Goal: Communication & Community: Participate in discussion

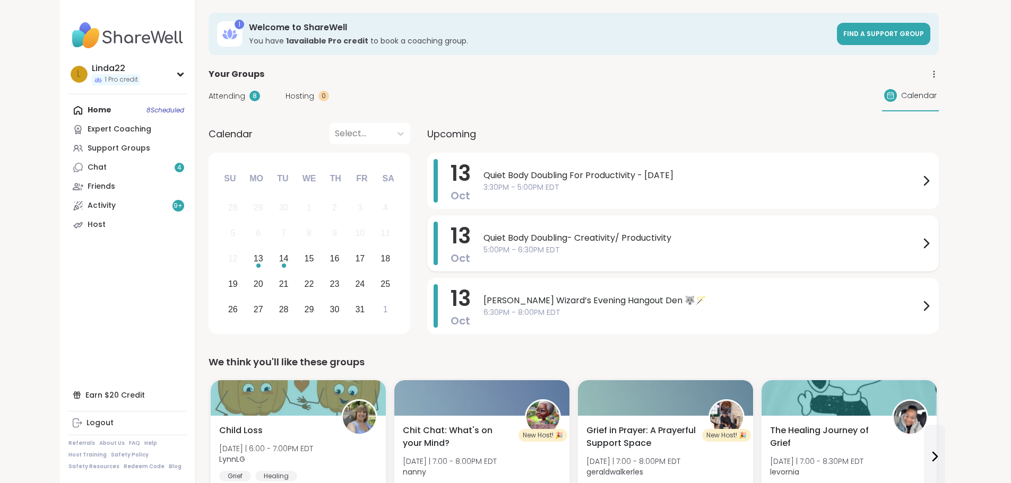
click at [501, 252] on span "5:00PM - 6:30PM EDT" at bounding box center [701, 250] width 436 height 11
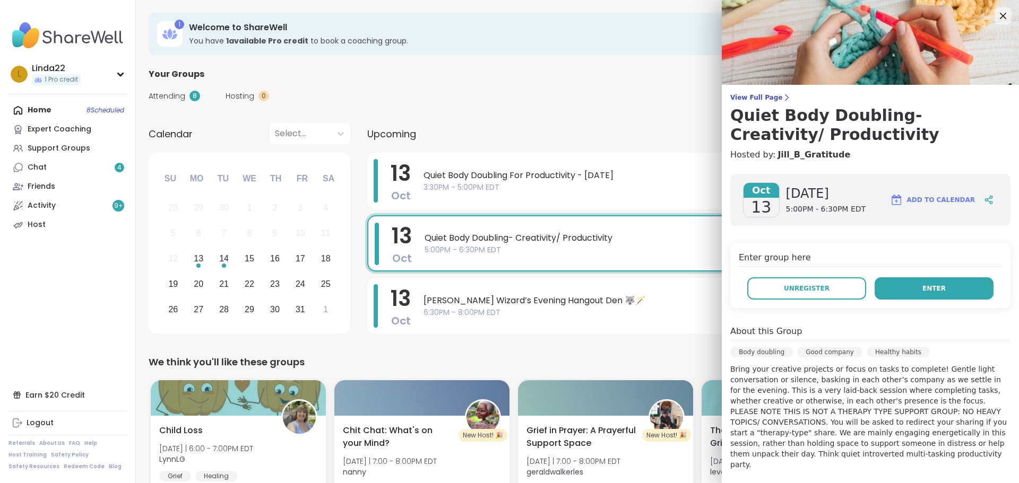
click at [953, 288] on button "Enter" at bounding box center [933, 289] width 119 height 22
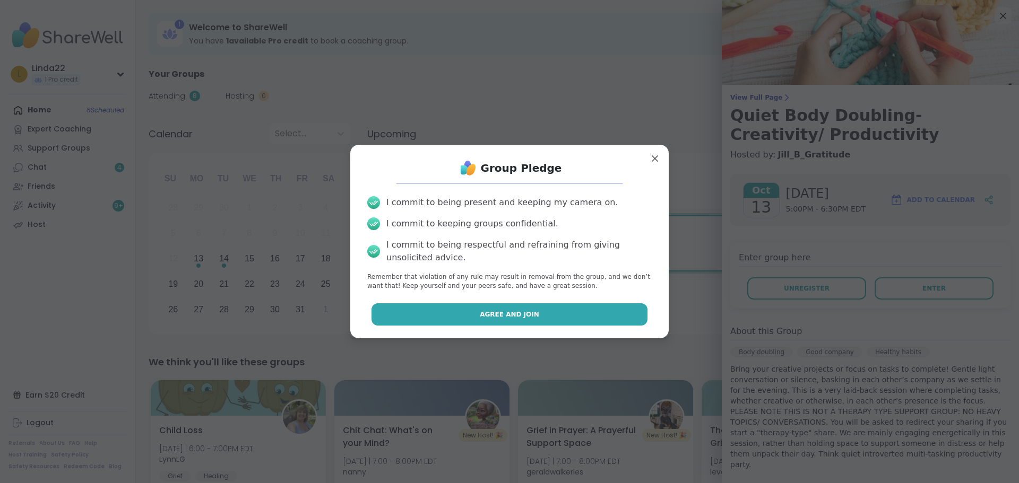
click at [554, 314] on button "Agree and Join" at bounding box center [509, 315] width 276 height 22
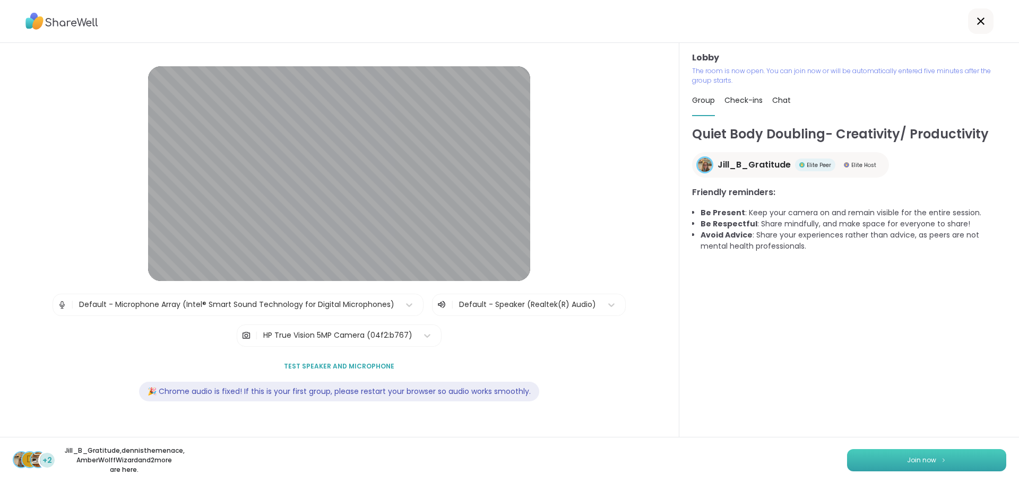
click at [847, 457] on button "Join now" at bounding box center [926, 460] width 159 height 22
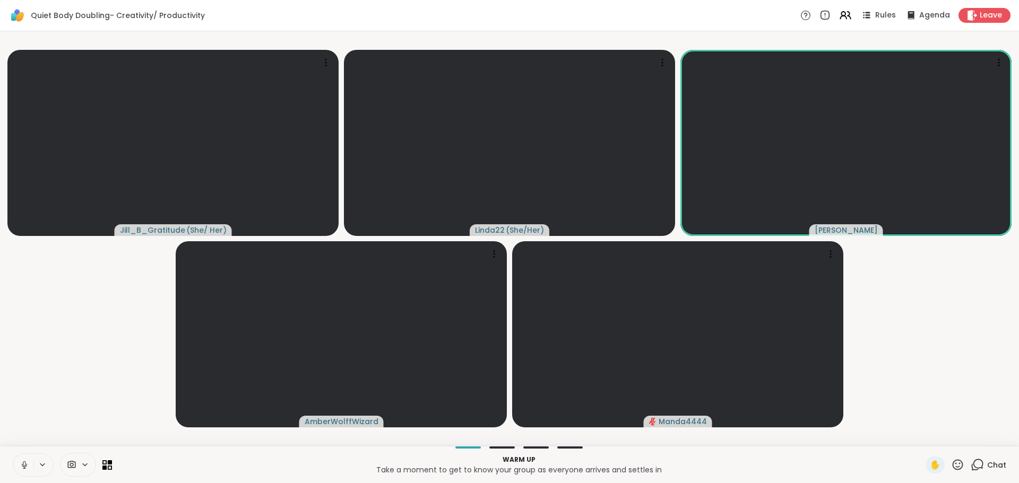
click at [974, 463] on icon at bounding box center [977, 464] width 13 height 13
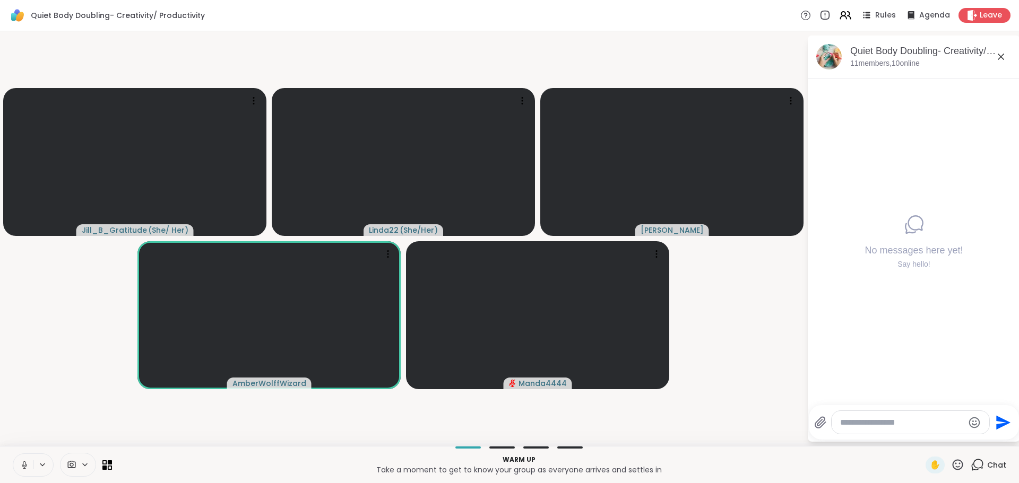
click at [895, 424] on textarea "Type your message" at bounding box center [902, 423] width 124 height 11
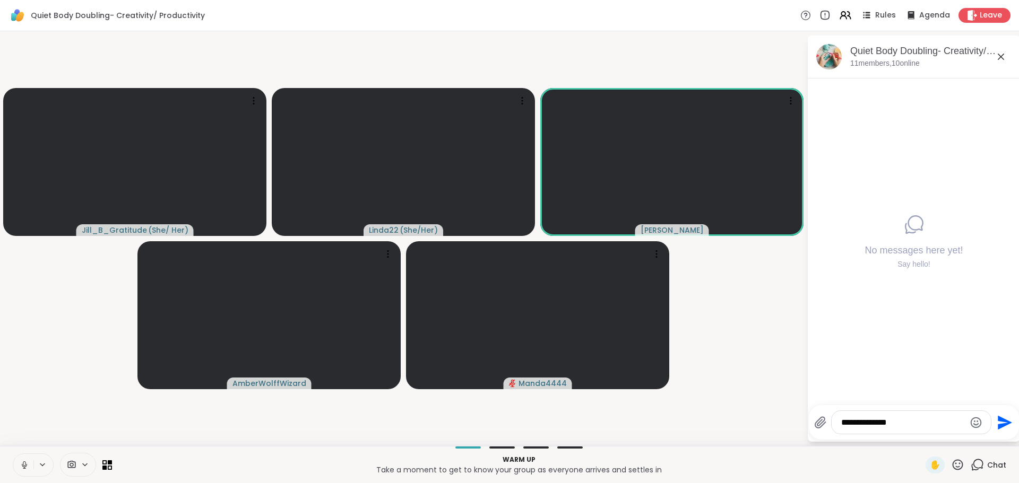
type textarea "**********"
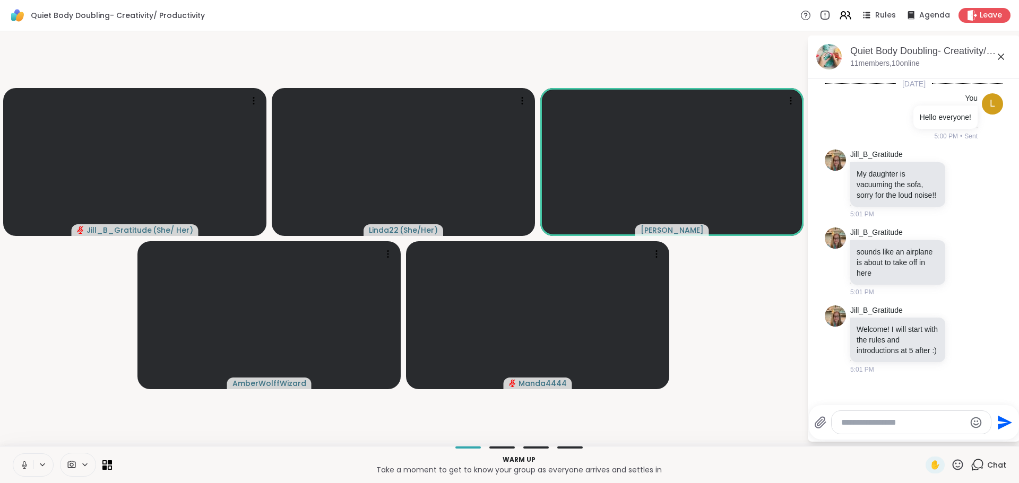
scroll to position [1, 0]
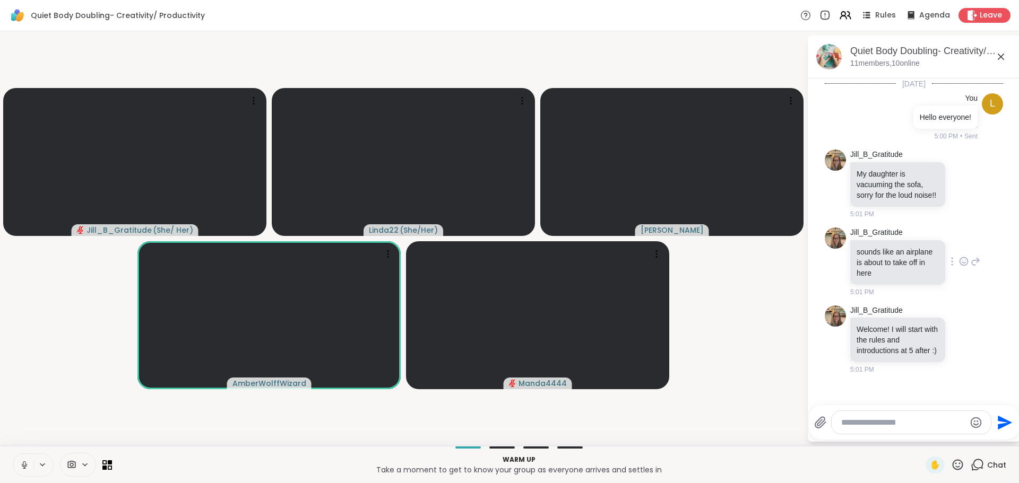
click at [959, 267] on icon at bounding box center [964, 261] width 10 height 11
click at [912, 249] on div "Select Reaction: Joy" at bounding box center [917, 245] width 10 height 10
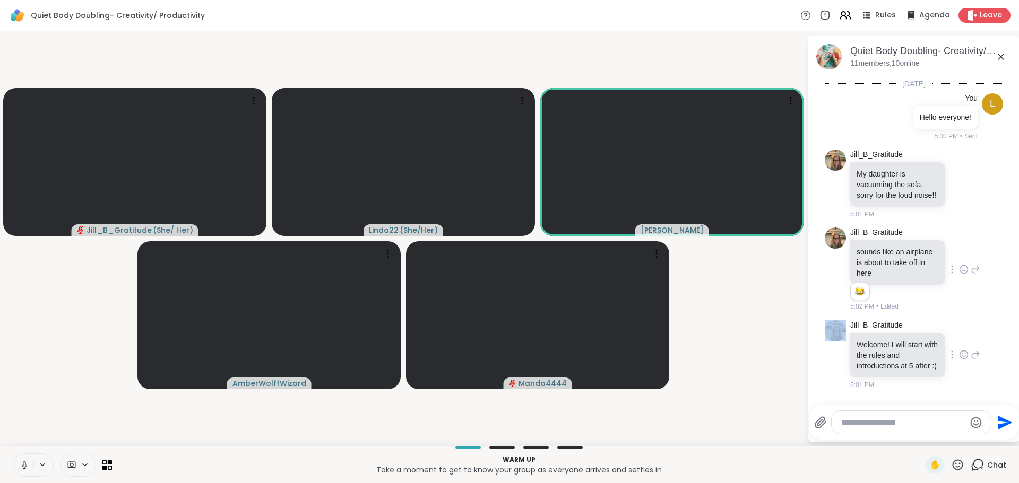
click at [826, 363] on div "Jill_B_Gratitude Welcome! I will start with the rules and introductions at 5 af…" at bounding box center [914, 355] width 178 height 78
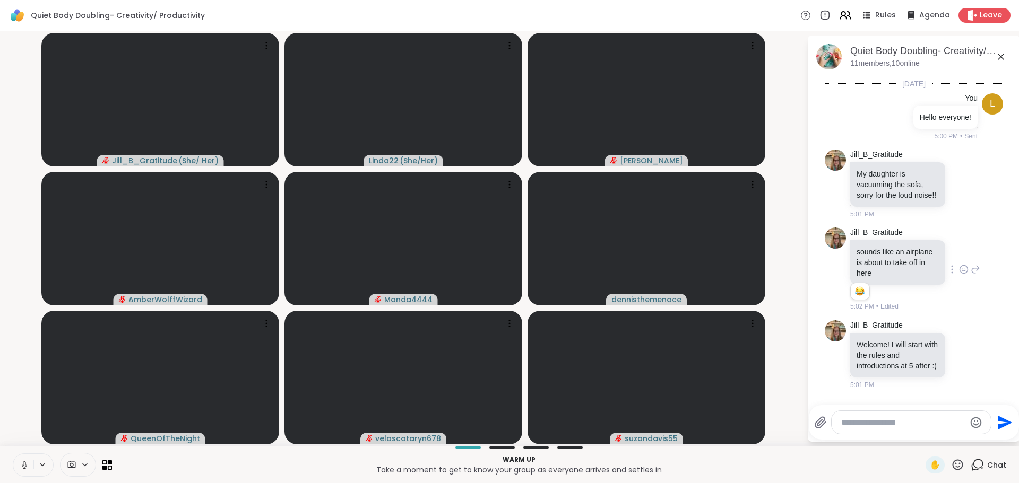
click at [21, 462] on icon at bounding box center [25, 466] width 10 height 10
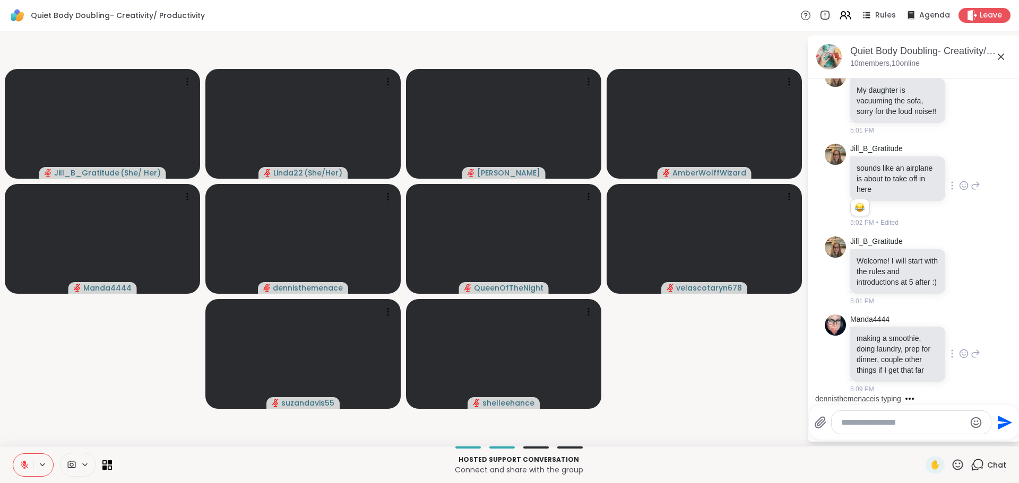
scroll to position [115, 0]
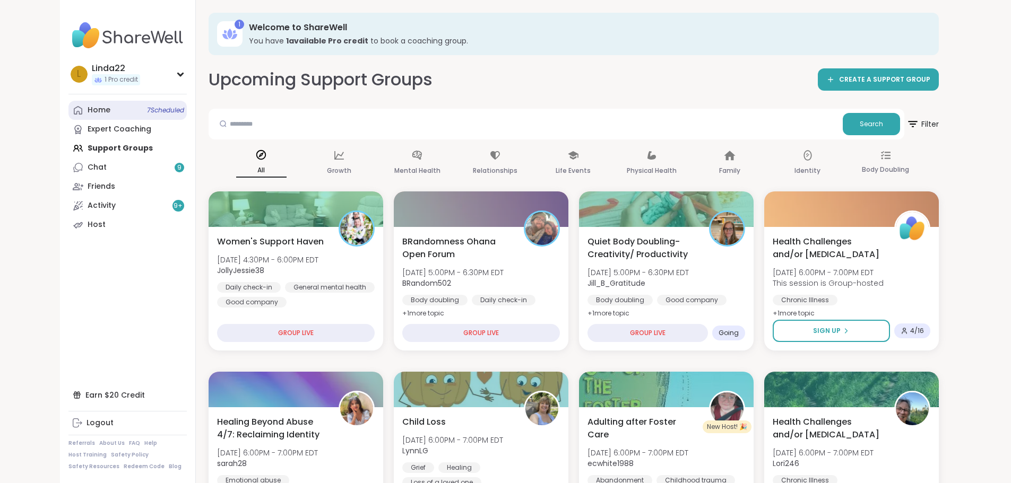
click at [84, 109] on link "Home 7 Scheduled" at bounding box center [127, 110] width 118 height 19
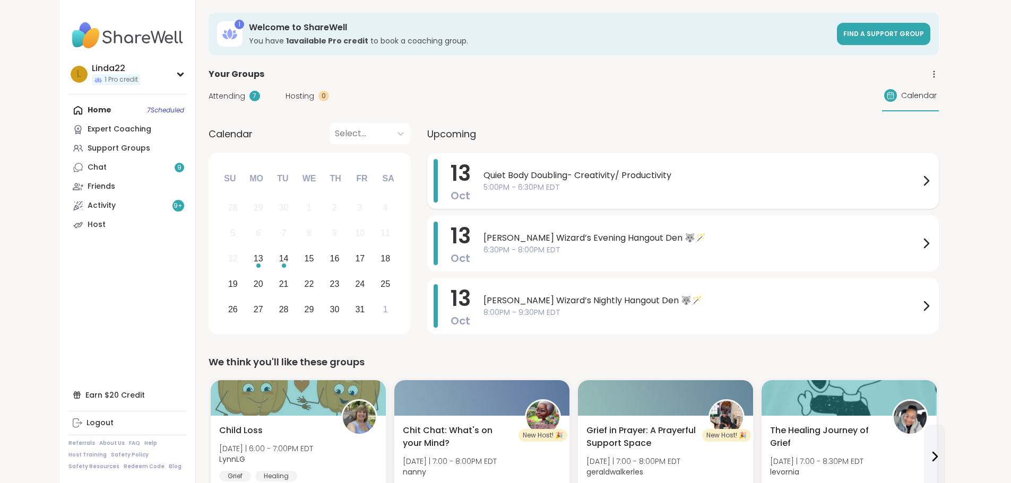
click at [483, 191] on span "5:00PM - 6:30PM EDT" at bounding box center [701, 187] width 436 height 11
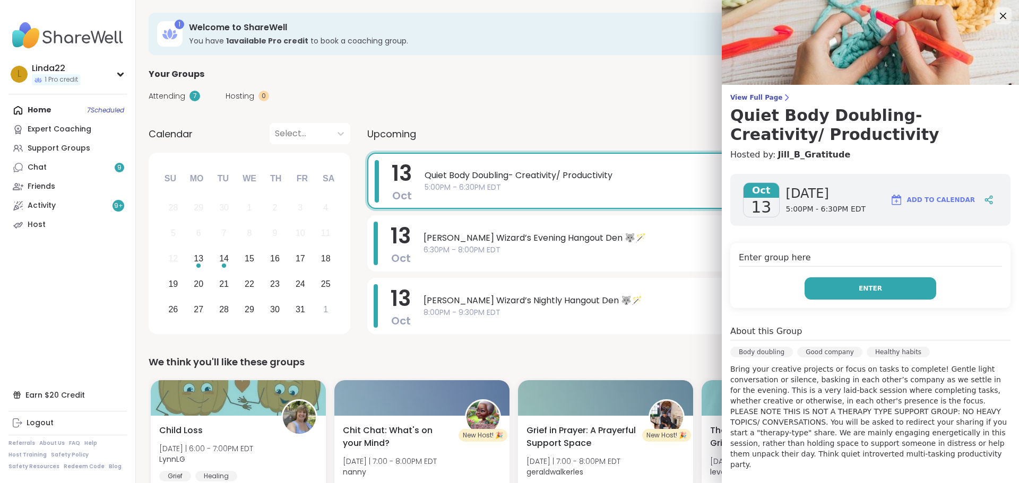
click at [910, 292] on button "Enter" at bounding box center [870, 289] width 132 height 22
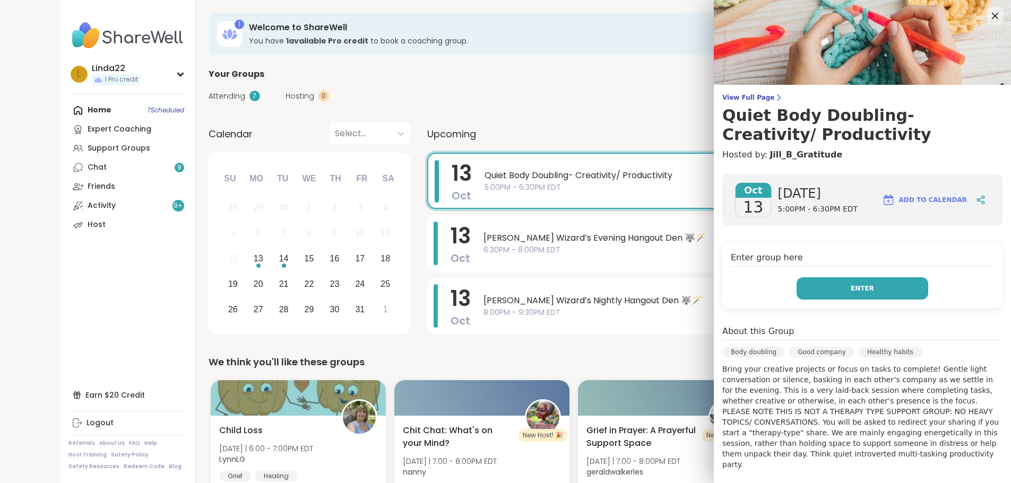
click at [814, 290] on button "Enter" at bounding box center [862, 289] width 132 height 22
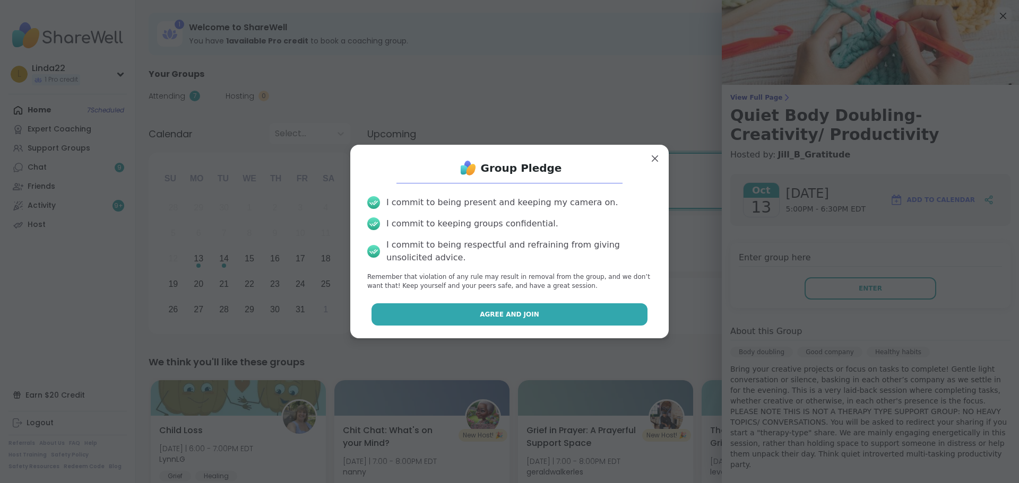
click at [592, 322] on button "Agree and Join" at bounding box center [509, 315] width 276 height 22
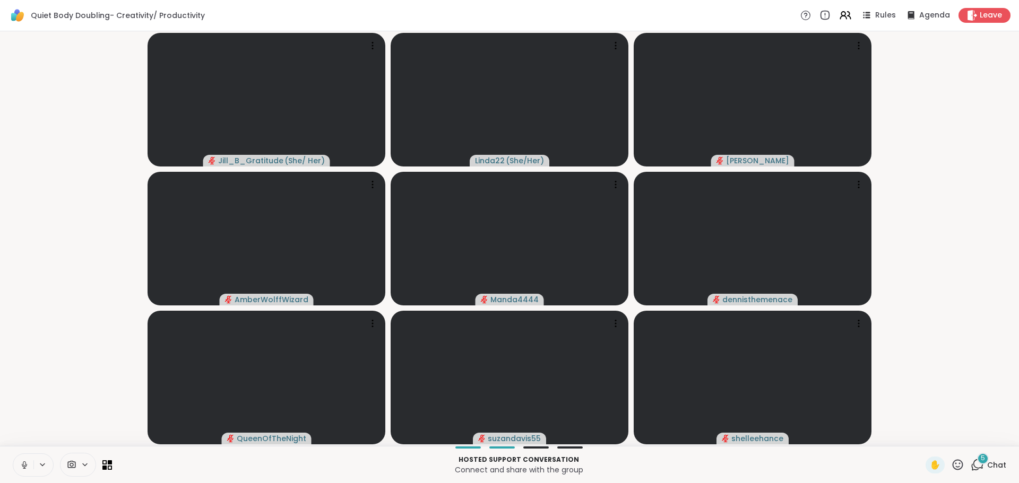
click at [23, 467] on icon at bounding box center [25, 466] width 10 height 10
click at [987, 460] on span "Chat" at bounding box center [996, 465] width 19 height 11
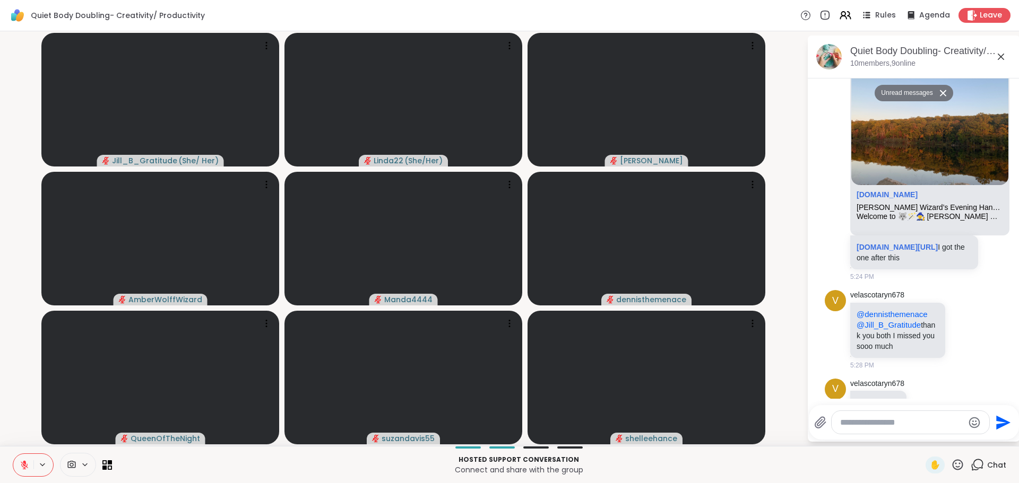
scroll to position [843, 0]
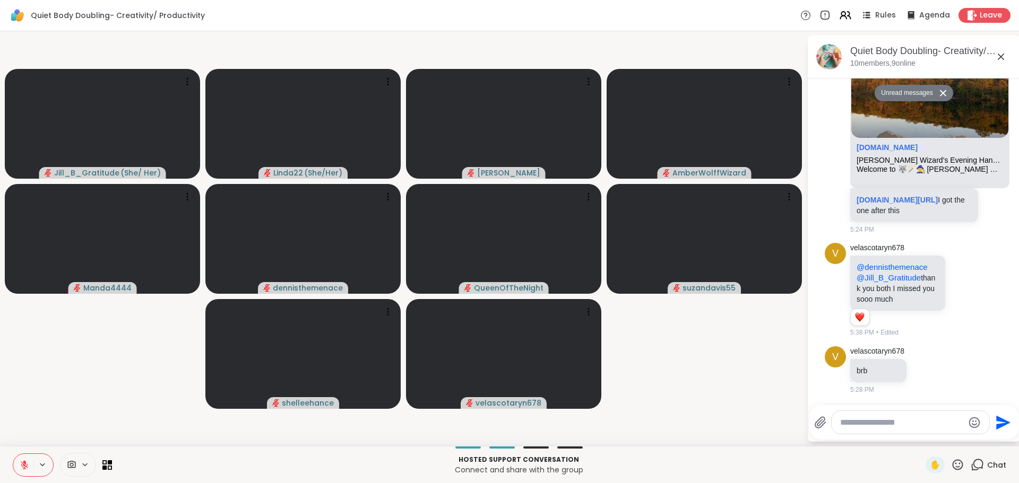
click at [575, 5] on div "Quiet Body Doubling- Creativity/ Productivity Rules Agenda Leave" at bounding box center [509, 15] width 1019 height 31
click at [759, 404] on video-player-container "Jill_B_Gratitude ( She/ Her ) Linda22 ( She/Her ) dodi AmberWolffWizard Manda44…" at bounding box center [403, 239] width 794 height 406
click at [940, 94] on icon at bounding box center [942, 93] width 7 height 7
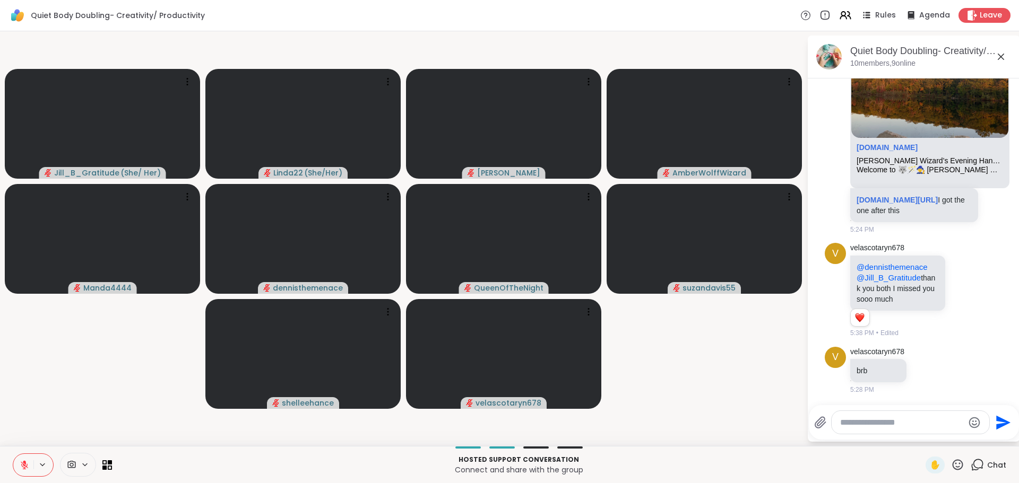
click at [884, 418] on textarea "Type your message" at bounding box center [902, 423] width 124 height 11
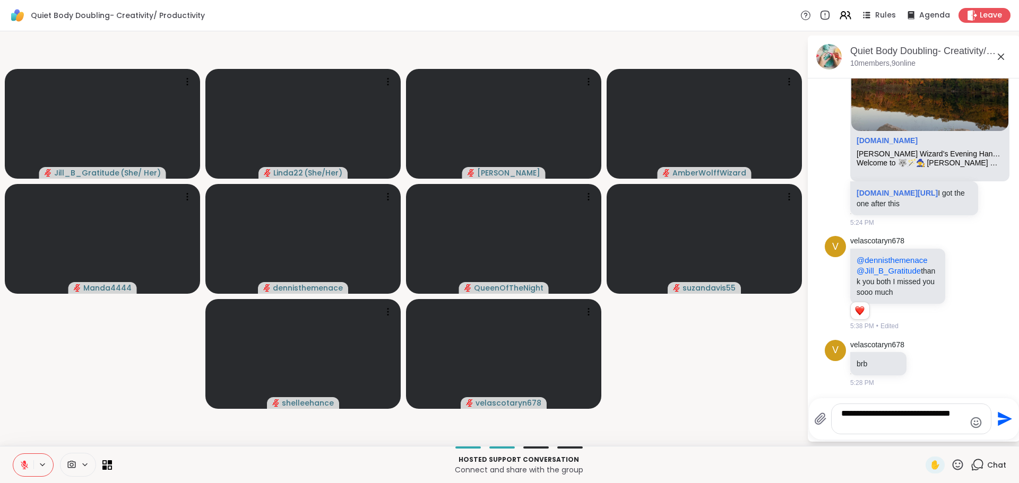
type textarea "**********"
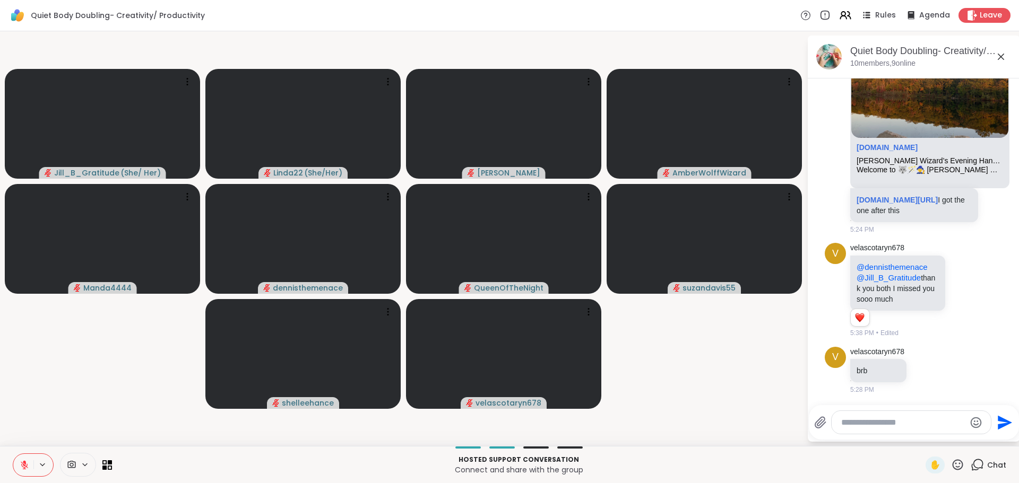
click at [777, 370] on video-player-container "Jill_B_Gratitude ( She/ Her ) Linda22 ( She/Her ) dodi AmberWolffWizard Manda44…" at bounding box center [403, 239] width 794 height 406
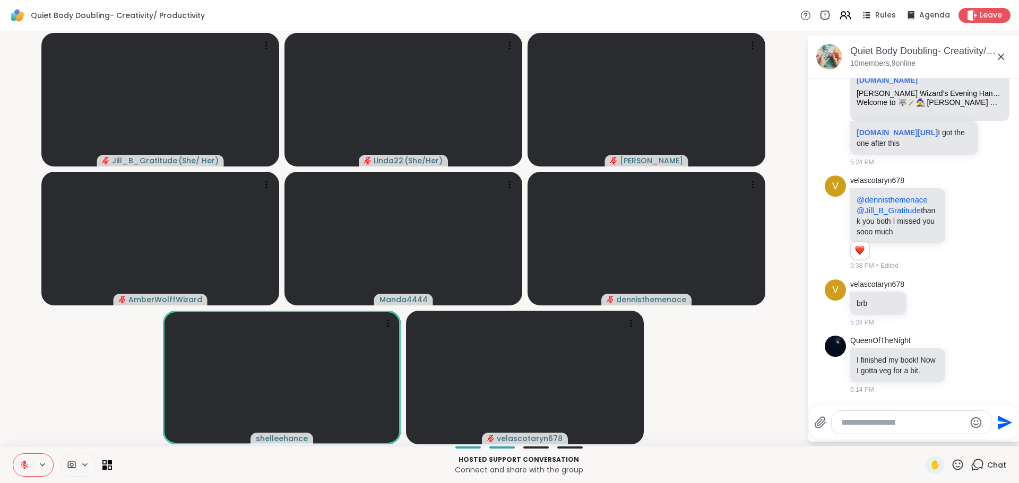
scroll to position [979, 0]
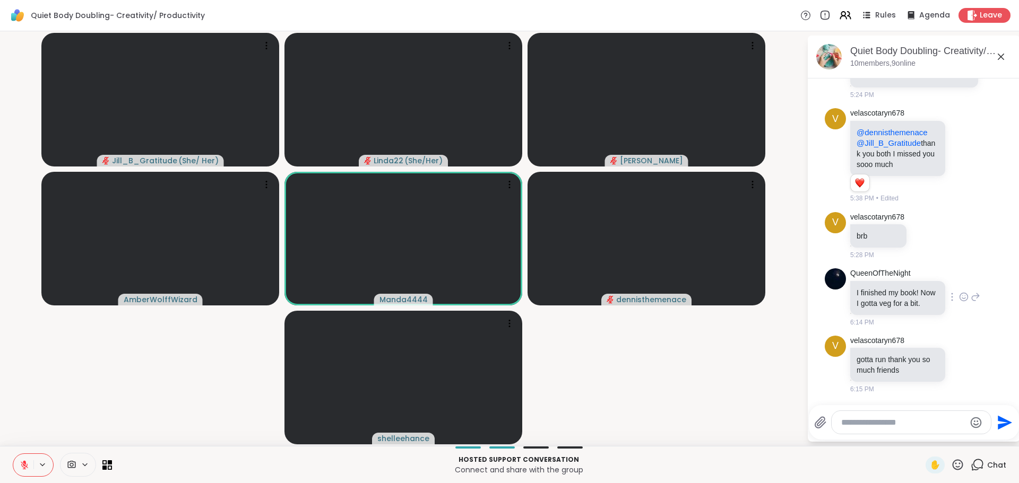
click at [959, 292] on icon at bounding box center [964, 297] width 10 height 11
click at [959, 291] on div at bounding box center [964, 297] width 10 height 13
click at [959, 275] on div "Select Reaction: Heart" at bounding box center [964, 280] width 10 height 10
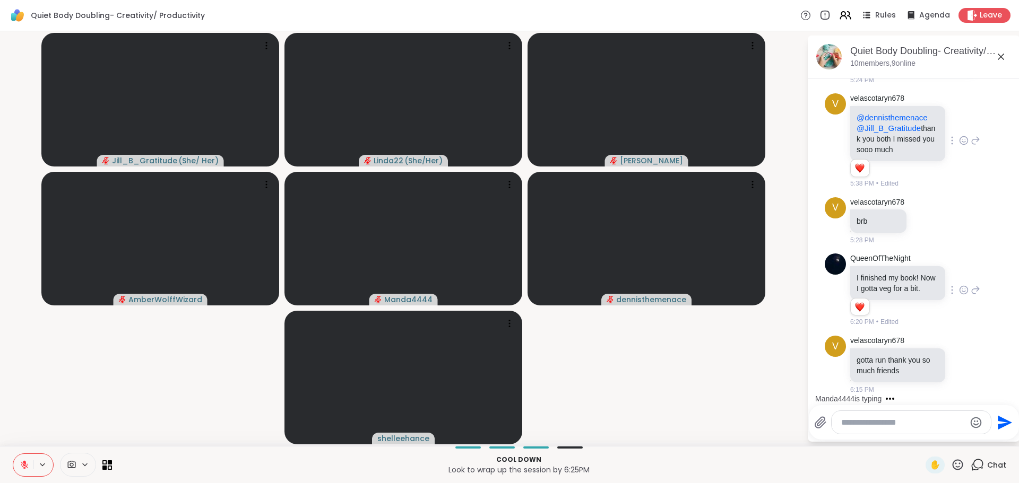
scroll to position [1099, 0]
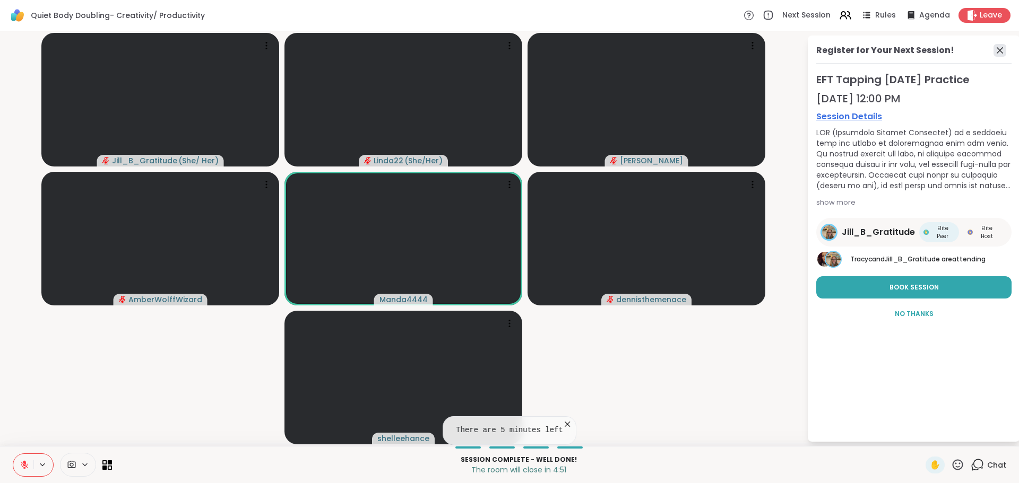
click at [1000, 47] on icon at bounding box center [999, 50] width 13 height 13
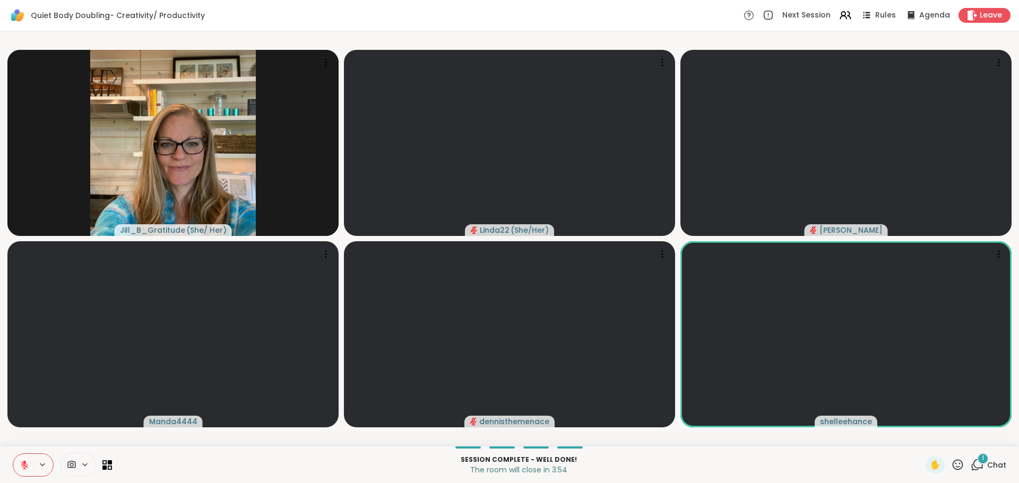
click at [977, 462] on div "1" at bounding box center [983, 459] width 12 height 12
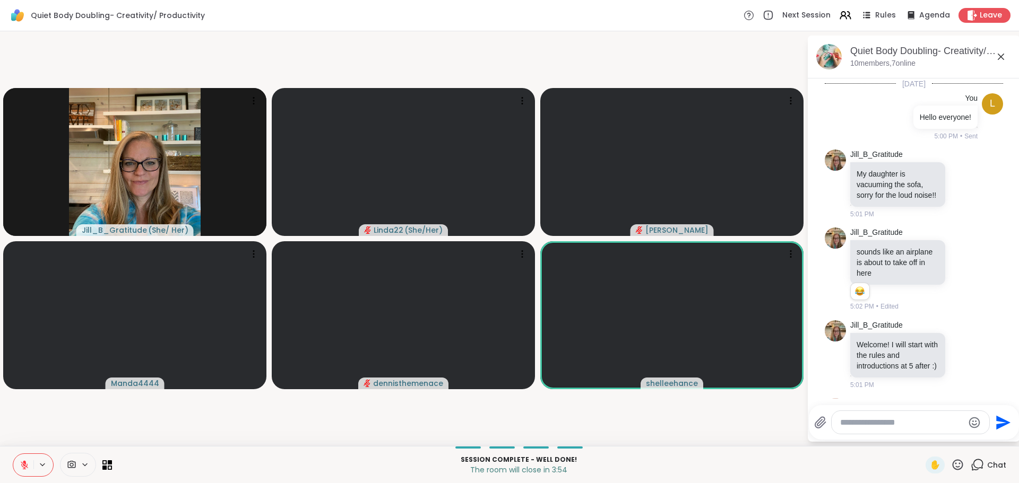
scroll to position [1279, 0]
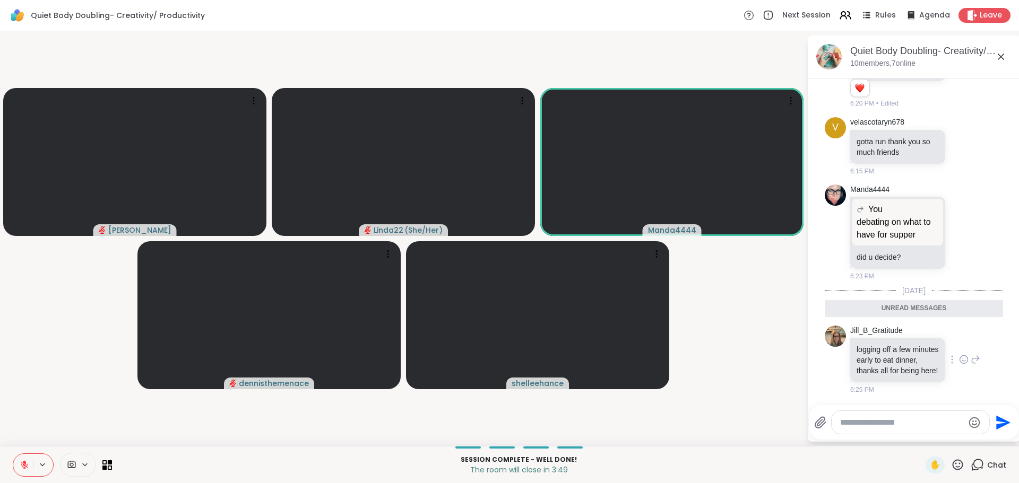
click at [959, 354] on icon at bounding box center [964, 359] width 10 height 11
click at [959, 342] on div "Select Reaction: Heart" at bounding box center [964, 343] width 10 height 10
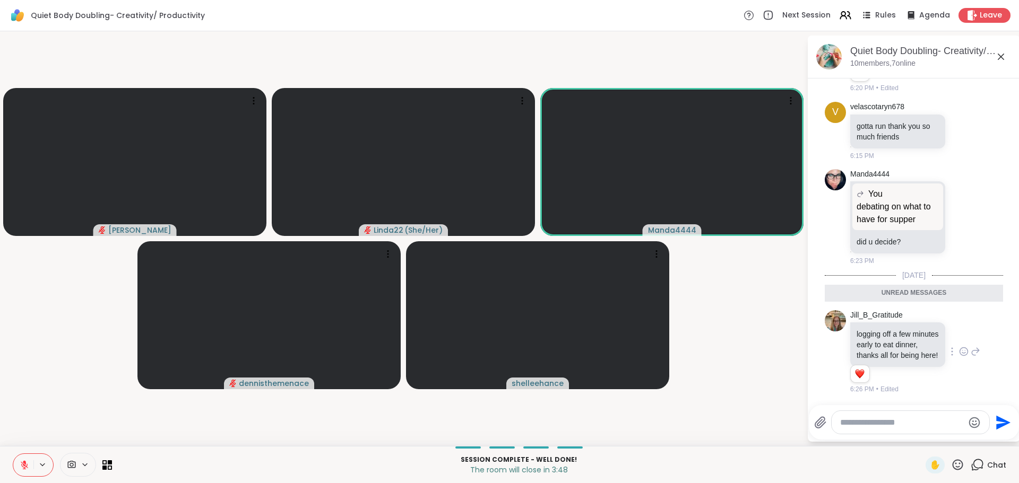
scroll to position [1295, 0]
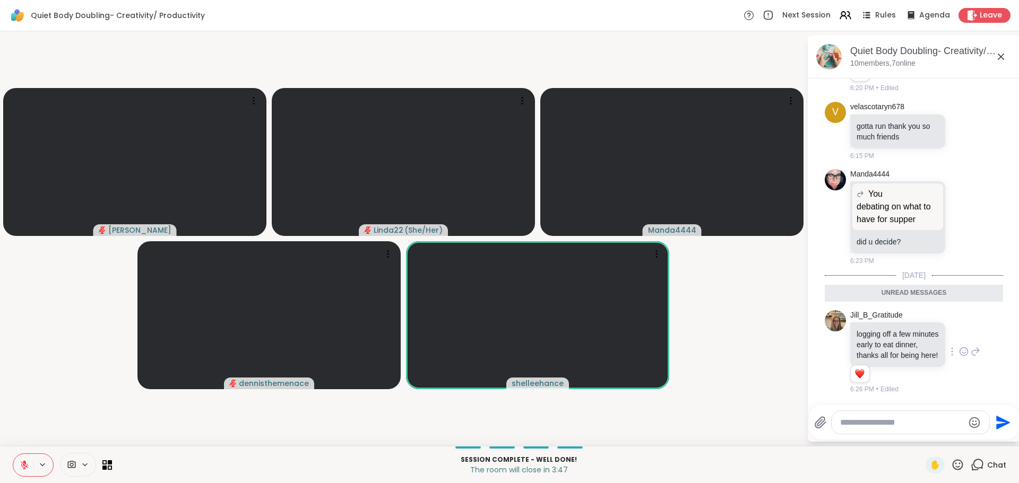
click at [971, 347] on icon at bounding box center [976, 351] width 10 height 13
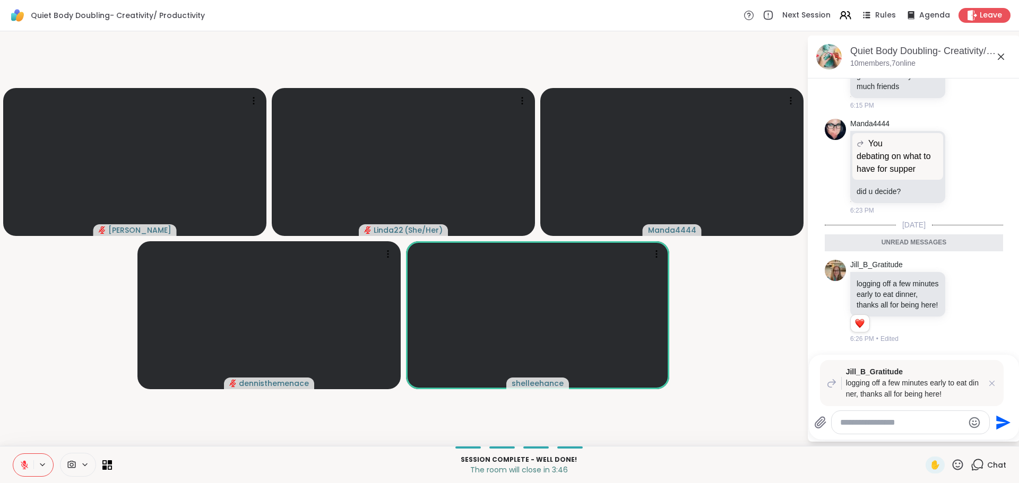
click at [901, 420] on textarea "Type your message" at bounding box center [902, 423] width 124 height 11
type textarea "**********"
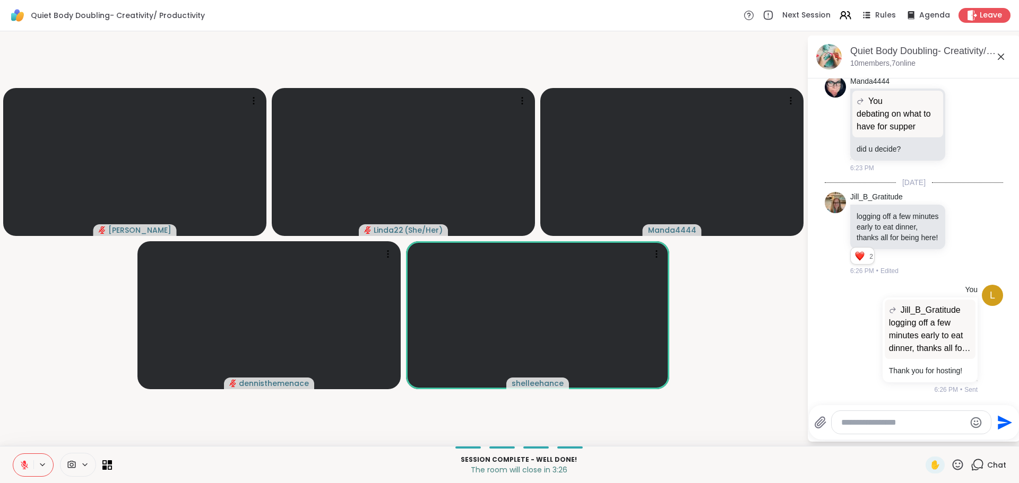
scroll to position [1398, 0]
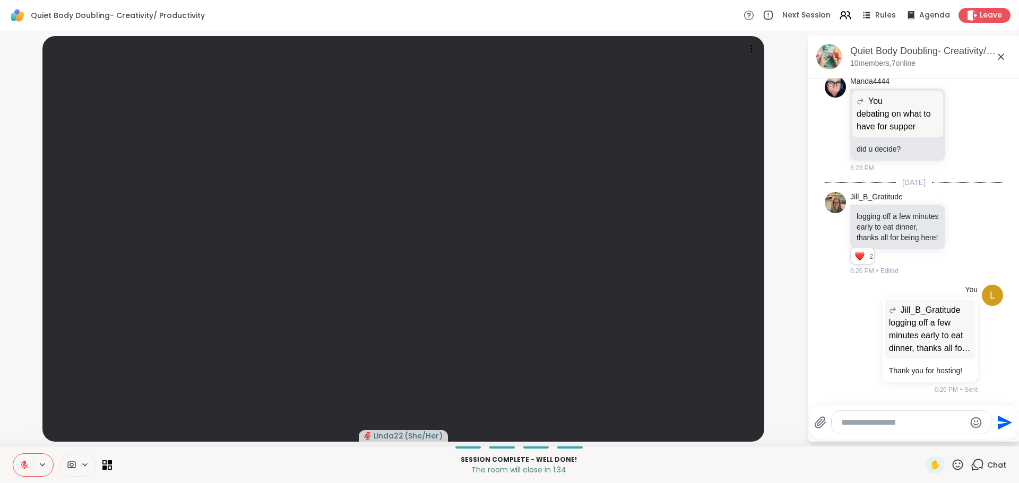
click at [999, 54] on icon at bounding box center [1000, 56] width 13 height 13
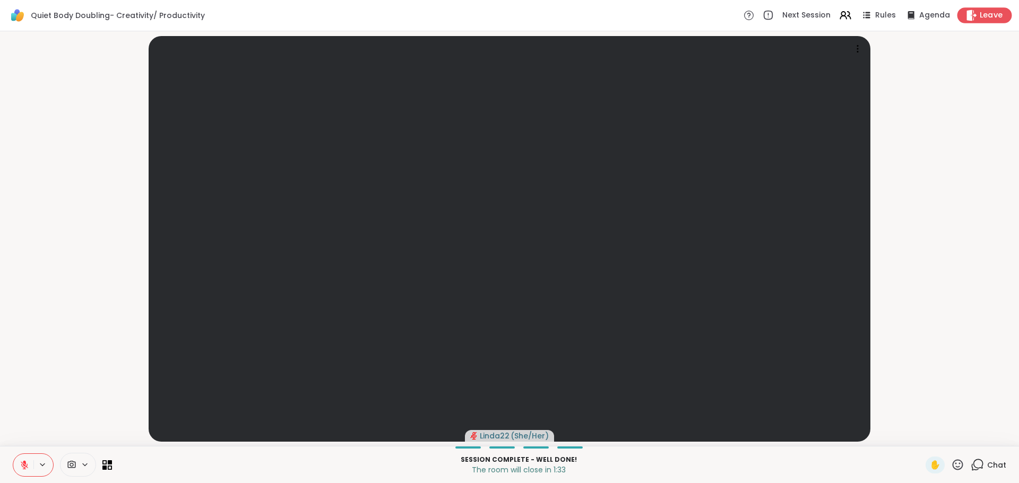
click at [984, 19] on span "Leave" at bounding box center [991, 15] width 23 height 11
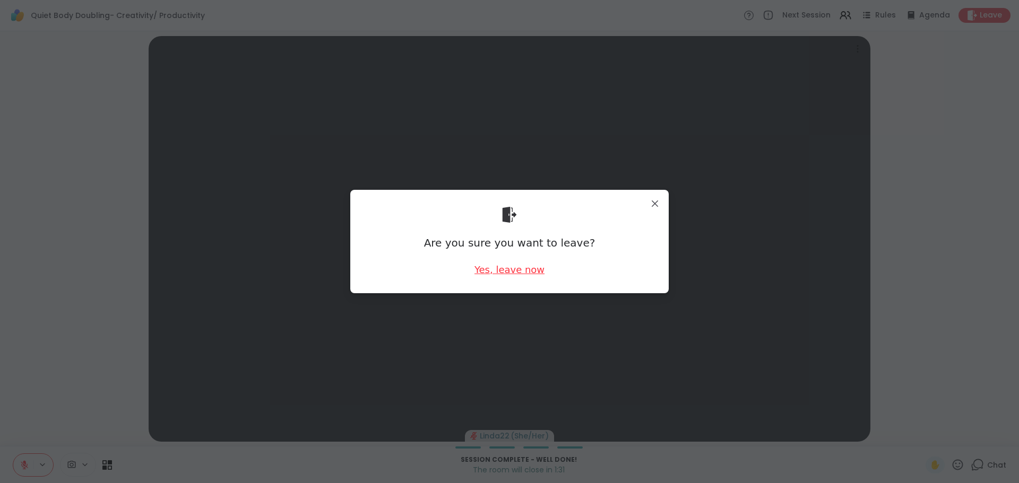
click at [525, 274] on div "Yes, leave now" at bounding box center [509, 269] width 70 height 13
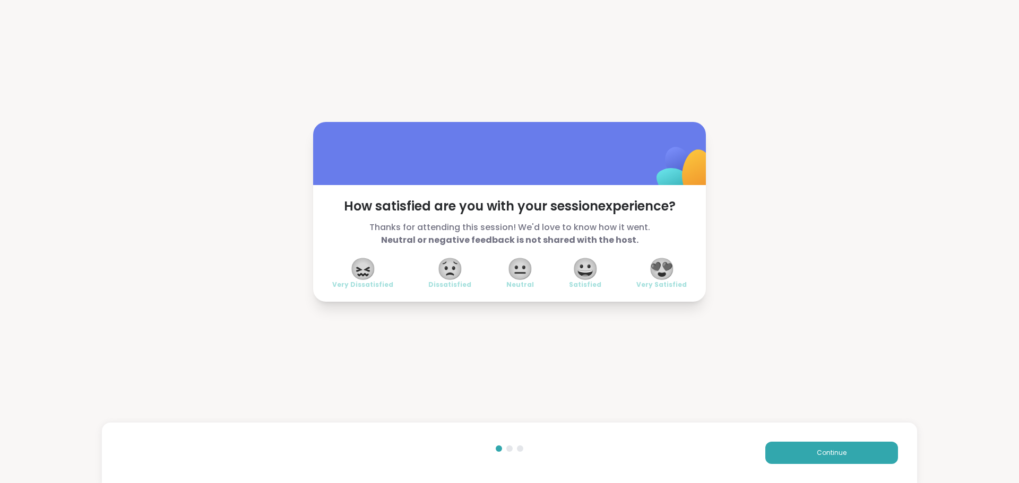
click at [664, 275] on span "😍" at bounding box center [661, 268] width 27 height 19
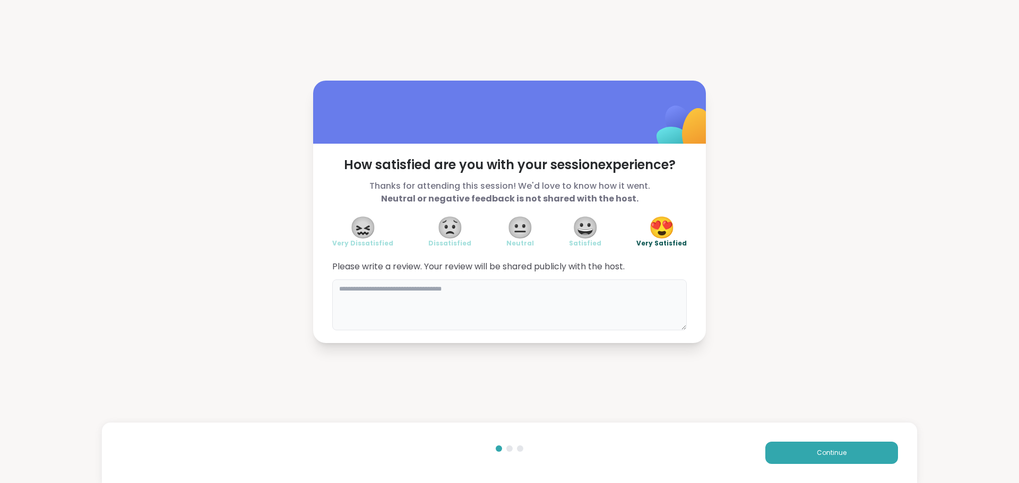
click at [526, 313] on textarea at bounding box center [509, 305] width 354 height 51
type textarea "**********"
click at [778, 447] on button "Continue" at bounding box center [831, 453] width 133 height 22
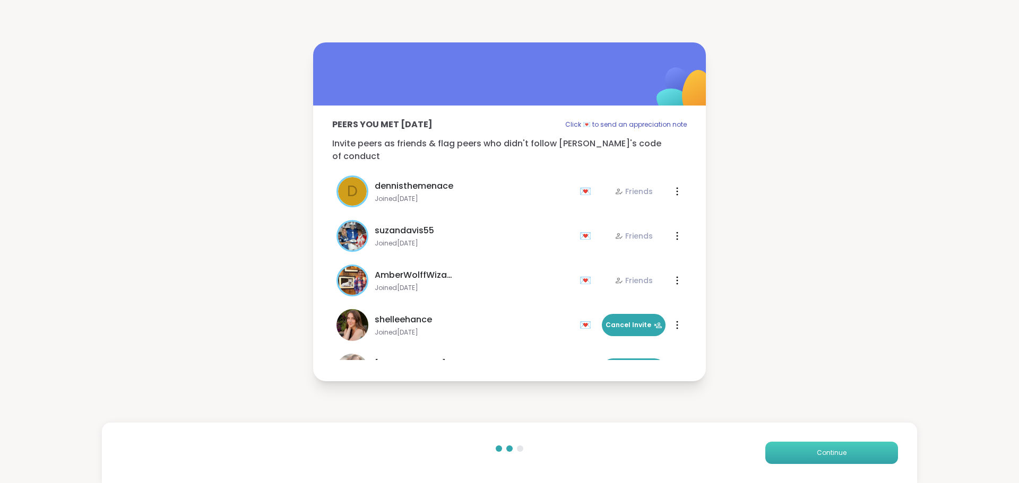
click at [778, 447] on button "Continue" at bounding box center [831, 453] width 133 height 22
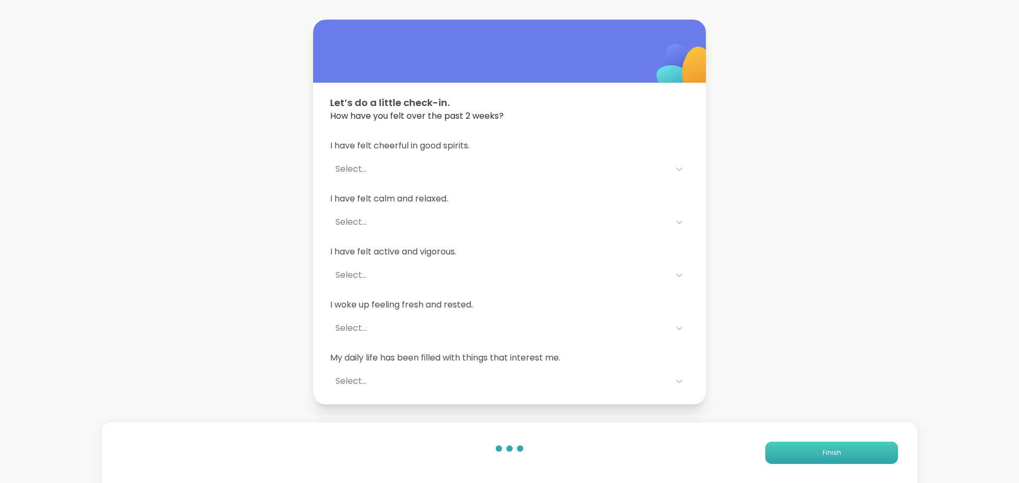
click at [778, 447] on button "Finish" at bounding box center [831, 453] width 133 height 22
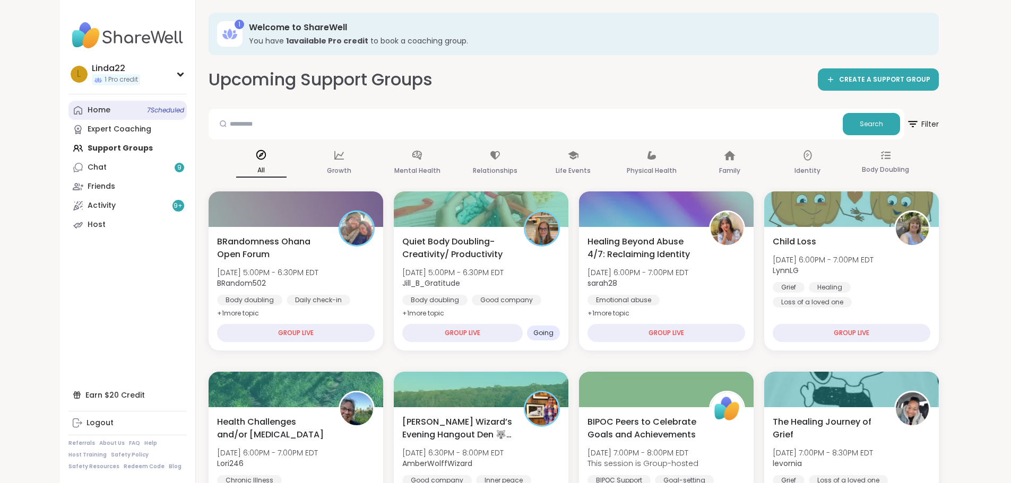
click at [99, 116] on link "Home 7 Scheduled" at bounding box center [127, 110] width 118 height 19
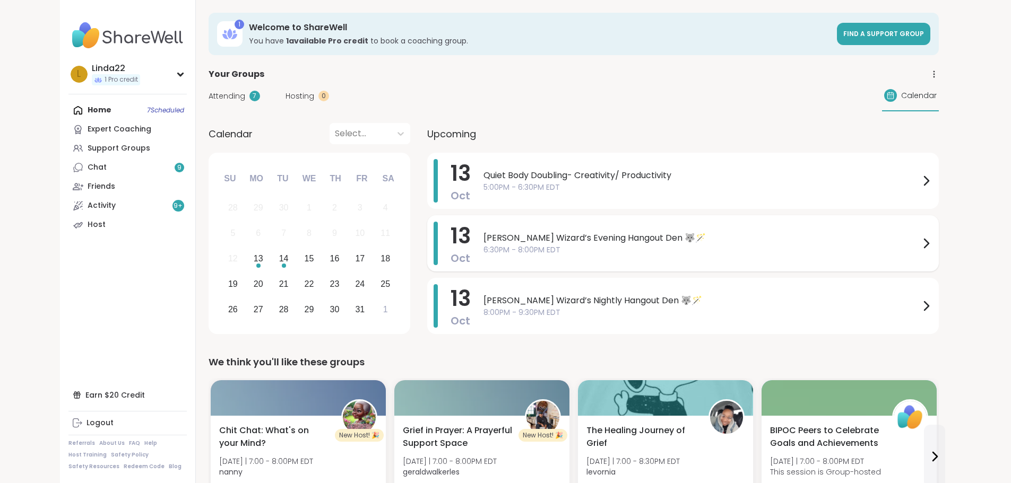
click at [483, 254] on span "6:30PM - 8:00PM EDT" at bounding box center [701, 250] width 436 height 11
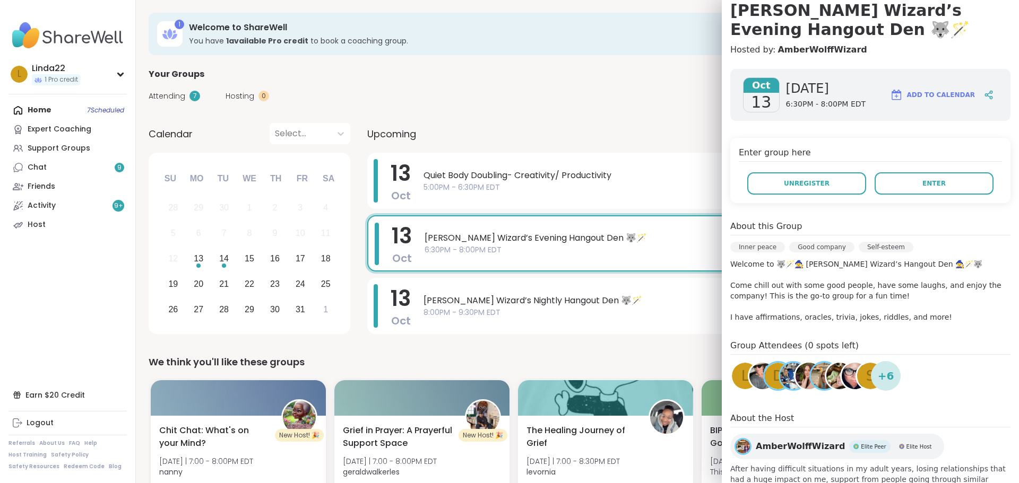
scroll to position [106, 0]
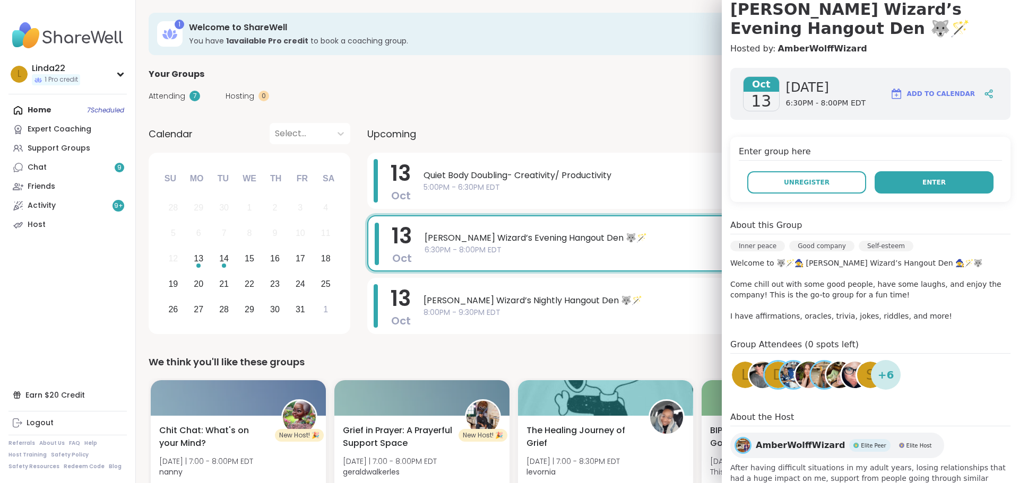
click at [930, 189] on button "Enter" at bounding box center [933, 182] width 119 height 22
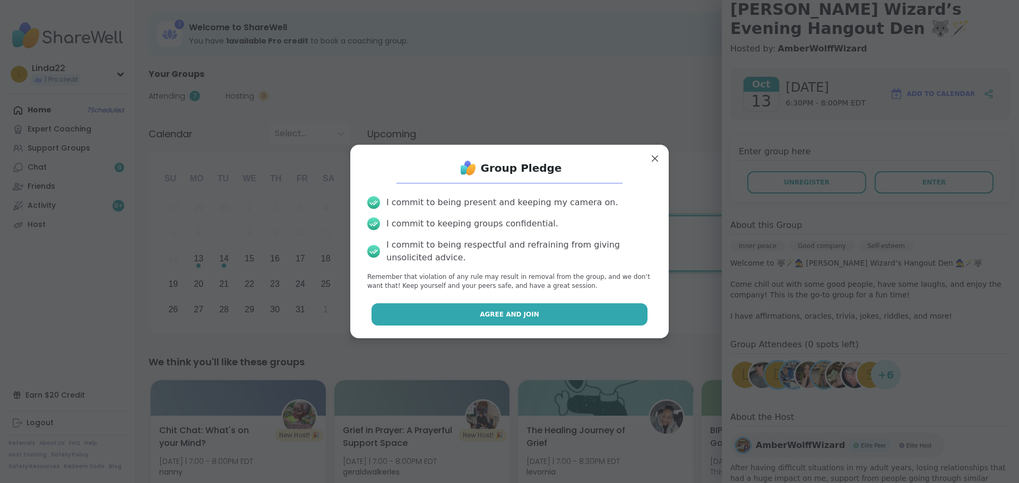
click at [560, 319] on button "Agree and Join" at bounding box center [509, 315] width 276 height 22
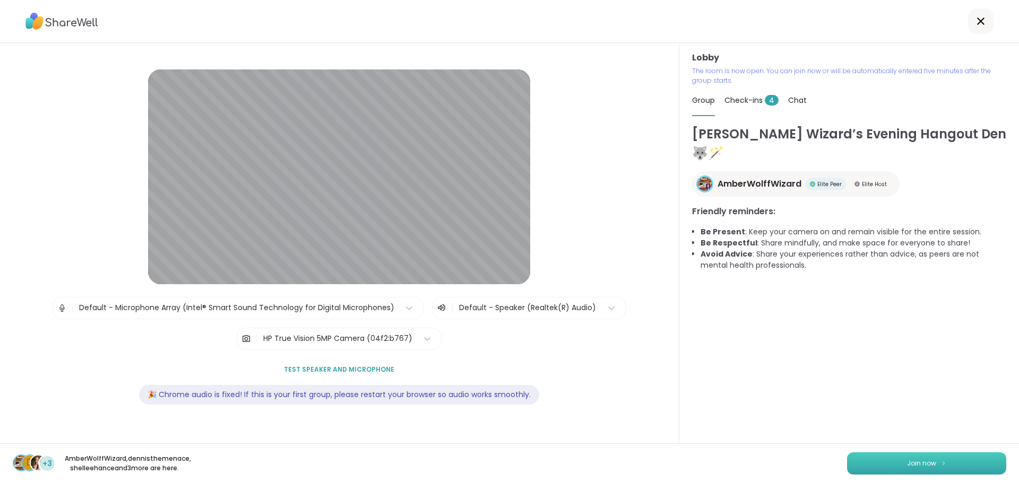
click at [853, 461] on button "Join now" at bounding box center [926, 464] width 159 height 22
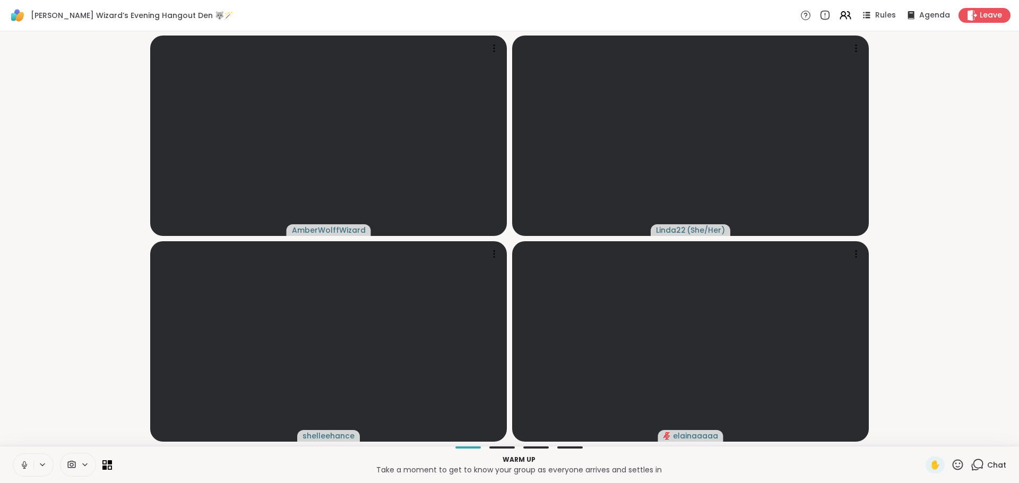
click at [22, 466] on icon at bounding box center [24, 465] width 5 height 3
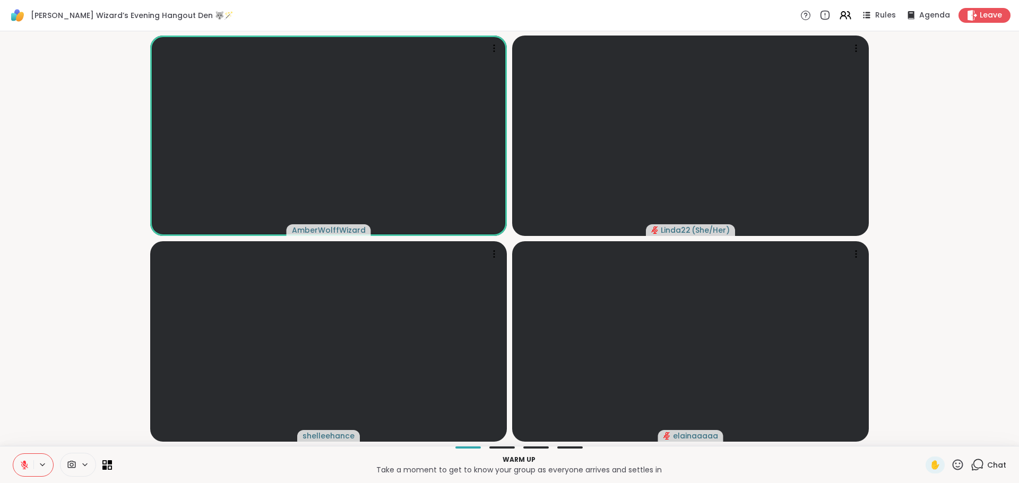
click at [24, 462] on icon at bounding box center [24, 463] width 3 height 4
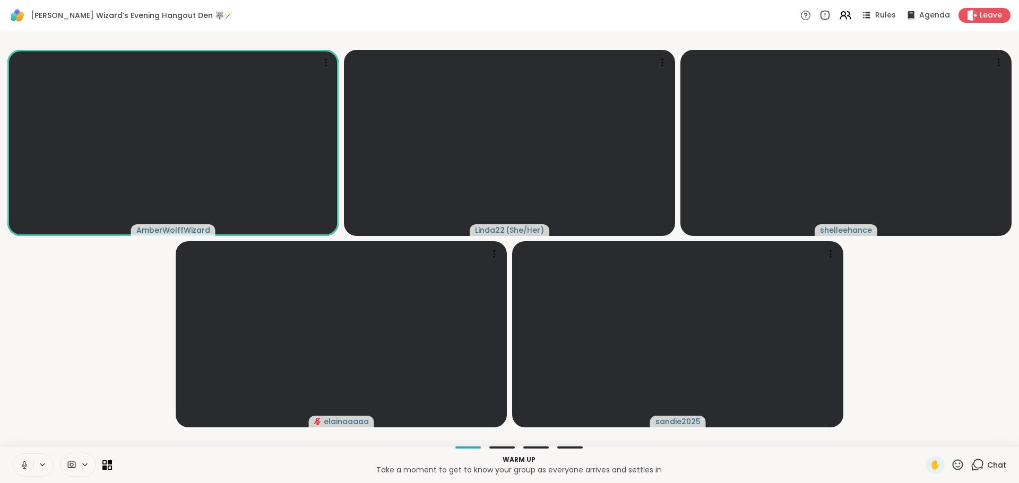
click at [24, 470] on icon at bounding box center [25, 466] width 10 height 10
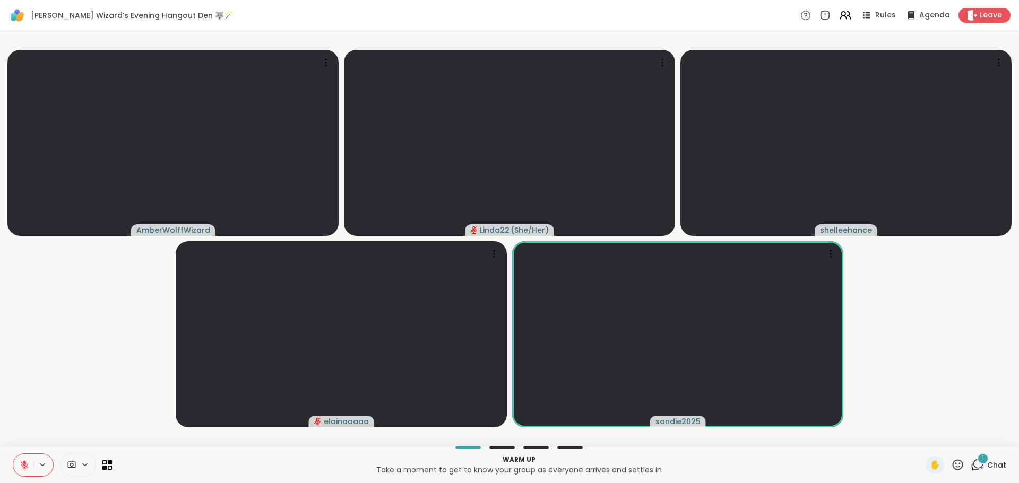
click at [977, 460] on div "1" at bounding box center [983, 459] width 12 height 12
click at [973, 460] on icon at bounding box center [978, 465] width 10 height 10
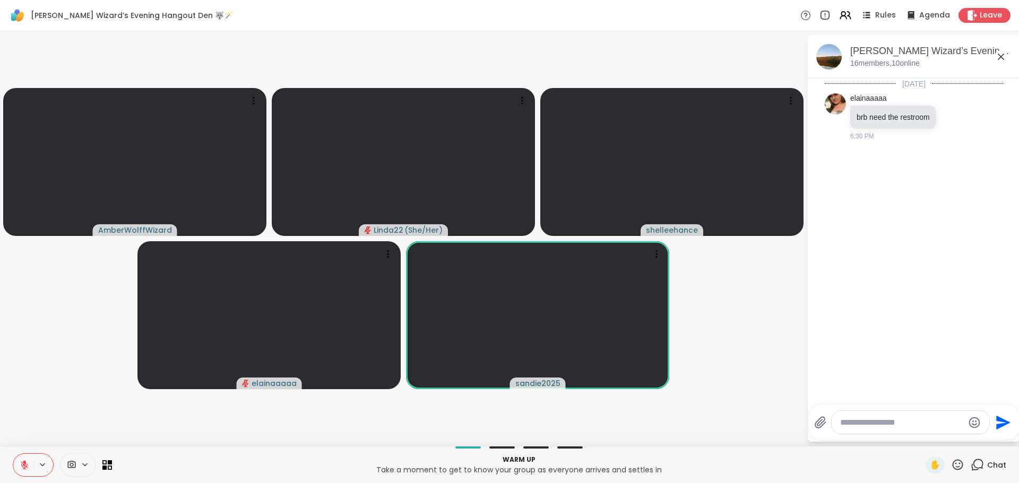
click at [931, 427] on textarea "Type your message" at bounding box center [902, 423] width 124 height 11
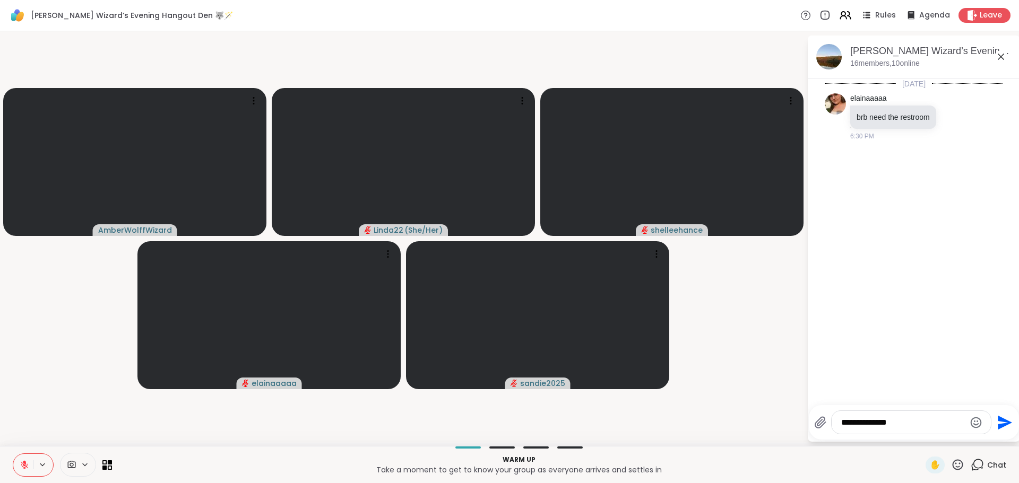
type textarea "**********"
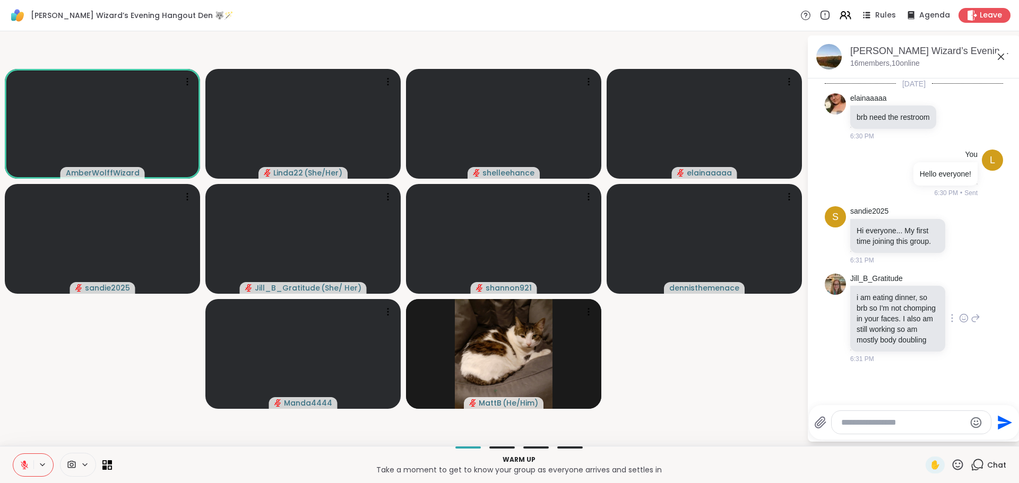
click at [963, 317] on icon at bounding box center [963, 317] width 0 height 0
click at [961, 306] on div "Select Reaction: Heart" at bounding box center [964, 302] width 10 height 10
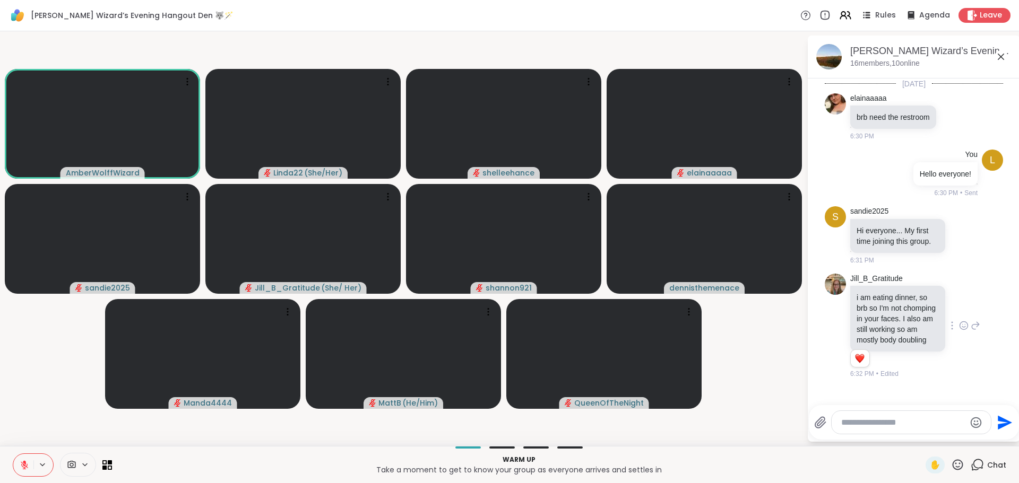
click at [897, 422] on textarea "Type your message" at bounding box center [903, 423] width 124 height 11
type textarea "**********"
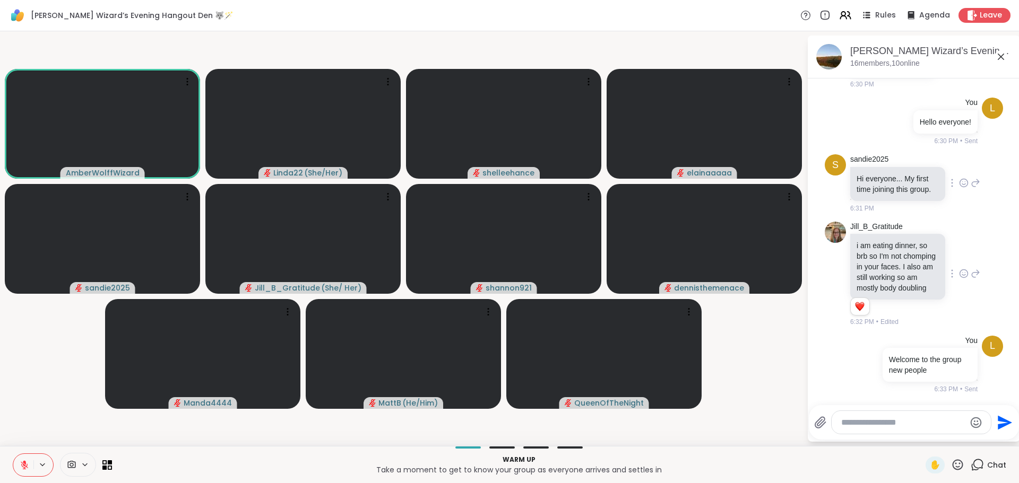
click at [959, 178] on icon at bounding box center [964, 183] width 10 height 11
click at [763, 426] on video-player-container "AmberWolffWizard Linda22 ( She/Her ) shelleehance elainaaaaa sandie2025 Jill_B_…" at bounding box center [403, 239] width 794 height 406
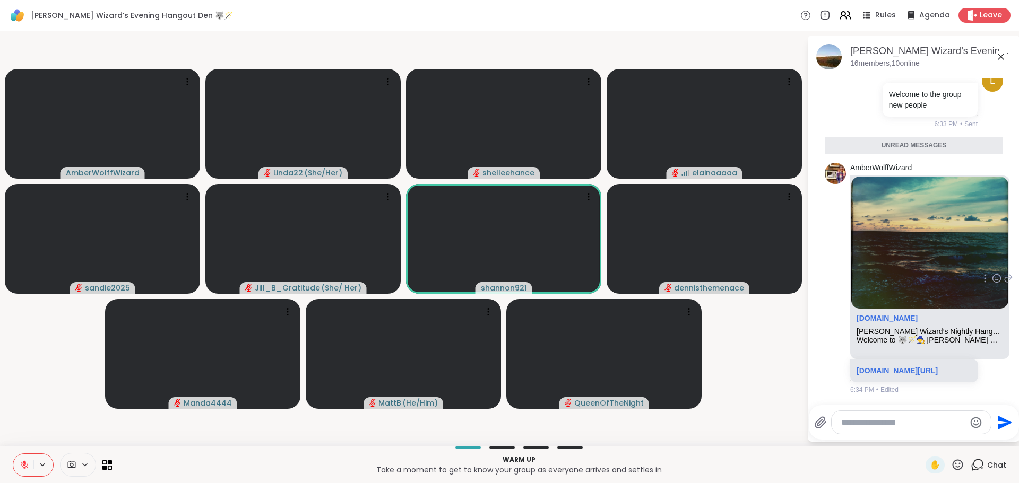
scroll to position [381, 0]
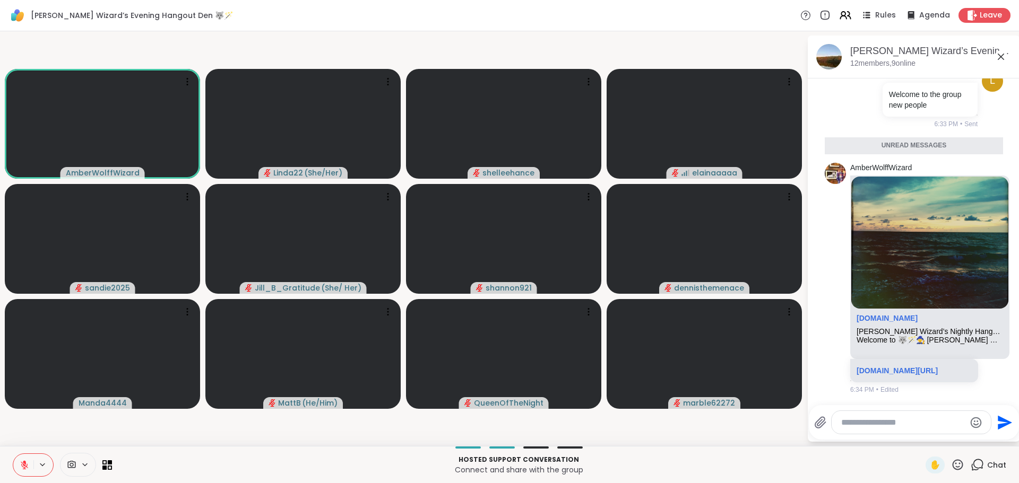
click at [951, 464] on icon at bounding box center [957, 464] width 13 height 13
click at [921, 437] on span "❤️" at bounding box center [926, 437] width 11 height 13
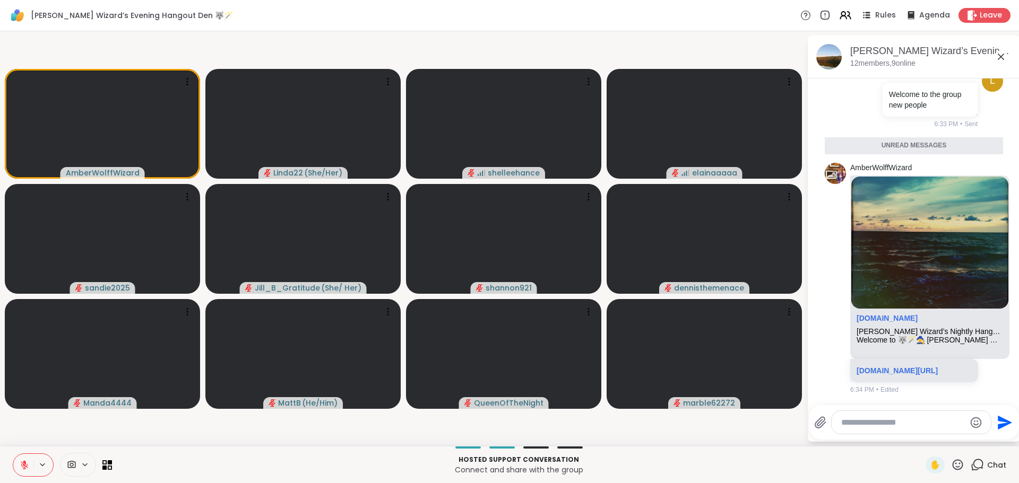
click at [28, 469] on icon at bounding box center [25, 466] width 10 height 10
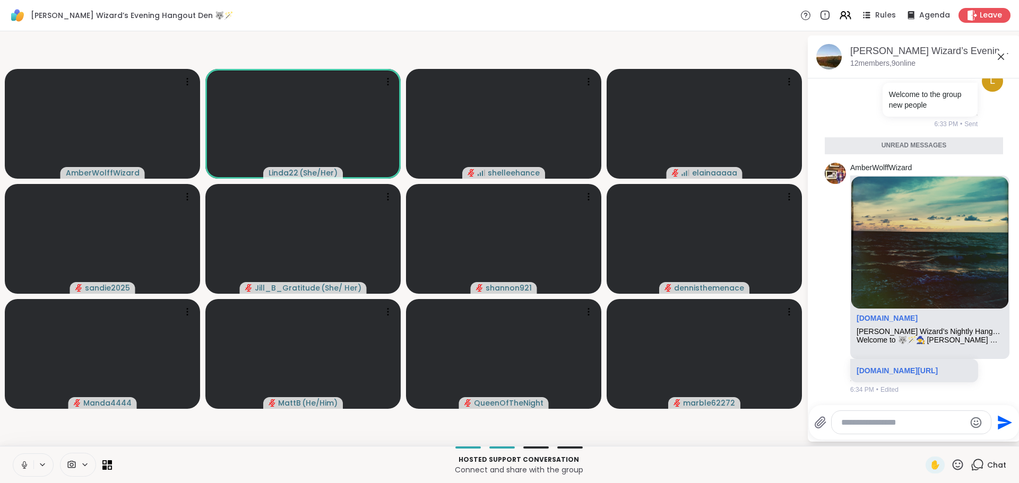
click at [23, 464] on icon at bounding box center [25, 466] width 10 height 10
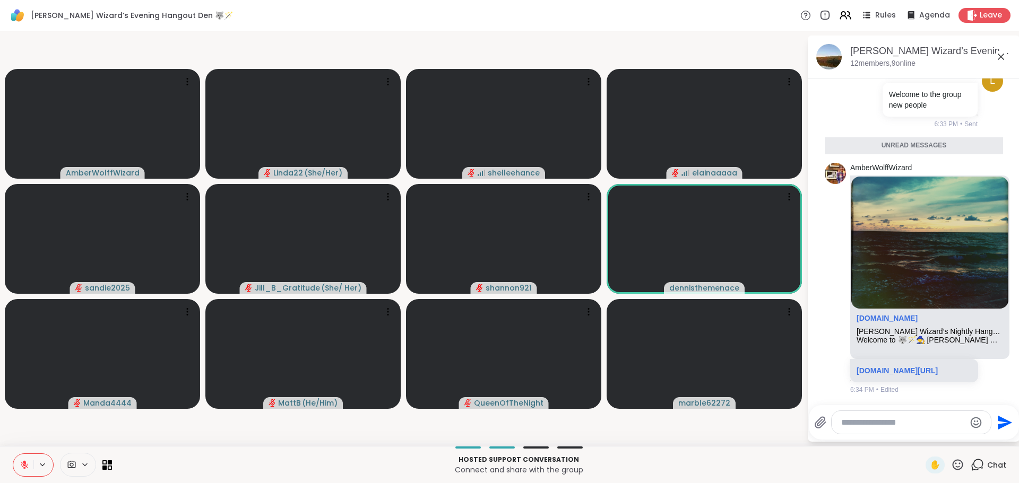
click at [951, 465] on icon at bounding box center [957, 464] width 13 height 13
click at [921, 440] on span "❤️" at bounding box center [926, 437] width 11 height 13
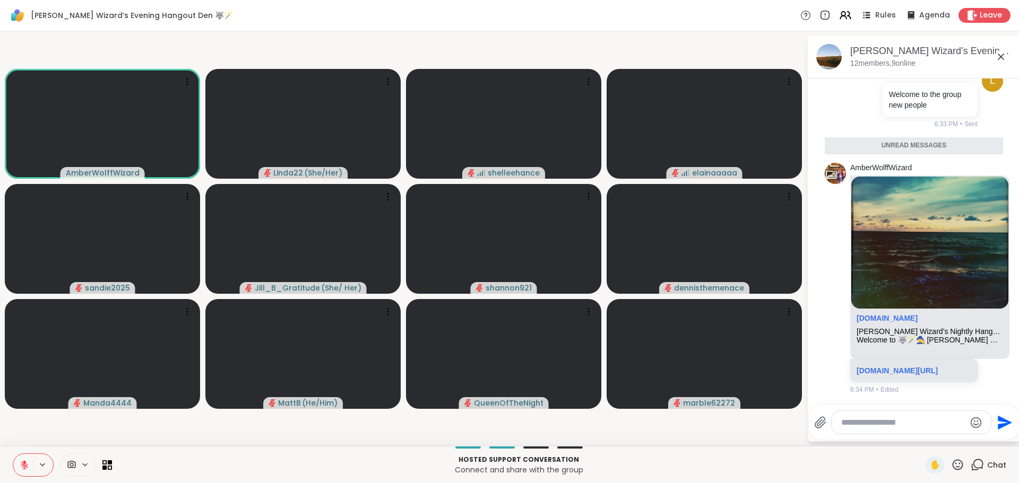
click at [738, 423] on video-player-container "AmberWolffWizard Linda22 ( She/Her ) shelleehance elainaaaaa sandie2025 Jill_B_…" at bounding box center [403, 239] width 794 height 406
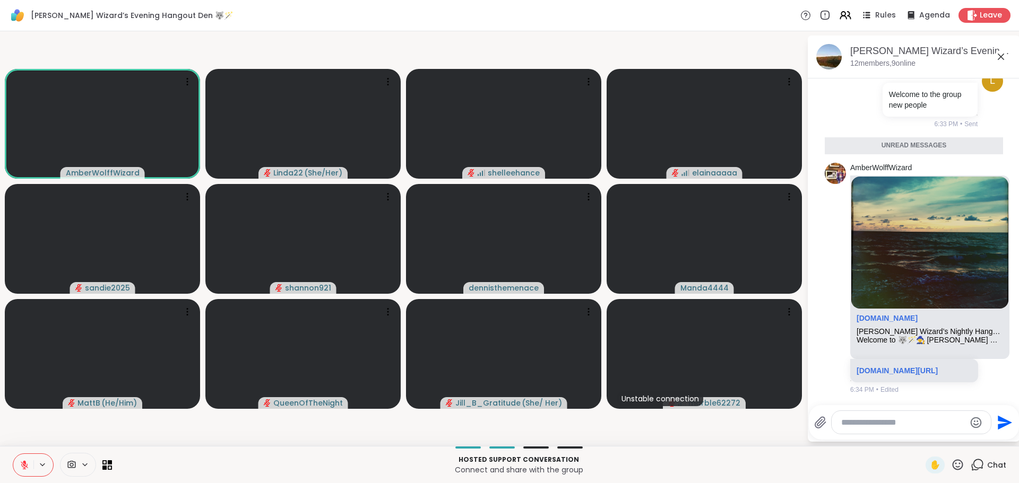
click at [20, 462] on icon at bounding box center [25, 466] width 10 height 10
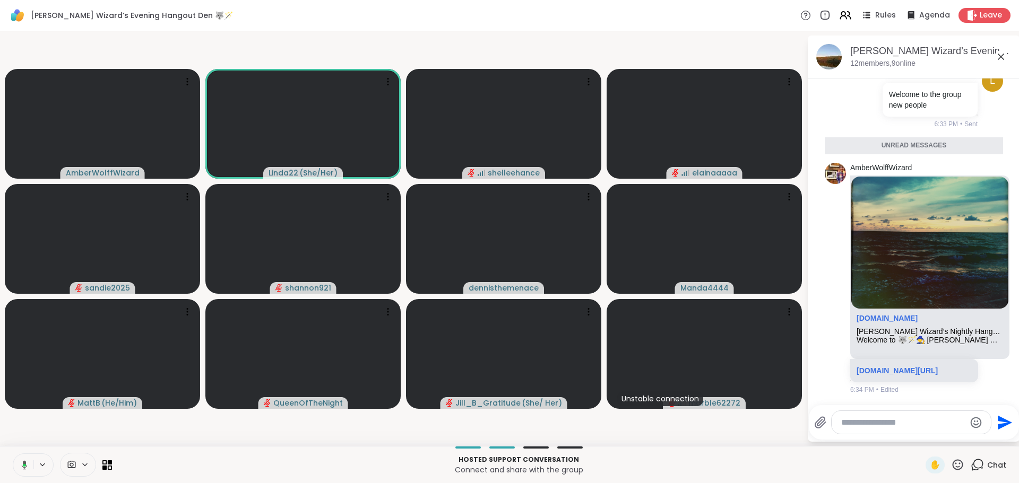
click at [25, 461] on icon at bounding box center [23, 466] width 10 height 10
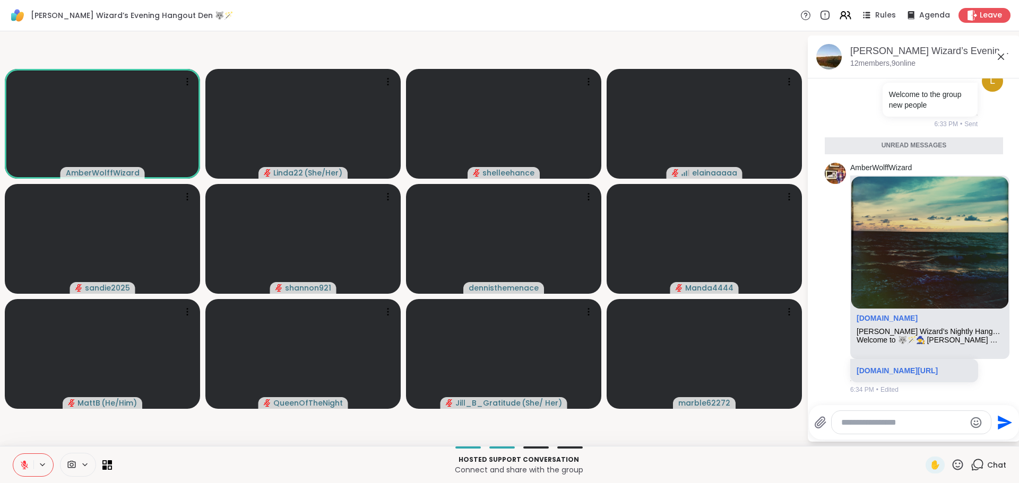
click at [27, 464] on icon at bounding box center [24, 465] width 7 height 7
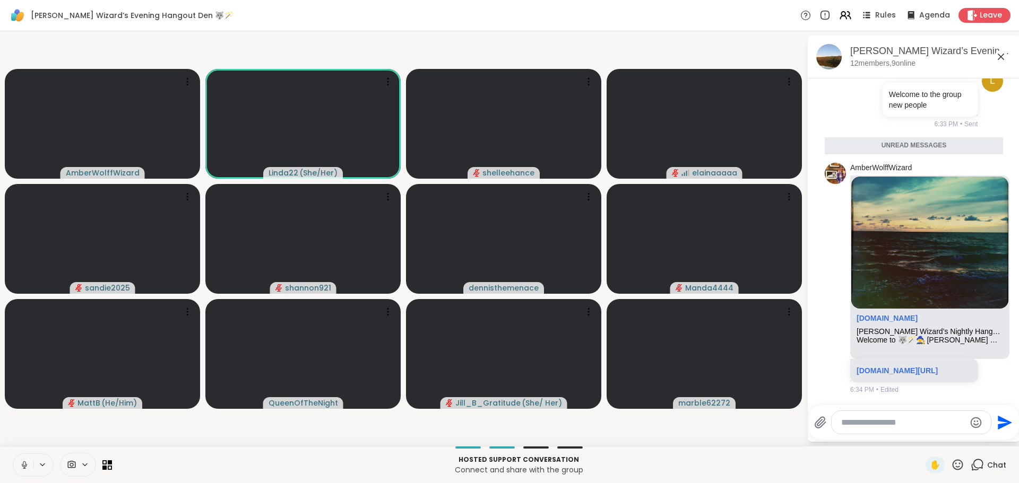
click at [23, 460] on button at bounding box center [23, 465] width 20 height 22
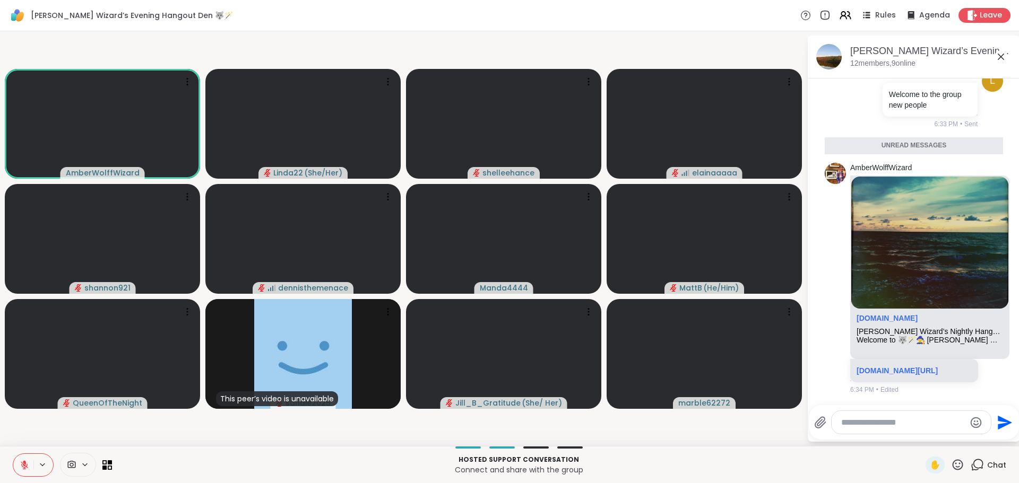
click at [21, 461] on icon at bounding box center [25, 466] width 10 height 10
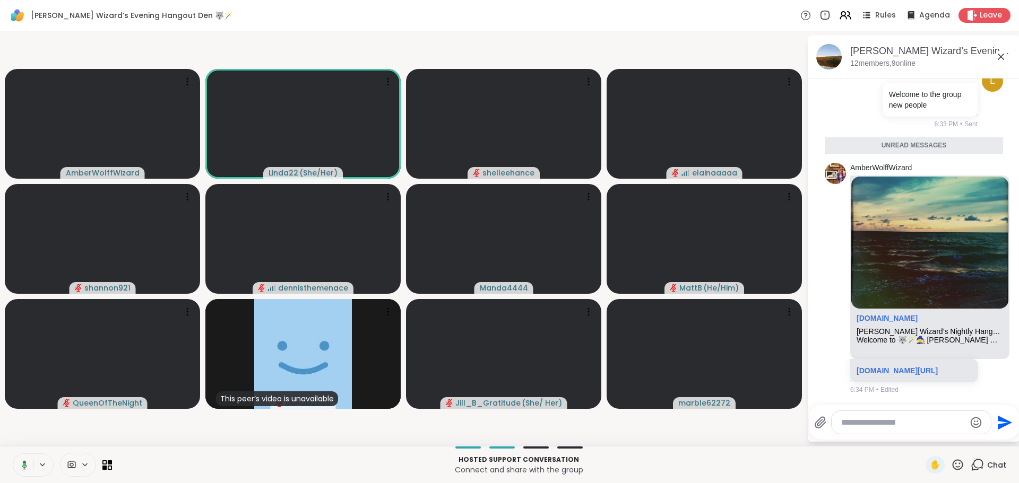
click at [23, 465] on icon at bounding box center [23, 466] width 10 height 10
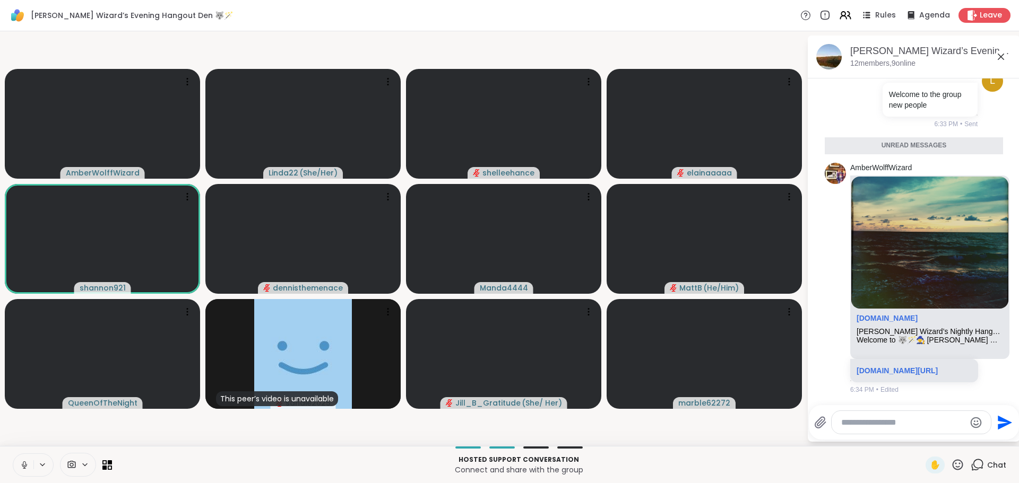
click at [24, 461] on icon at bounding box center [25, 466] width 10 height 10
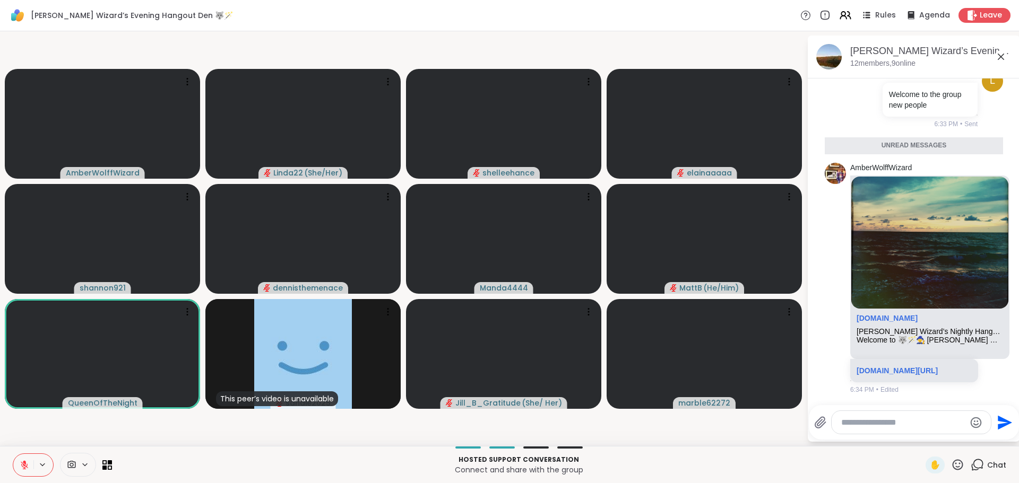
click at [20, 463] on icon at bounding box center [25, 466] width 10 height 10
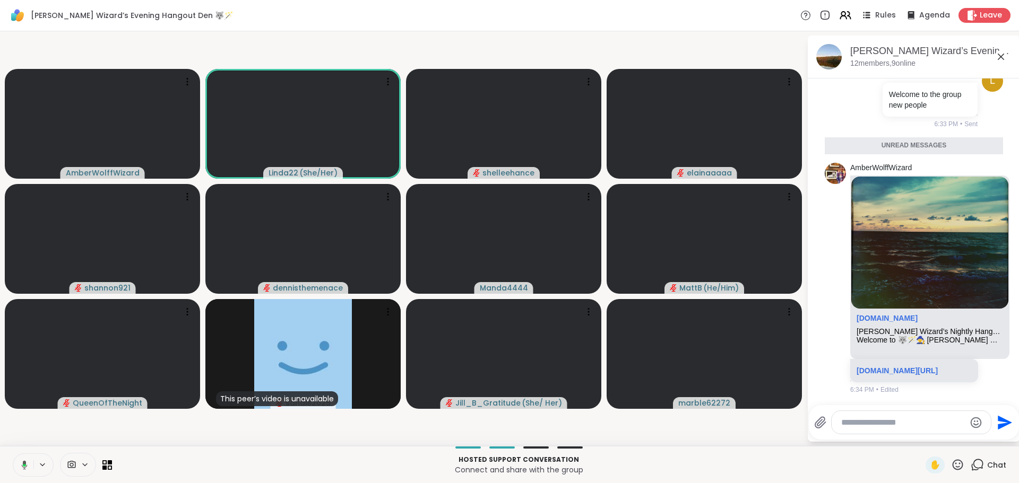
click at [20, 463] on icon at bounding box center [23, 466] width 10 height 10
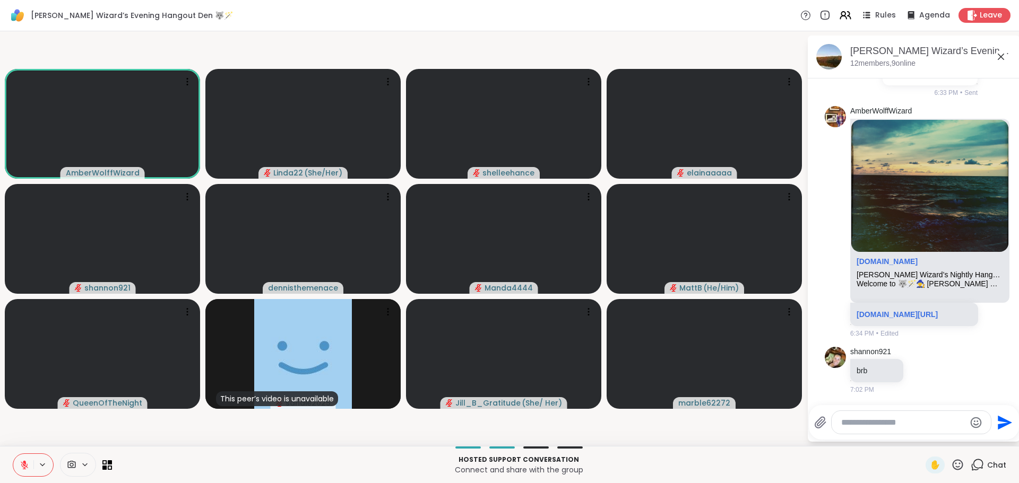
scroll to position [412, 0]
click at [953, 469] on icon at bounding box center [958, 465] width 11 height 11
click at [921, 436] on span "❤️" at bounding box center [926, 437] width 11 height 13
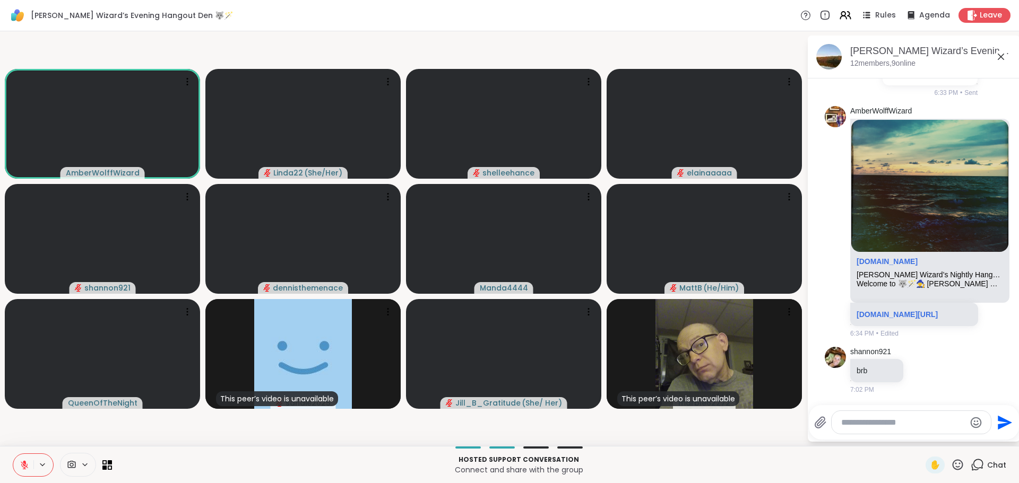
click at [25, 462] on icon at bounding box center [24, 463] width 3 height 4
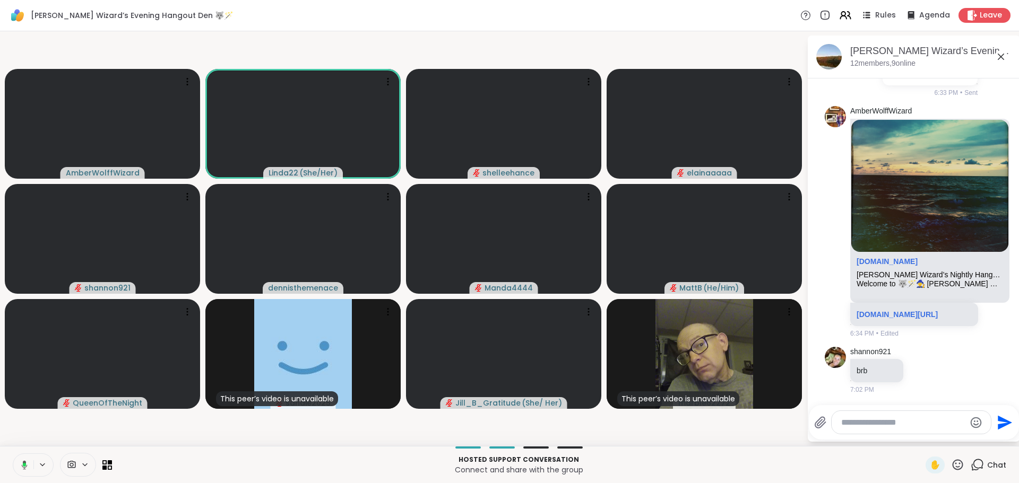
click at [23, 463] on icon at bounding box center [24, 465] width 3 height 4
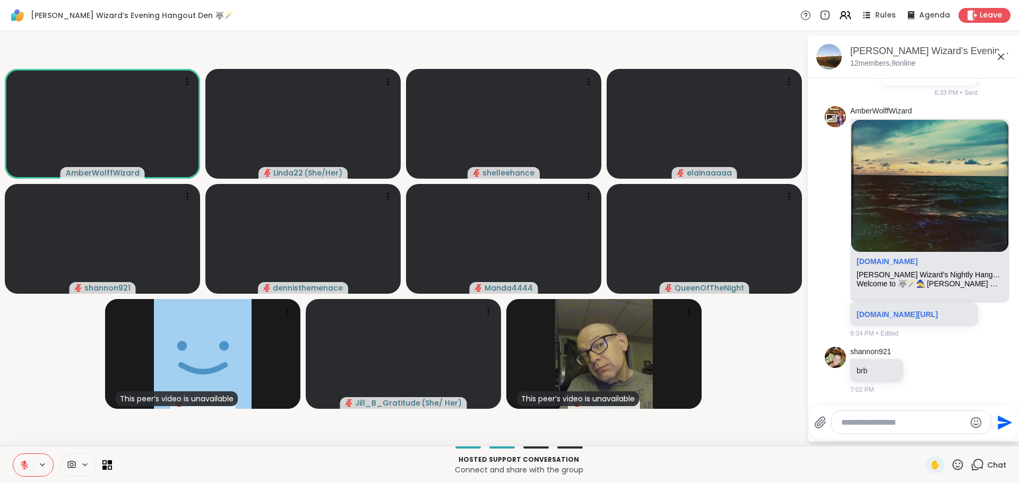
click at [19, 463] on button at bounding box center [23, 465] width 20 height 22
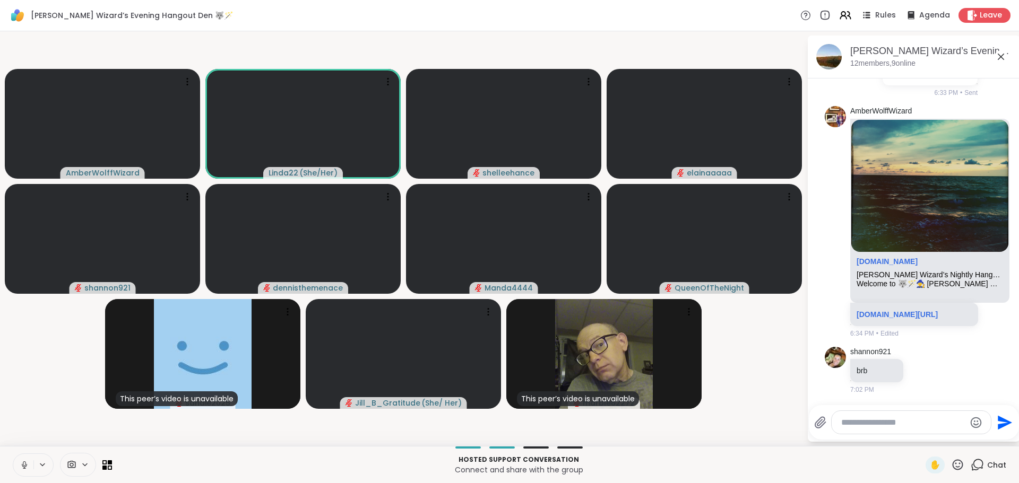
click at [24, 463] on icon at bounding box center [25, 466] width 10 height 10
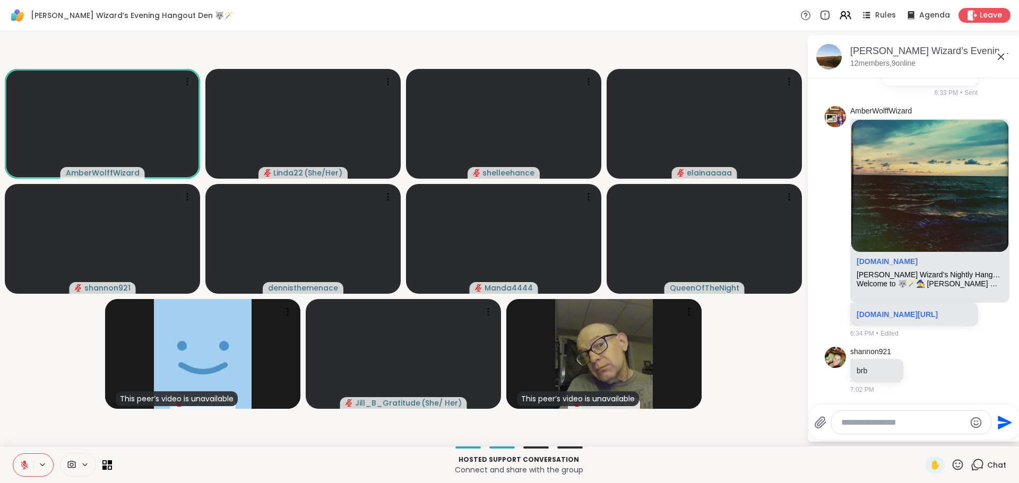
click at [861, 422] on textarea "Type your message" at bounding box center [903, 423] width 124 height 11
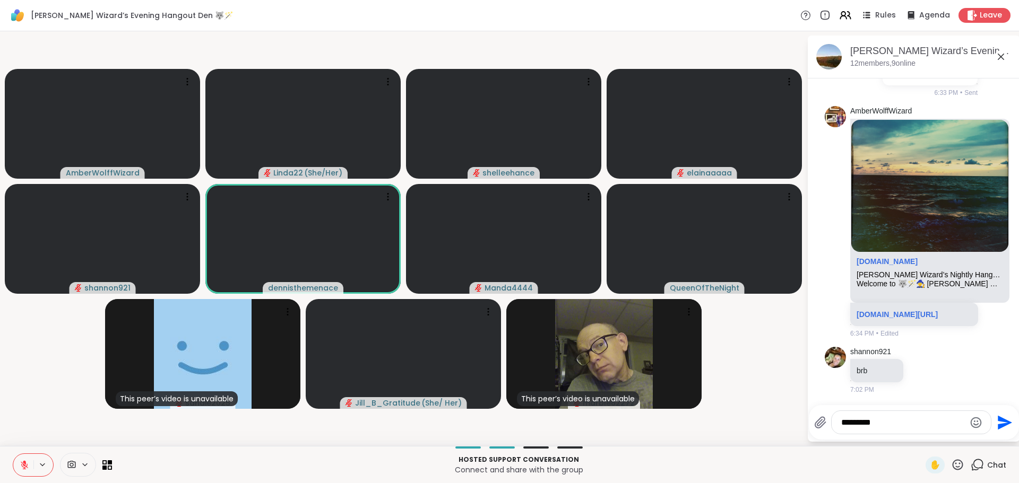
type textarea "**********"
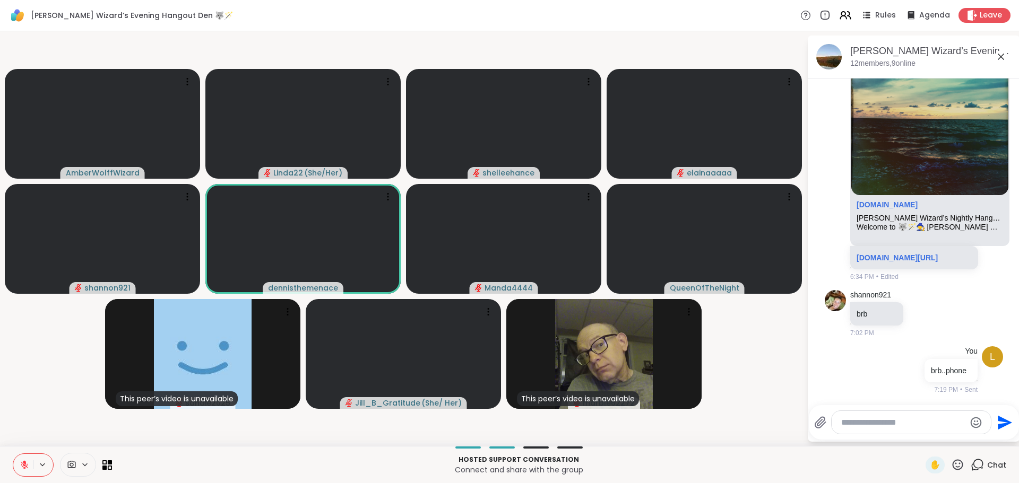
scroll to position [469, 0]
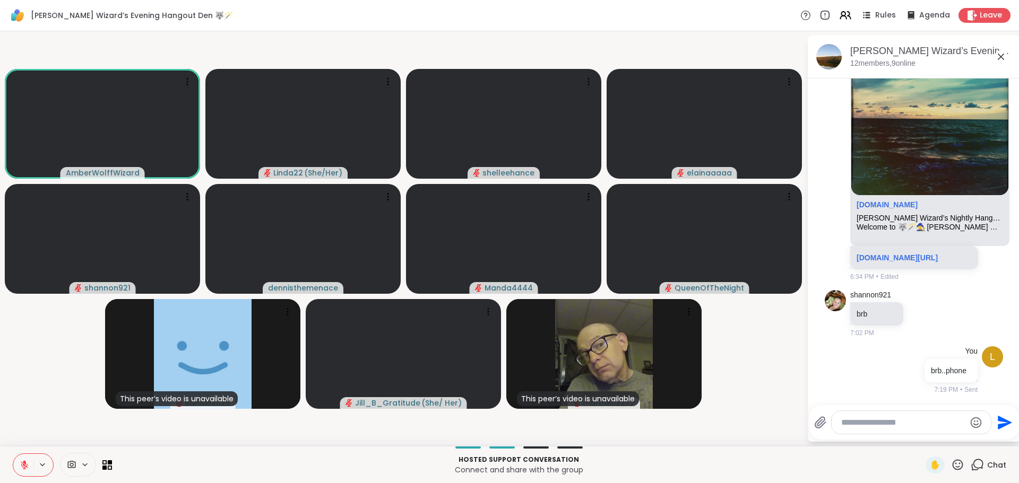
click at [904, 429] on div at bounding box center [911, 422] width 159 height 23
click at [897, 424] on textarea "Type your message" at bounding box center [903, 423] width 124 height 11
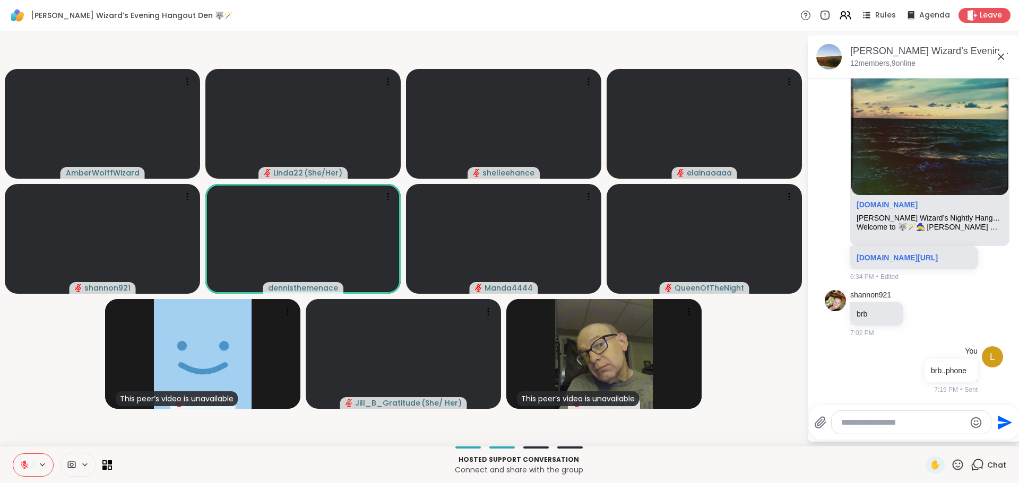
click at [22, 460] on button at bounding box center [23, 465] width 20 height 22
click at [23, 463] on icon at bounding box center [24, 465] width 7 height 7
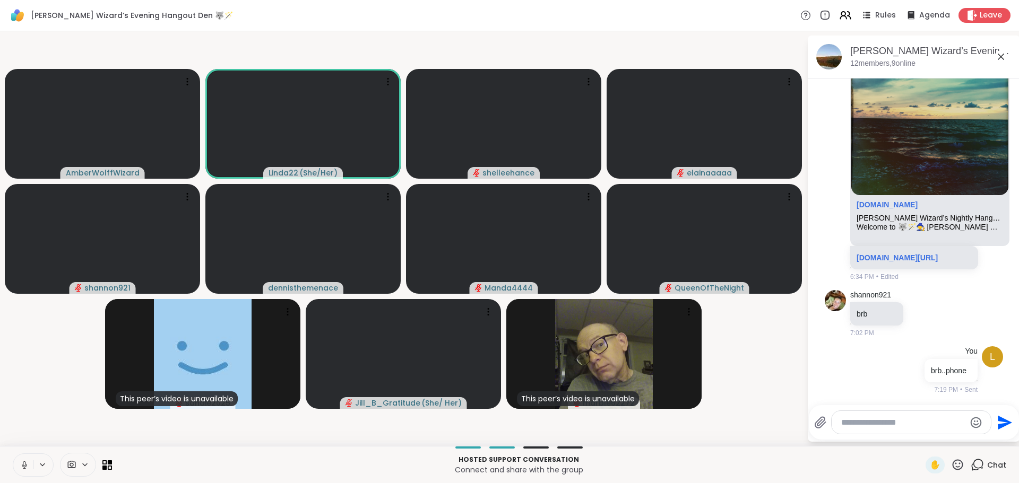
click at [26, 464] on icon at bounding box center [25, 466] width 10 height 10
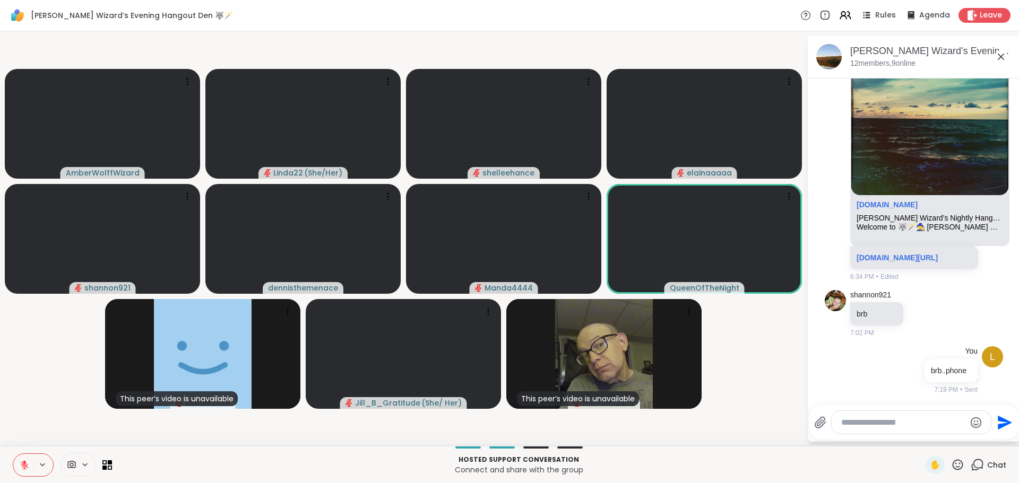
click at [24, 467] on icon at bounding box center [25, 466] width 10 height 10
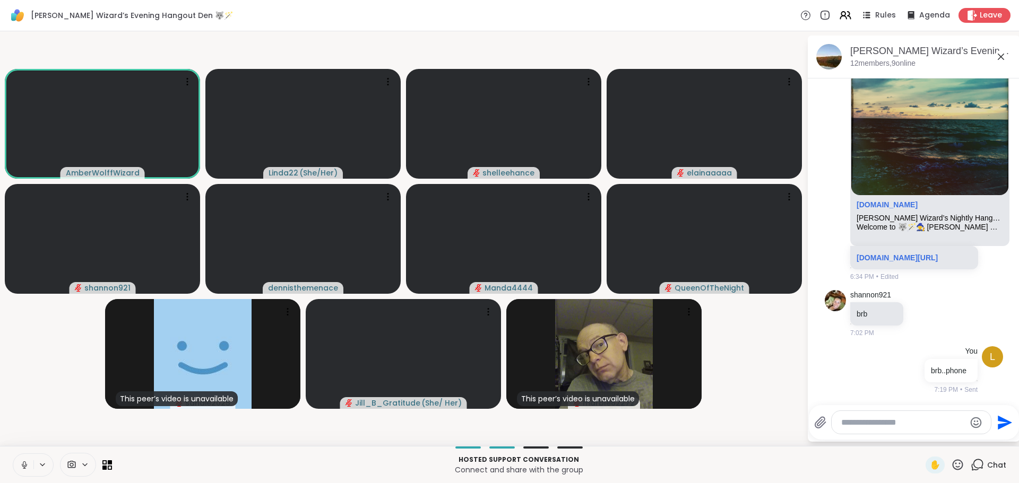
click at [25, 465] on icon at bounding box center [25, 466] width 10 height 10
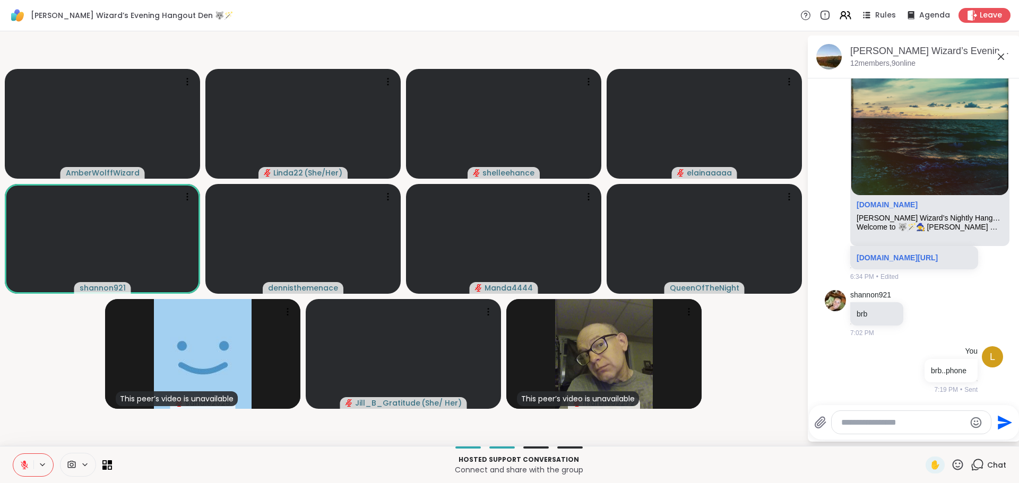
click at [22, 463] on icon at bounding box center [24, 465] width 7 height 7
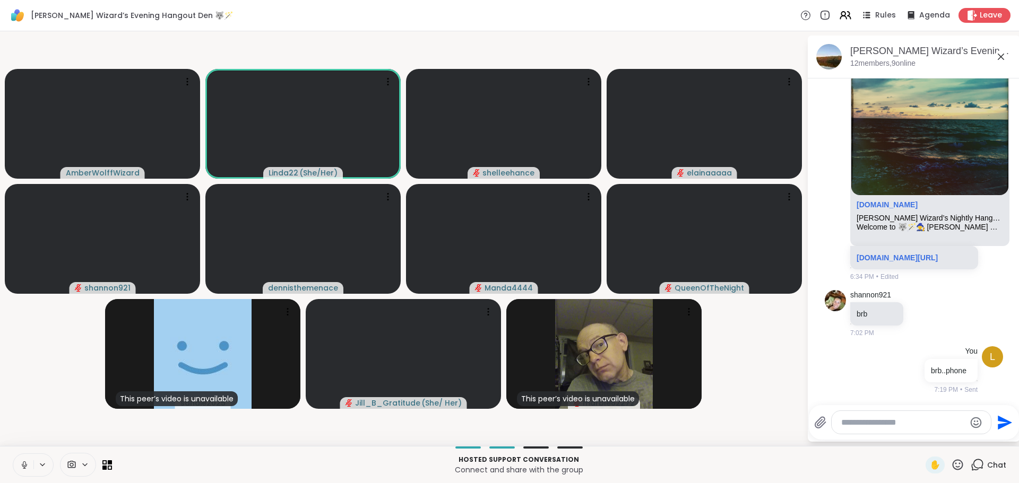
click at [22, 464] on icon at bounding box center [25, 466] width 10 height 10
click at [24, 466] on icon at bounding box center [24, 464] width 3 height 5
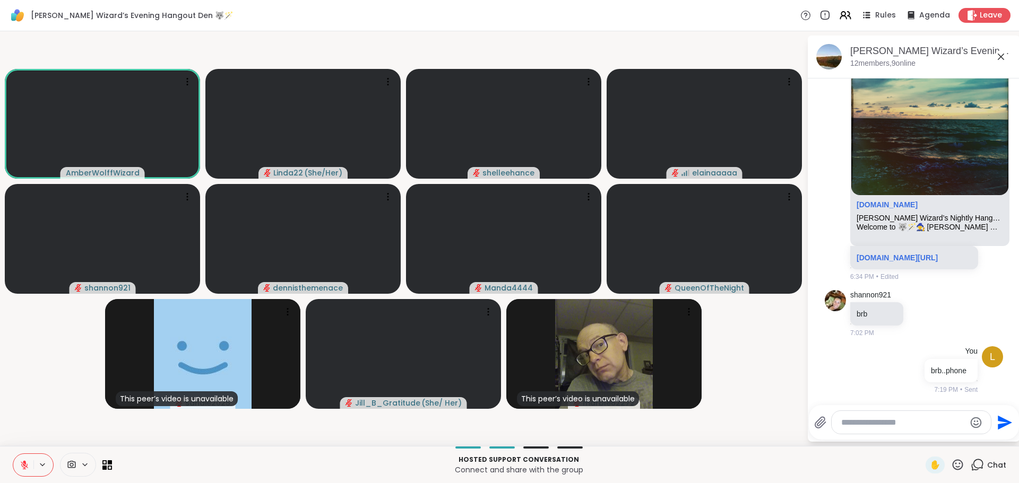
click at [448, 438] on video-player-container "AmberWolffWizard Linda22 ( She/Her ) shelleehance elainaaaaa shannon921 dennist…" at bounding box center [403, 239] width 794 height 406
click at [20, 464] on icon at bounding box center [25, 466] width 10 height 10
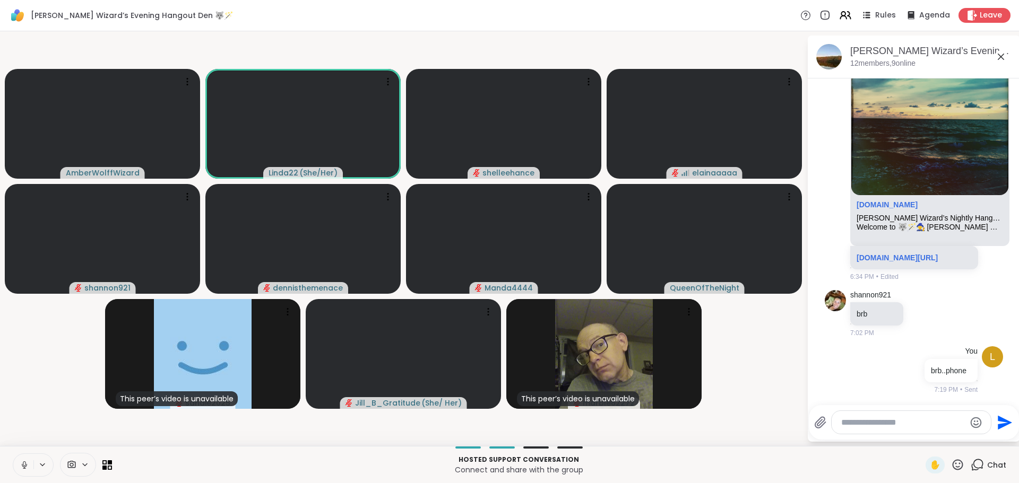
click at [26, 463] on icon at bounding box center [25, 466] width 10 height 10
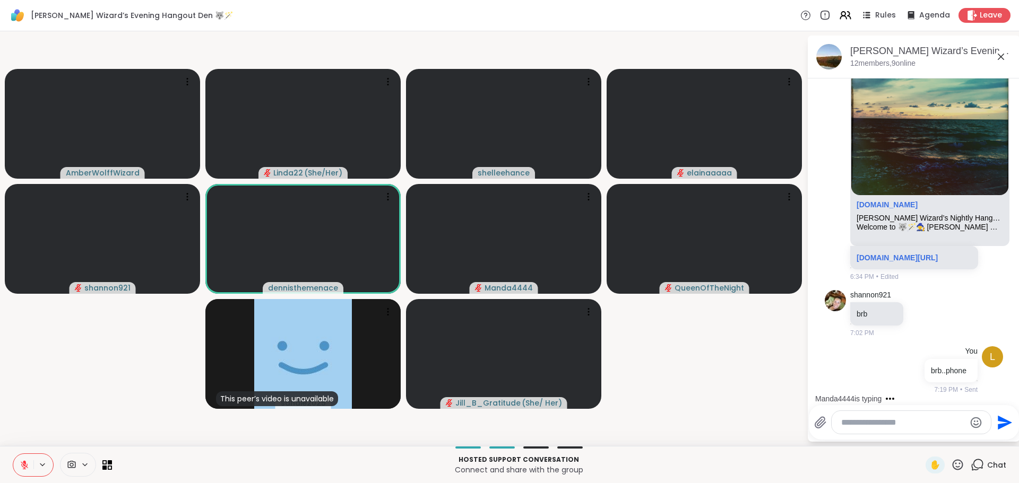
click at [21, 463] on icon at bounding box center [25, 466] width 10 height 10
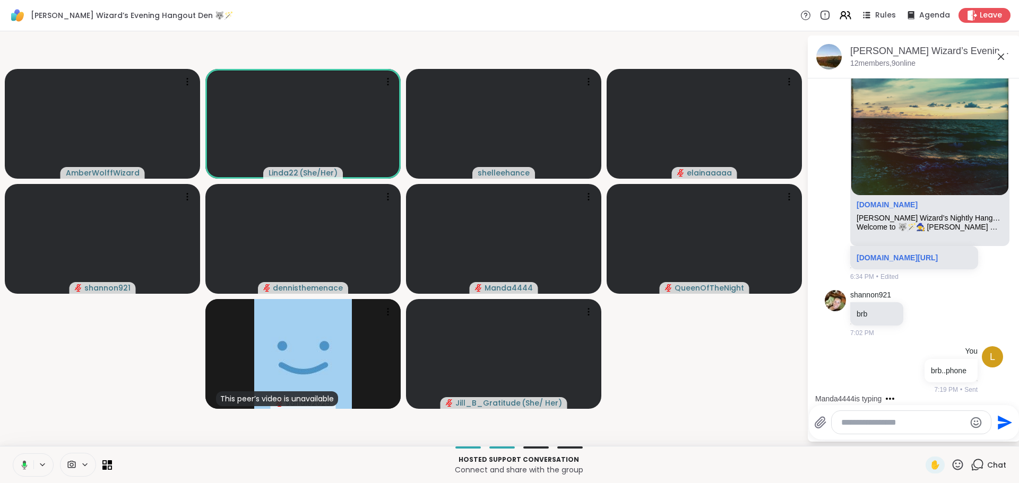
click at [21, 464] on icon at bounding box center [23, 466] width 10 height 10
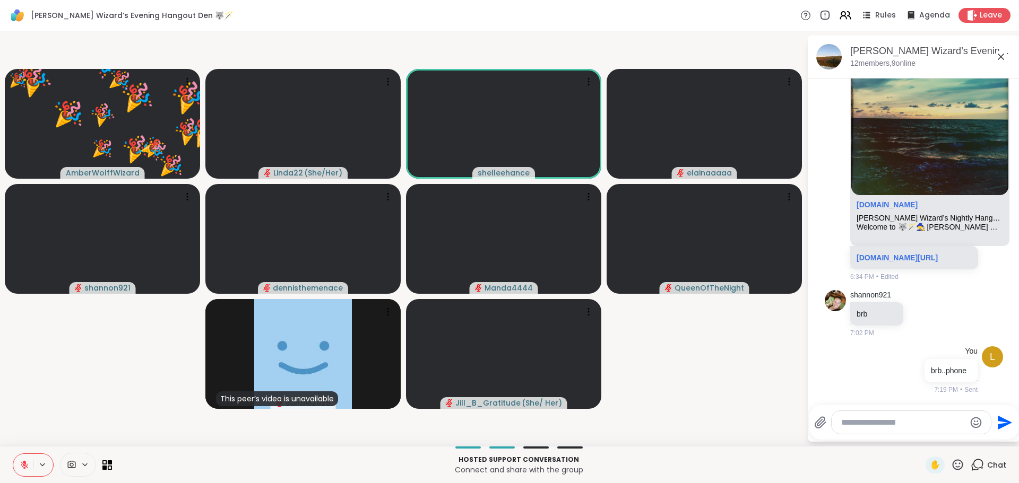
scroll to position [568, 0]
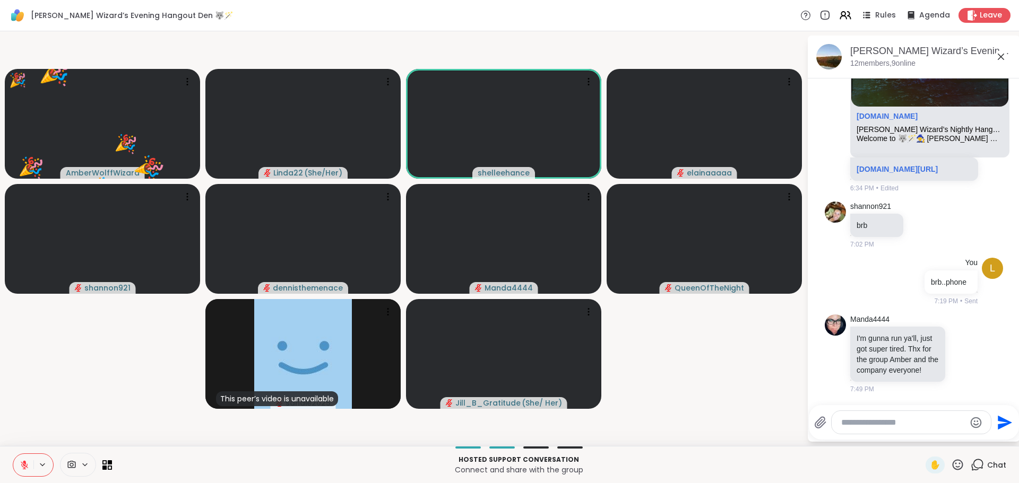
click at [951, 466] on icon at bounding box center [957, 464] width 13 height 13
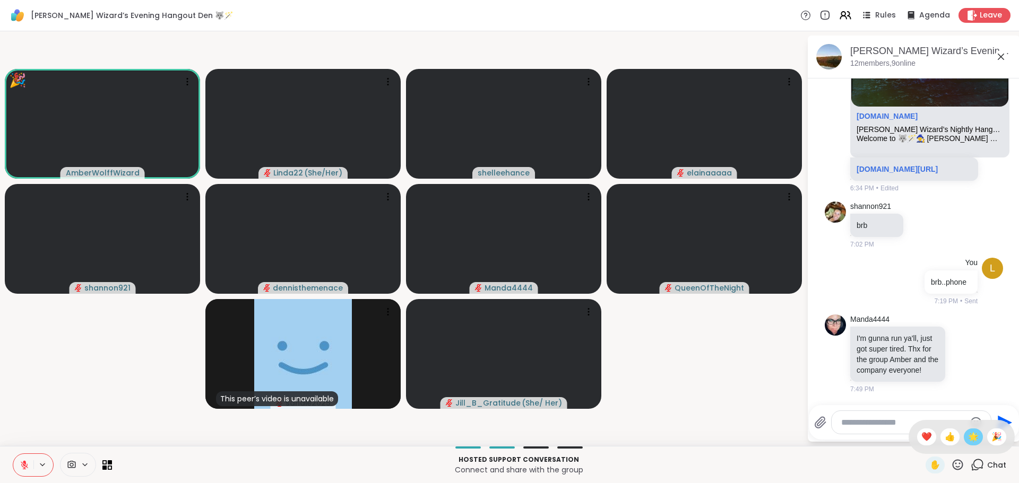
click at [968, 439] on span "🌟" at bounding box center [973, 437] width 11 height 13
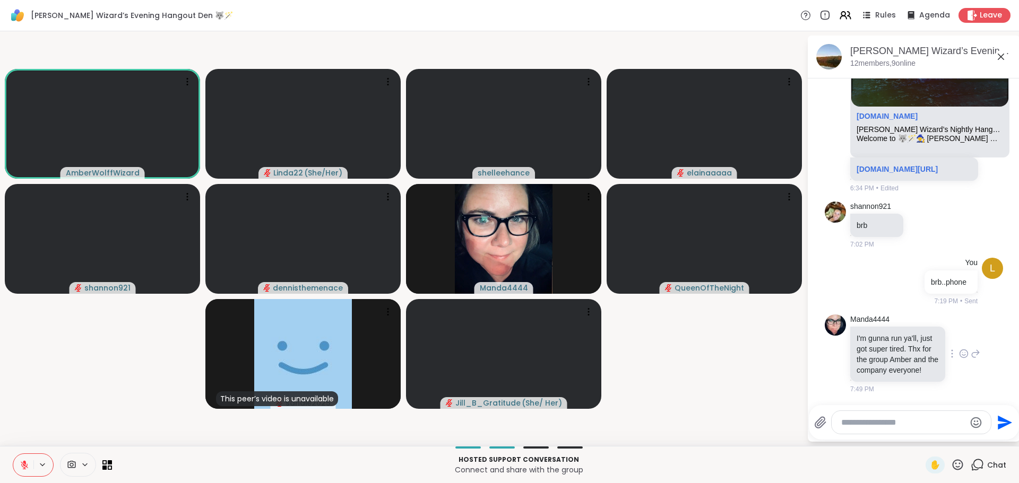
click at [960, 350] on icon at bounding box center [964, 354] width 8 height 8
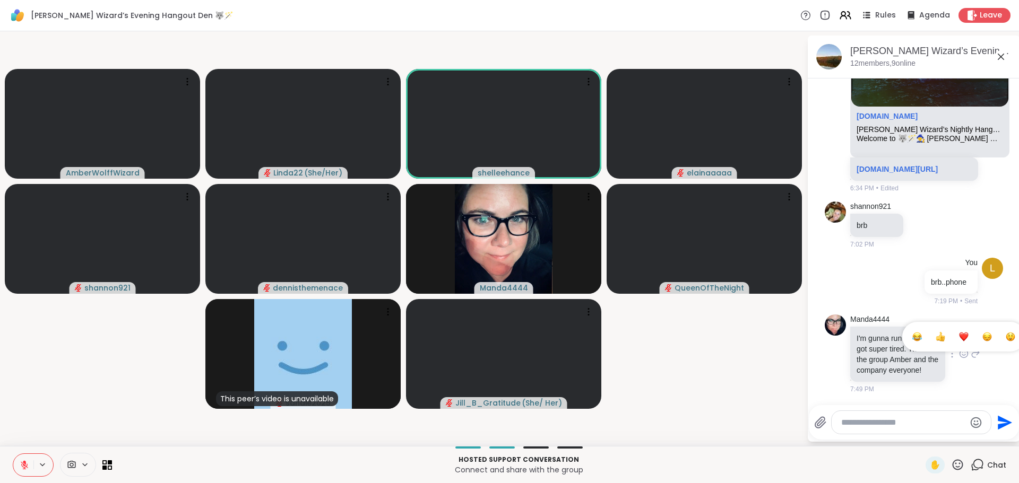
click at [959, 332] on div "Select Reaction: Heart" at bounding box center [964, 337] width 10 height 10
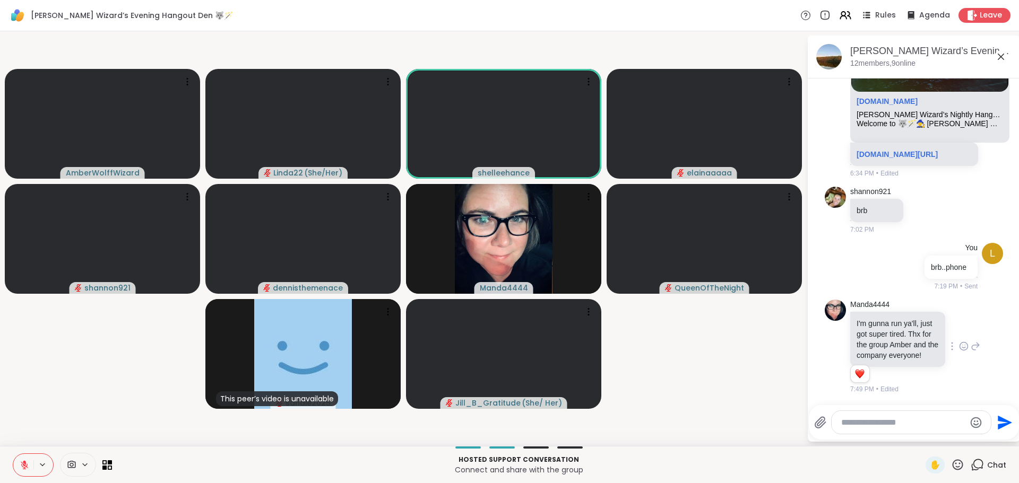
scroll to position [583, 0]
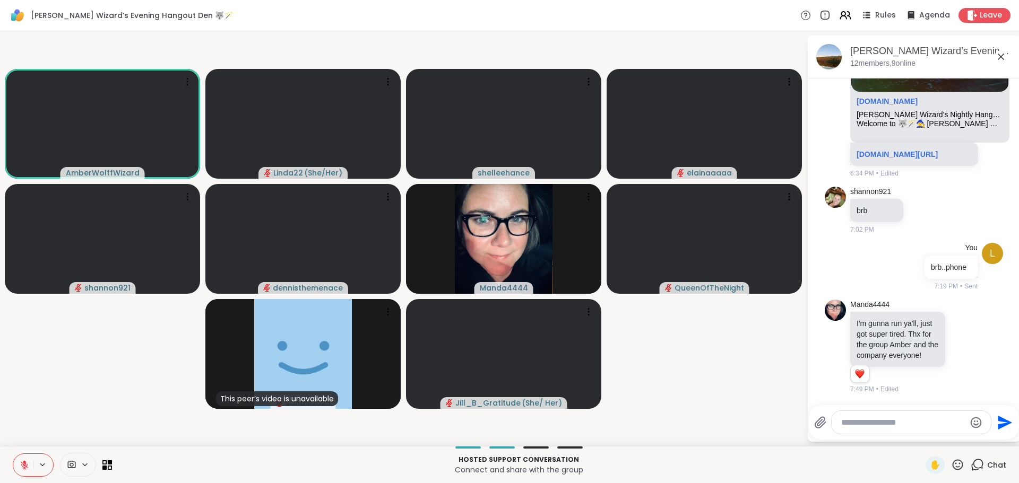
click at [749, 384] on video-player-container "AmberWolffWizard Linda22 ( She/Her ) shelleehance elainaaaaa shannon921 dennist…" at bounding box center [403, 239] width 794 height 406
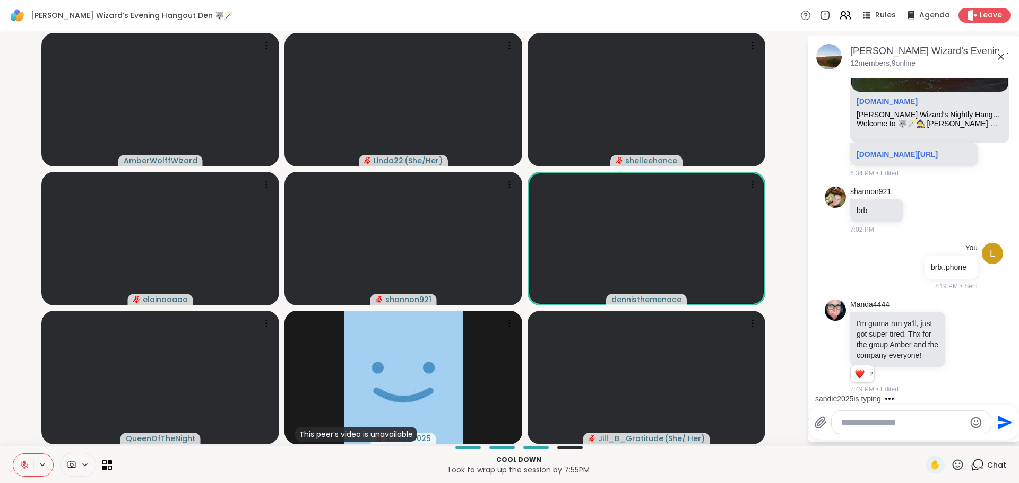
scroll to position [672, 0]
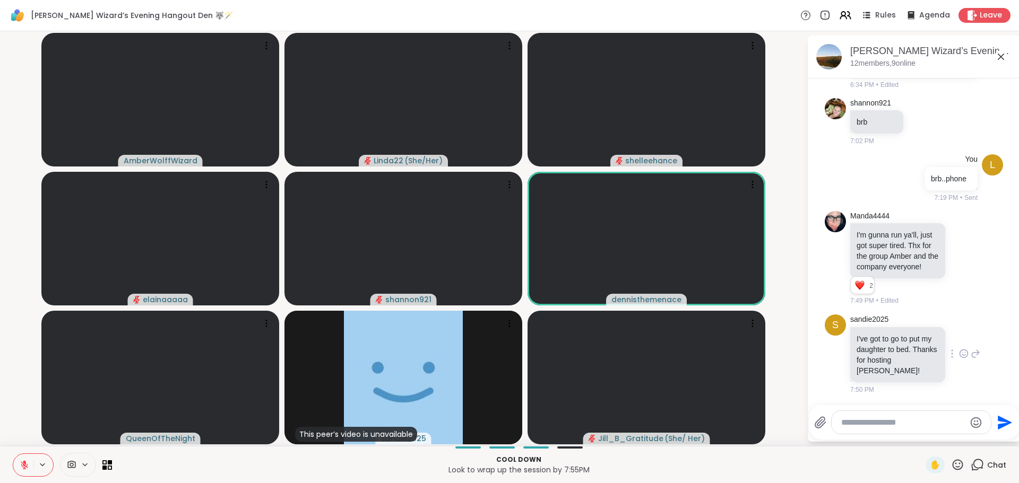
click at [960, 351] on icon at bounding box center [964, 354] width 8 height 8
click at [959, 339] on div "Select Reaction: Heart" at bounding box center [964, 337] width 10 height 10
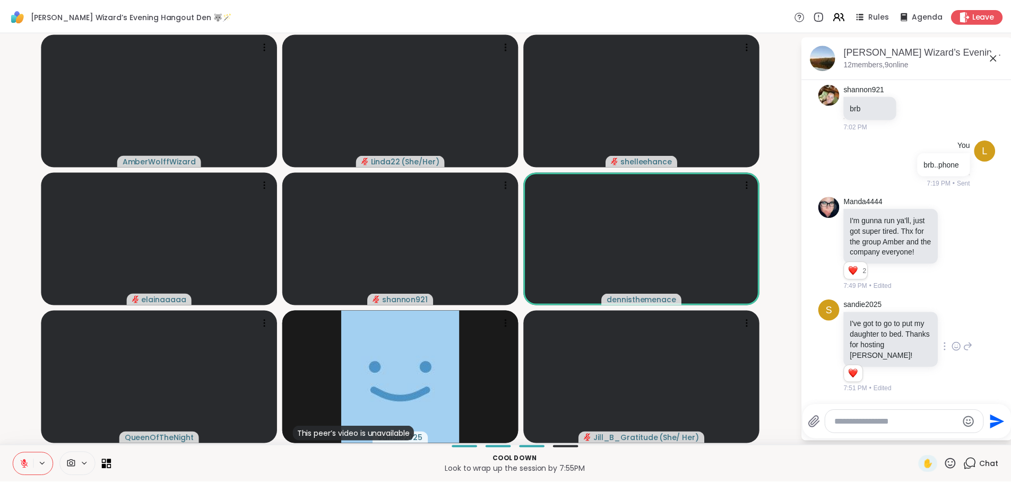
scroll to position [687, 0]
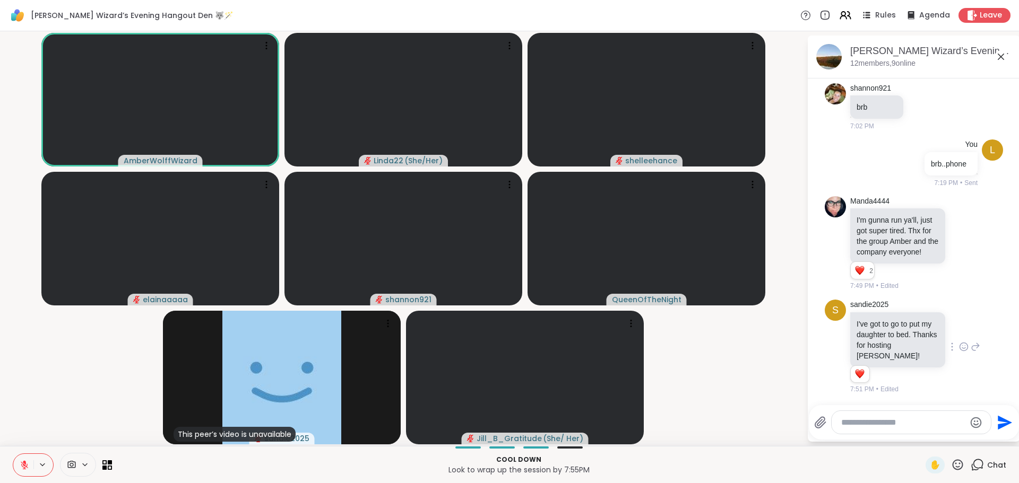
click at [954, 466] on icon at bounding box center [957, 464] width 13 height 13
click at [968, 442] on span "🌟" at bounding box center [973, 437] width 11 height 13
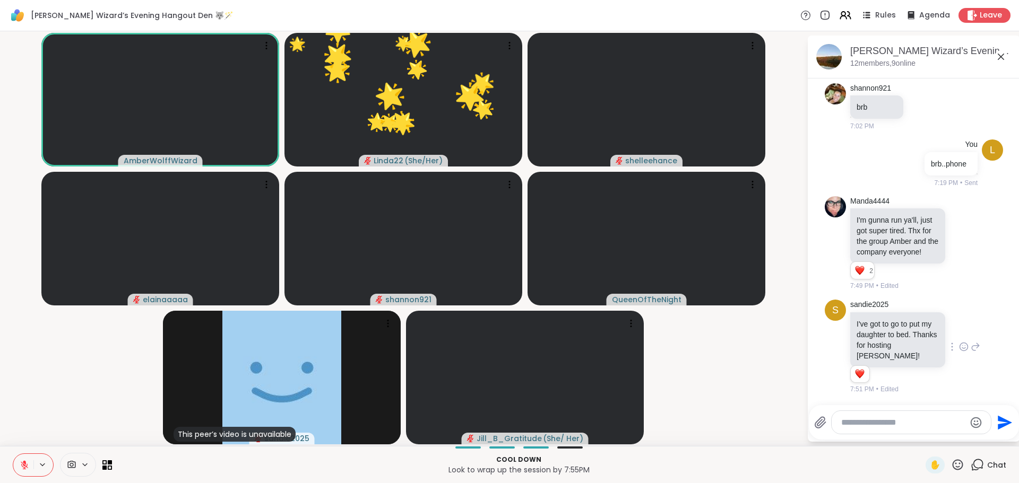
click at [953, 464] on icon at bounding box center [958, 465] width 11 height 11
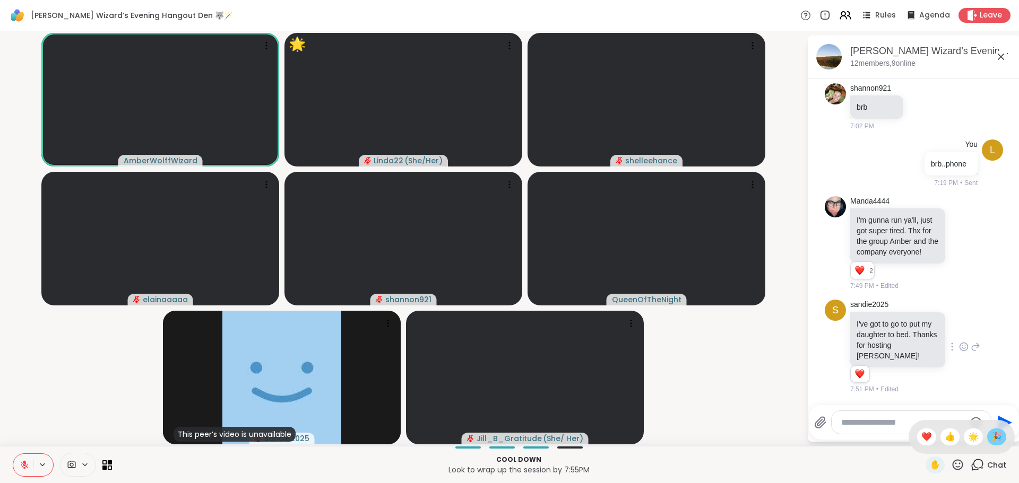
click at [991, 431] on span "🎉" at bounding box center [996, 437] width 11 height 13
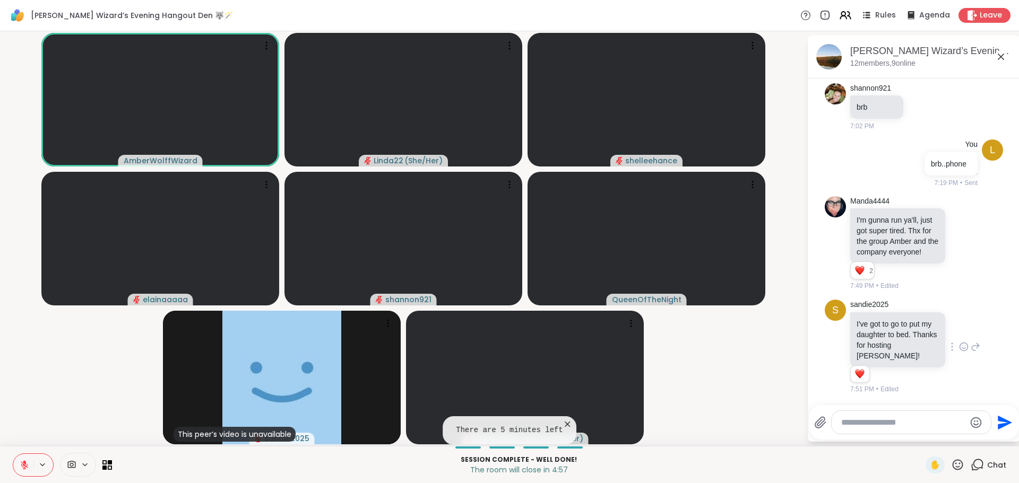
click at [951, 461] on icon at bounding box center [957, 464] width 13 height 13
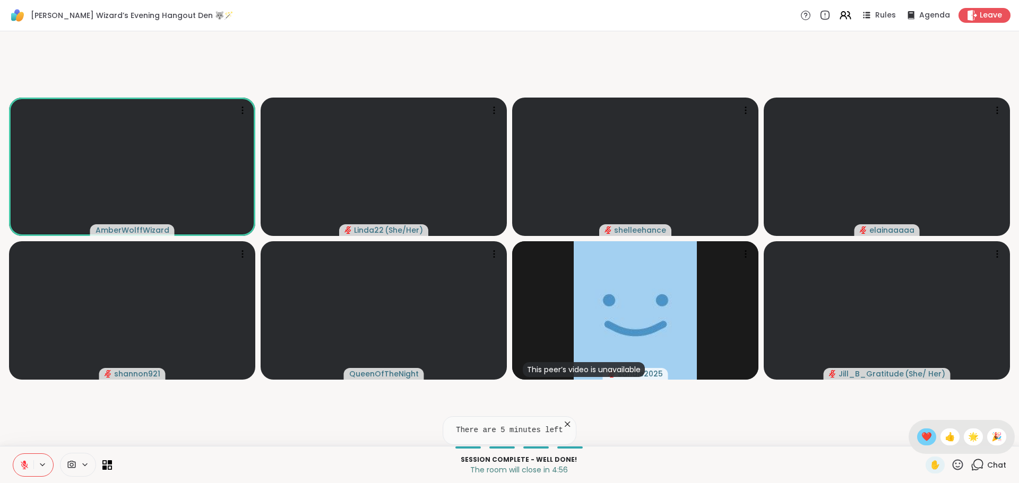
click at [921, 439] on span "❤️" at bounding box center [926, 437] width 11 height 13
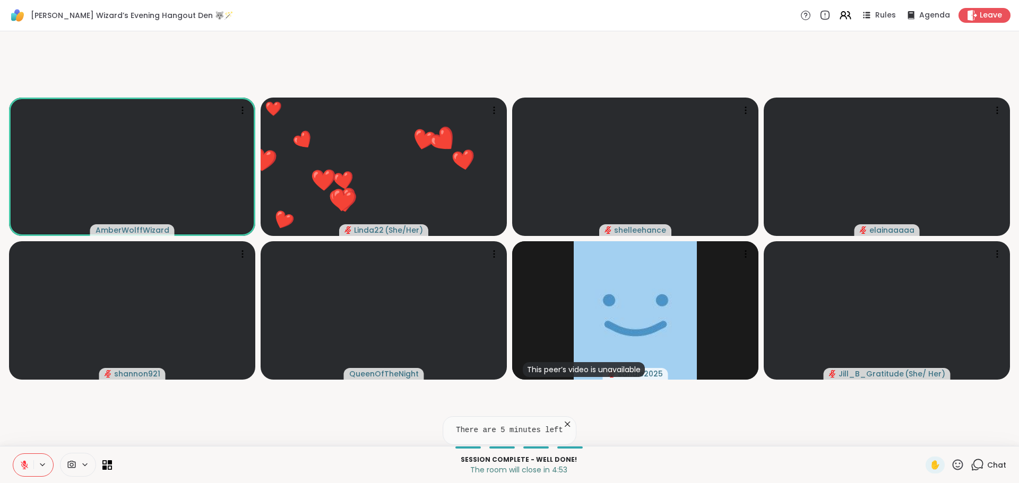
click at [562, 423] on icon at bounding box center [567, 424] width 11 height 11
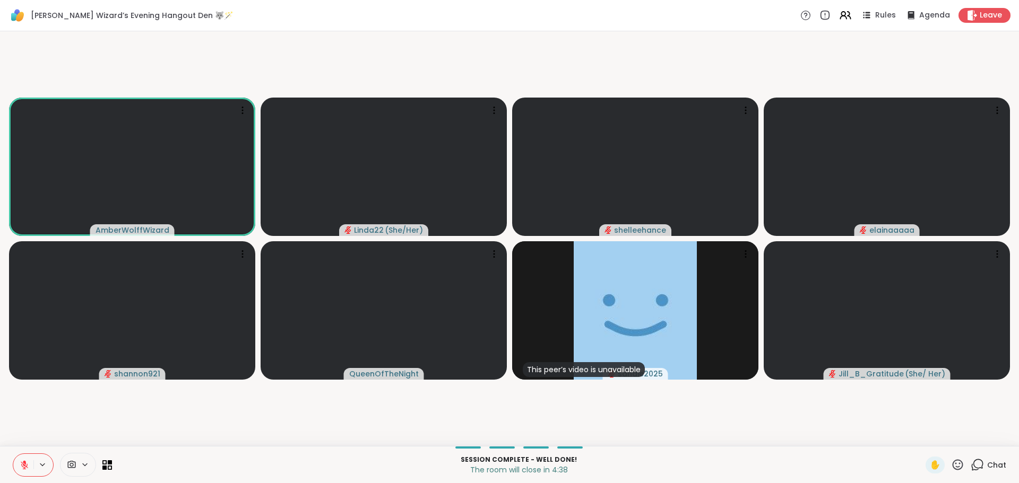
click at [23, 464] on icon at bounding box center [24, 465] width 7 height 7
click at [23, 464] on icon at bounding box center [25, 466] width 10 height 10
click at [23, 464] on icon at bounding box center [24, 465] width 7 height 7
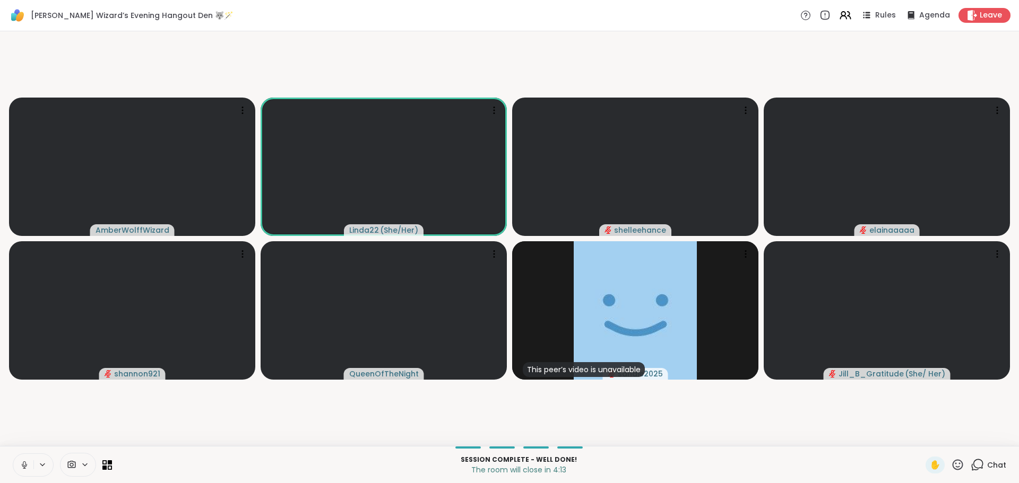
click at [24, 465] on icon at bounding box center [25, 466] width 10 height 10
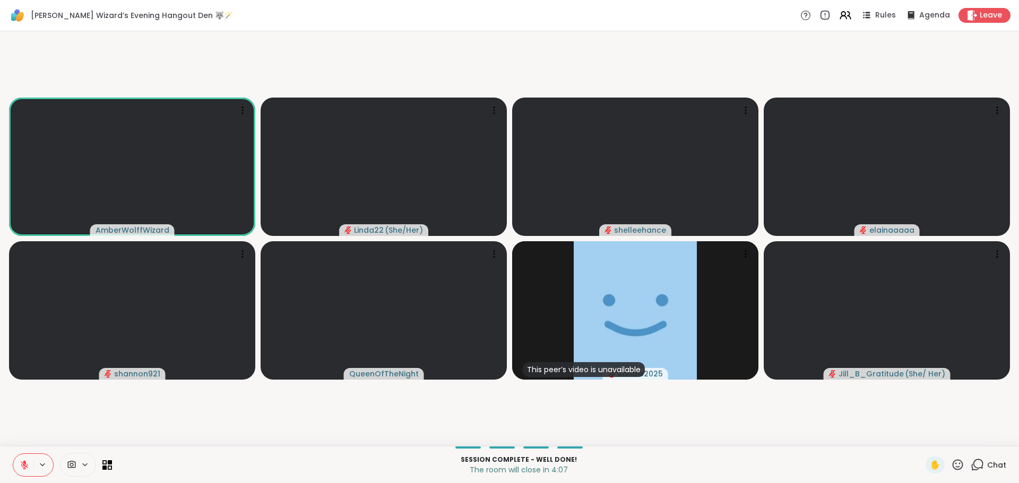
click at [953, 461] on icon at bounding box center [958, 465] width 11 height 11
click at [951, 463] on icon at bounding box center [957, 464] width 13 height 13
click at [921, 435] on span "❤️" at bounding box center [926, 437] width 11 height 13
click at [980, 18] on span "Leave" at bounding box center [991, 15] width 23 height 11
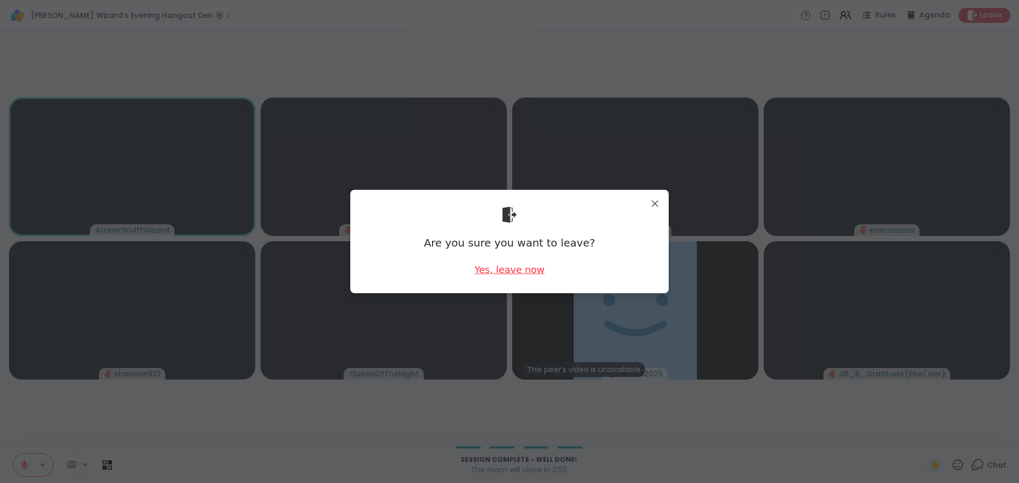
click at [530, 268] on div "Yes, leave now" at bounding box center [509, 269] width 70 height 13
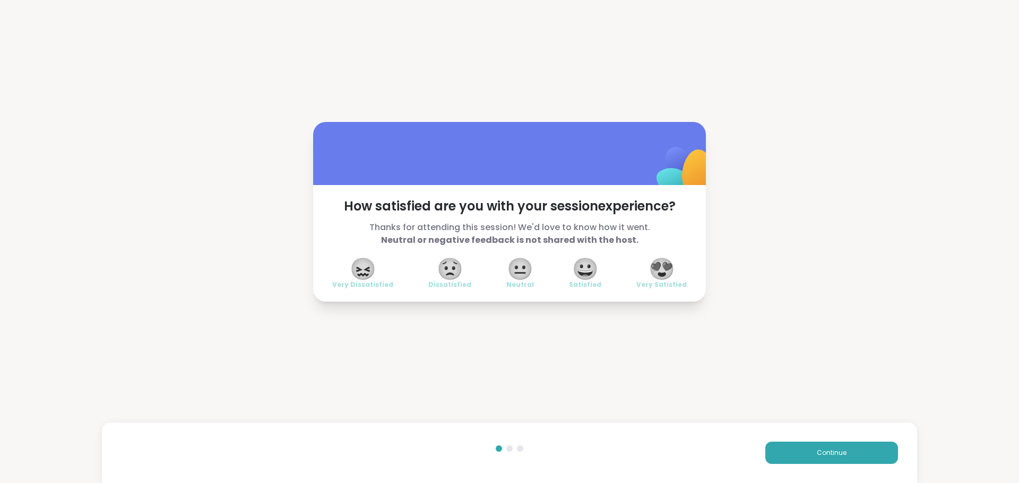
click at [663, 270] on span "😍" at bounding box center [661, 268] width 27 height 19
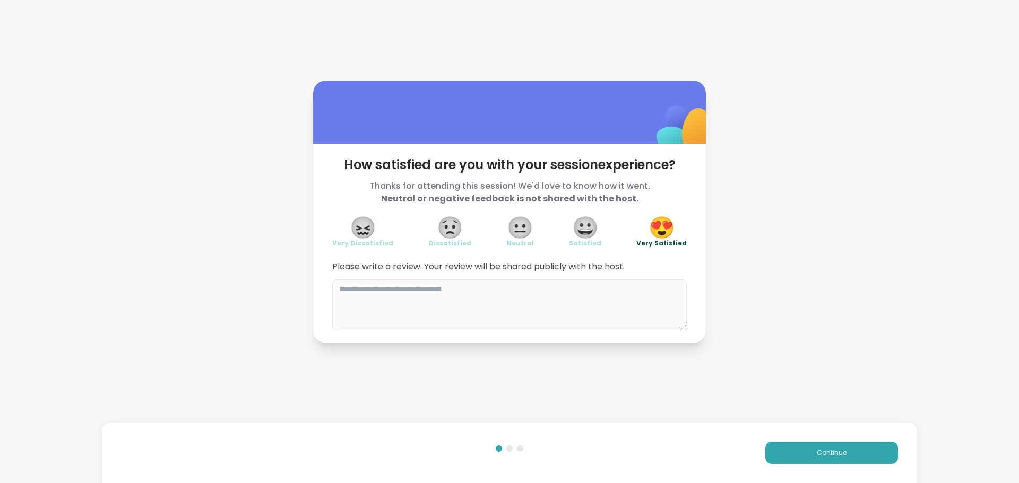
click at [549, 297] on textarea at bounding box center [509, 305] width 354 height 51
click at [614, 302] on textarea "**********" at bounding box center [509, 305] width 354 height 51
type textarea "**********"
click at [780, 451] on button "Continue" at bounding box center [831, 453] width 133 height 22
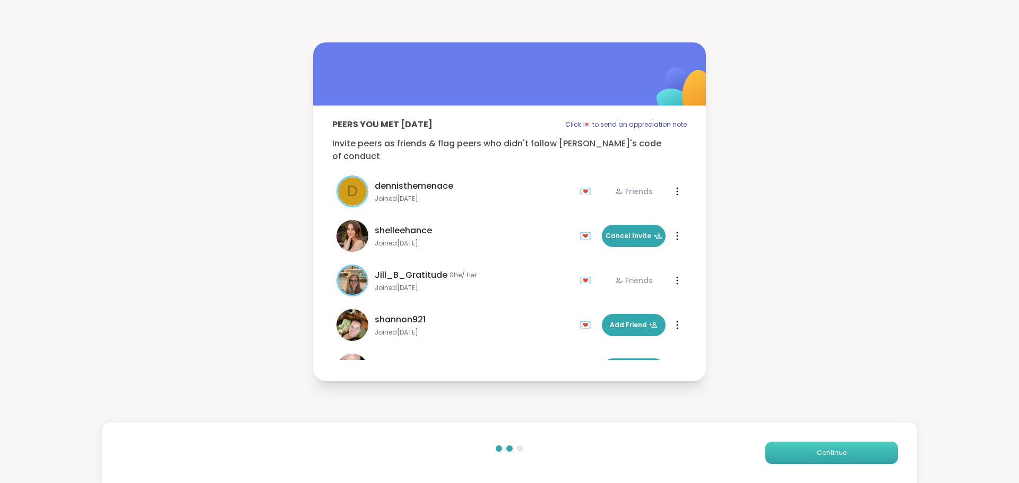
click at [780, 451] on button "Continue" at bounding box center [831, 453] width 133 height 22
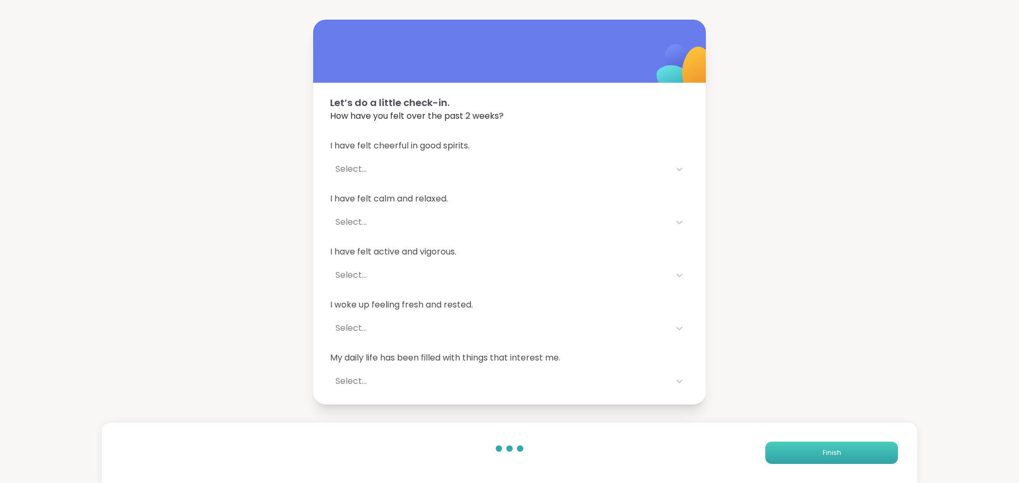
click at [780, 451] on button "Finish" at bounding box center [831, 453] width 133 height 22
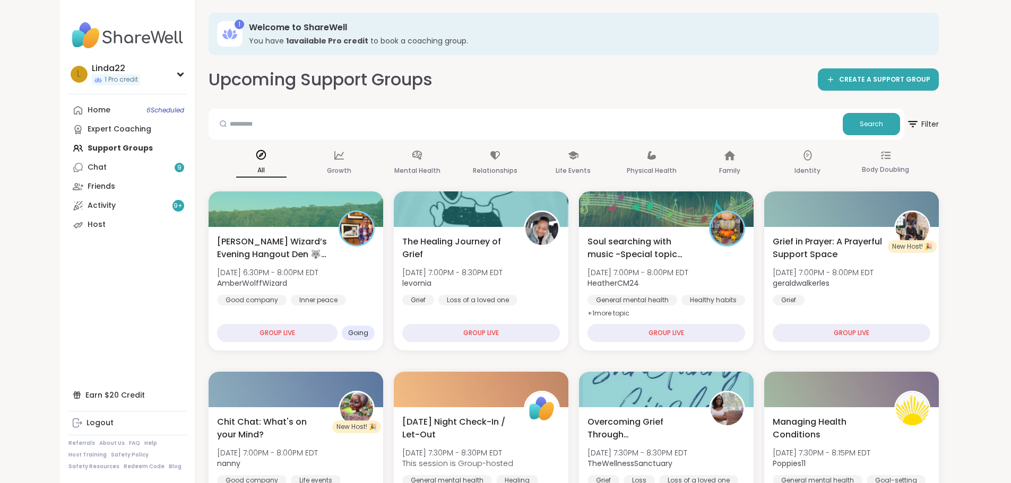
click at [509, 89] on div "Upcoming Support Groups CREATE A SUPPORT GROUP" at bounding box center [574, 80] width 730 height 24
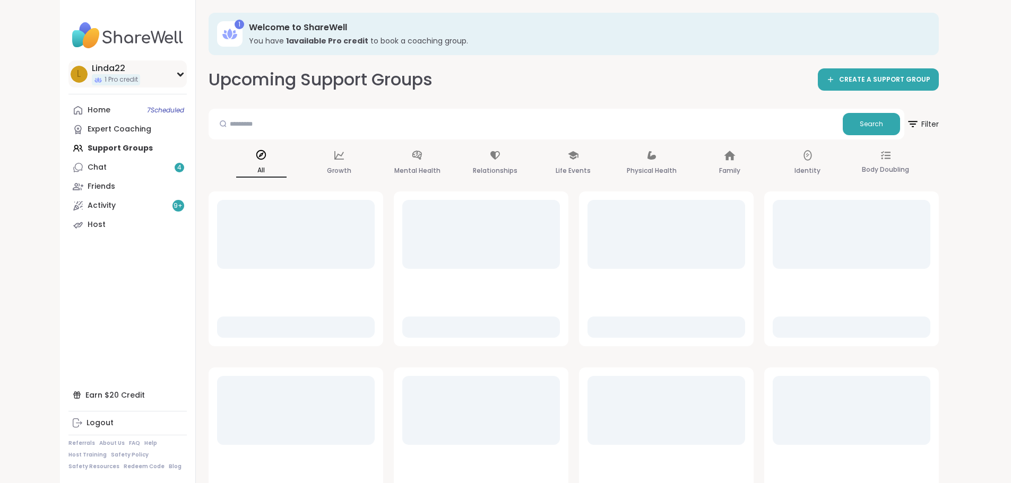
click at [116, 82] on div "L Linda22 1 Pro credit" at bounding box center [127, 73] width 118 height 27
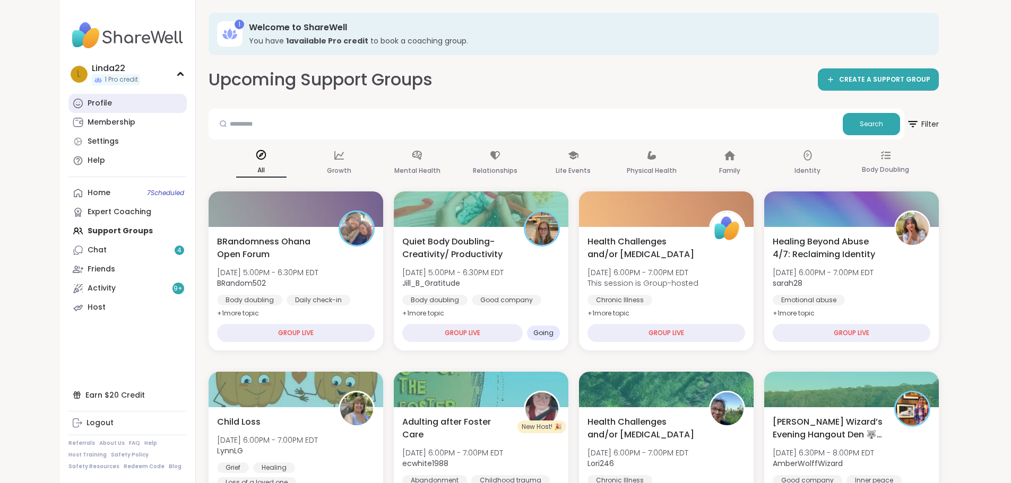
click at [99, 103] on link "Profile" at bounding box center [127, 103] width 118 height 19
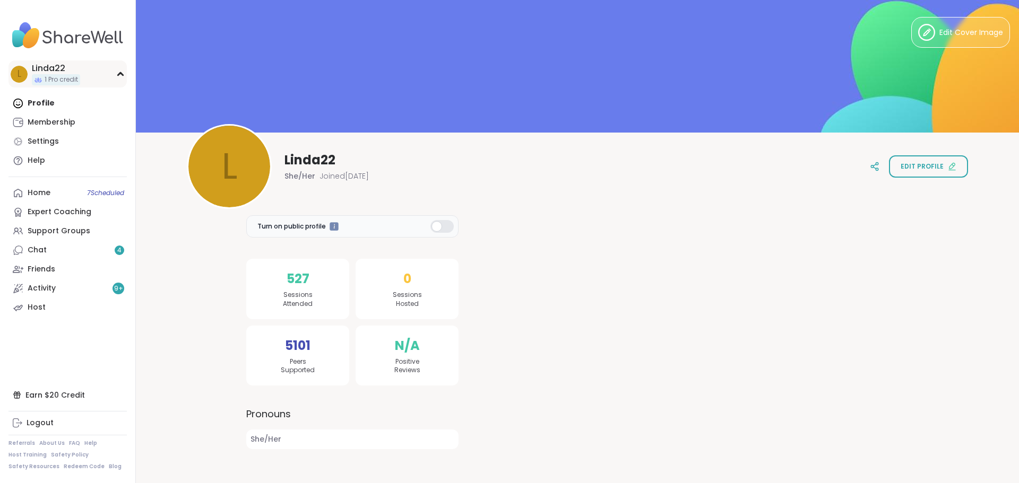
click at [100, 81] on div "L Linda22 1 Pro credit" at bounding box center [67, 73] width 118 height 27
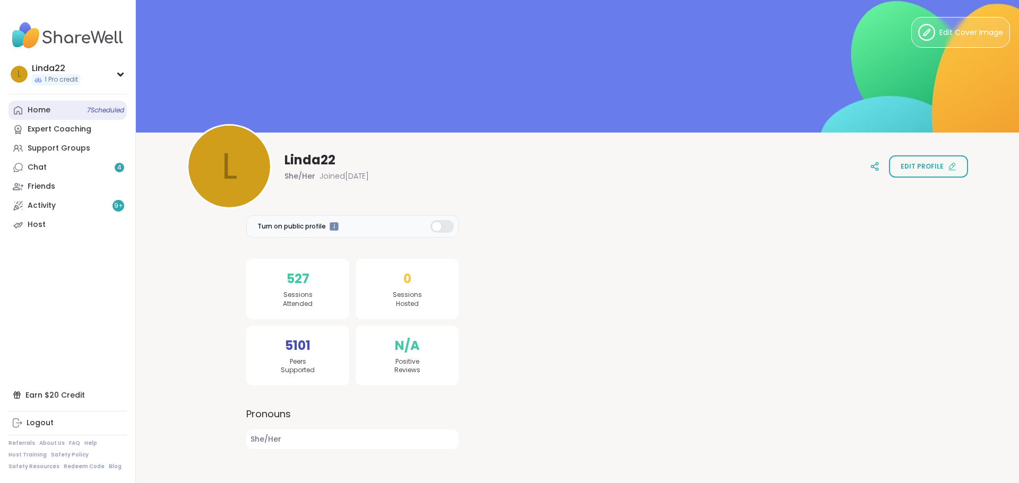
click at [87, 111] on span "7 Scheduled" at bounding box center [105, 110] width 37 height 8
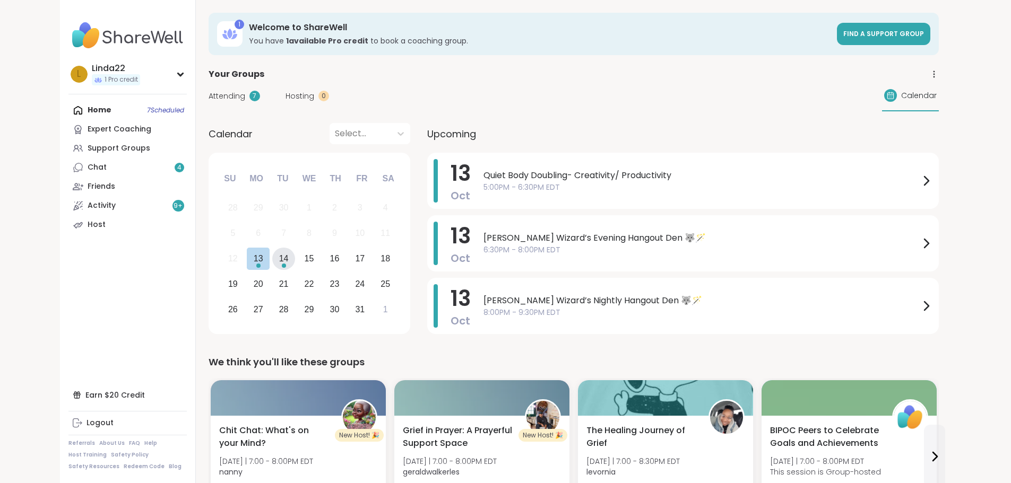
click at [279, 262] on div "14" at bounding box center [284, 259] width 10 height 14
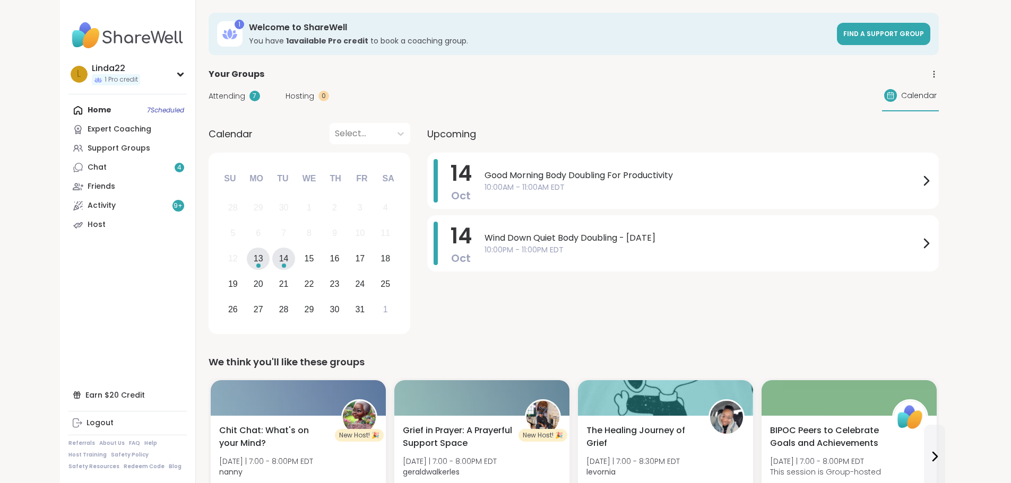
click at [256, 264] on div "Choose Monday, October 13th, 2025" at bounding box center [258, 266] width 4 height 4
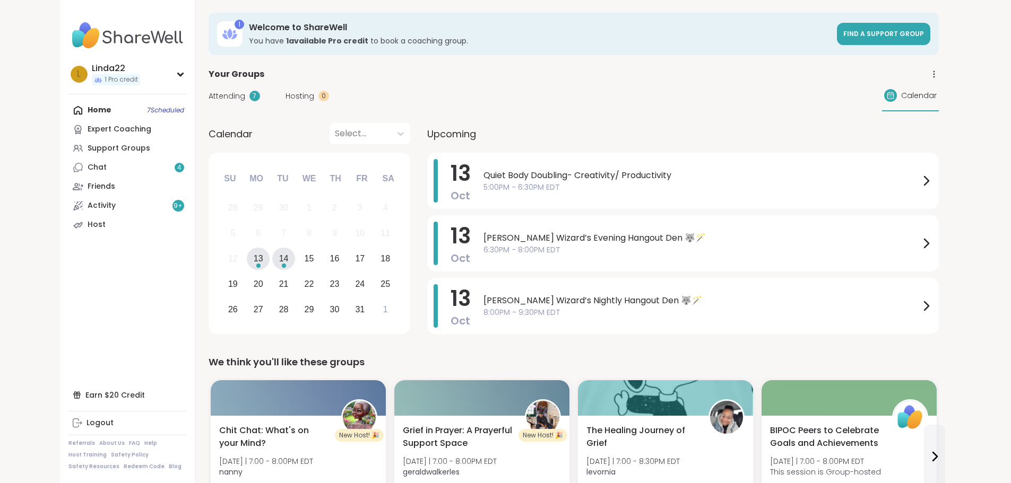
click at [279, 265] on div "14" at bounding box center [284, 259] width 10 height 14
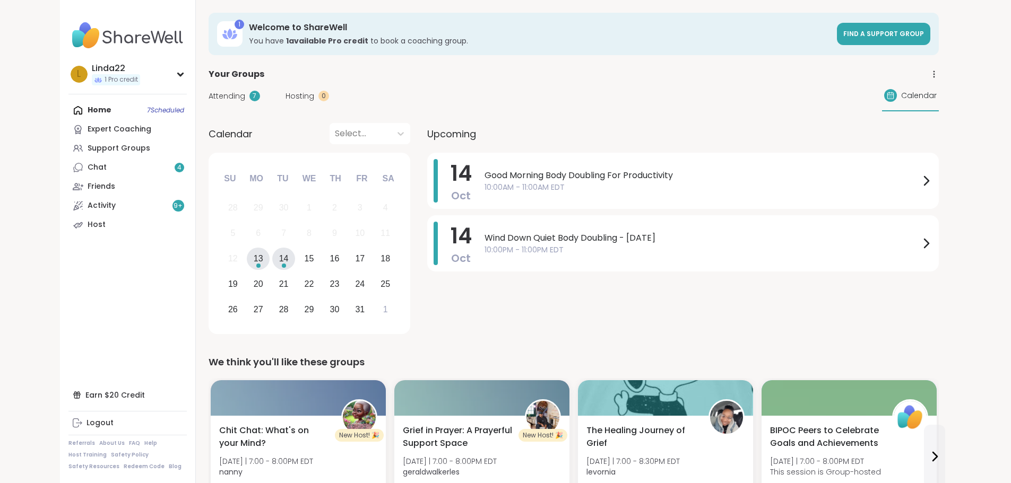
click at [247, 258] on div "13" at bounding box center [258, 259] width 23 height 23
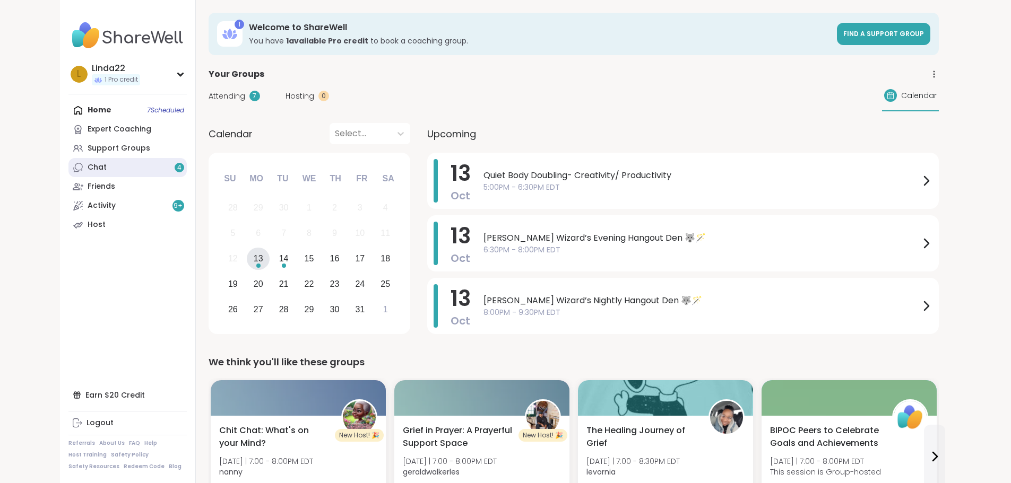
click at [105, 166] on link "Chat 4" at bounding box center [127, 167] width 118 height 19
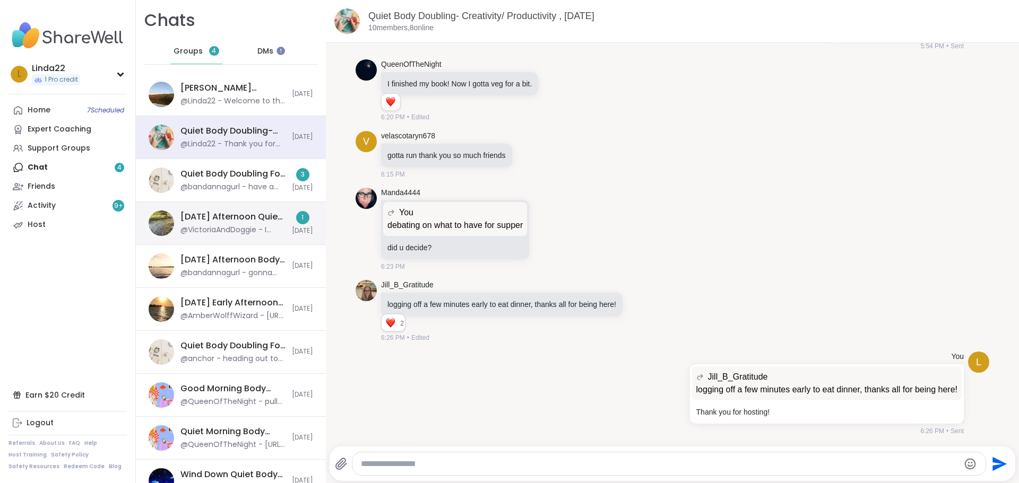
click at [266, 214] on div "Sunday Afternoon Quiet Body Doubling , Oct 12" at bounding box center [232, 217] width 105 height 12
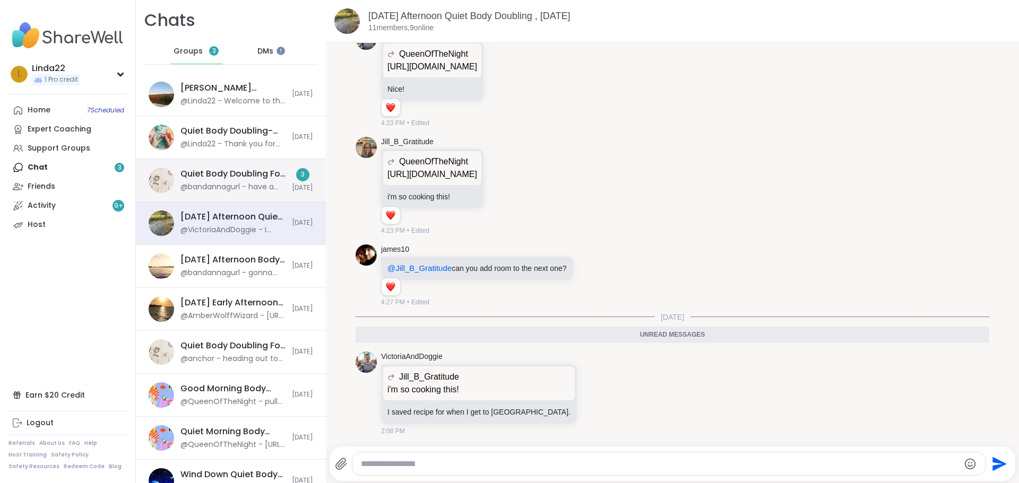
click at [257, 180] on div "Quiet Body Doubling For Productivity - Monday, Oct 13" at bounding box center [232, 174] width 105 height 12
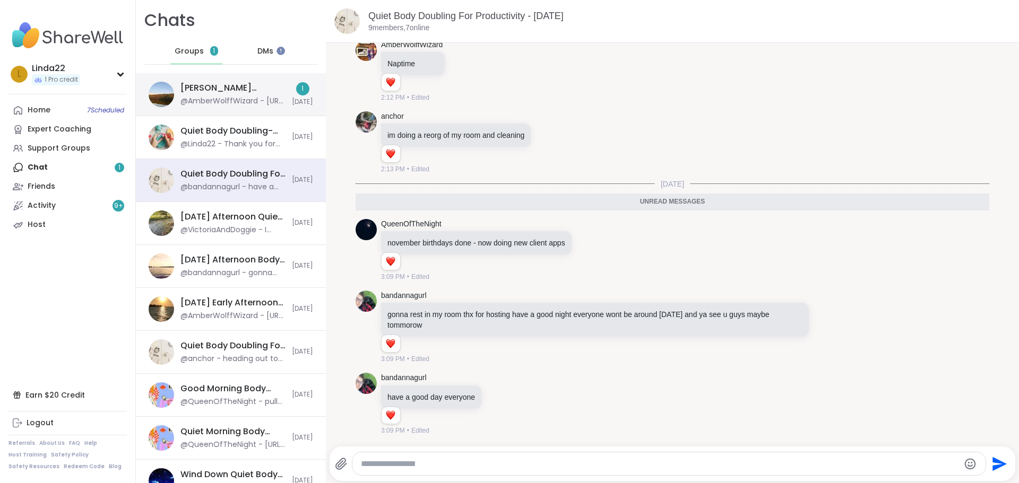
click at [266, 100] on div "@AmberWolffWizard - https://sharewellnow.com/session/71912bec-e2d6-4c2f-9f6b-fc…" at bounding box center [232, 101] width 105 height 11
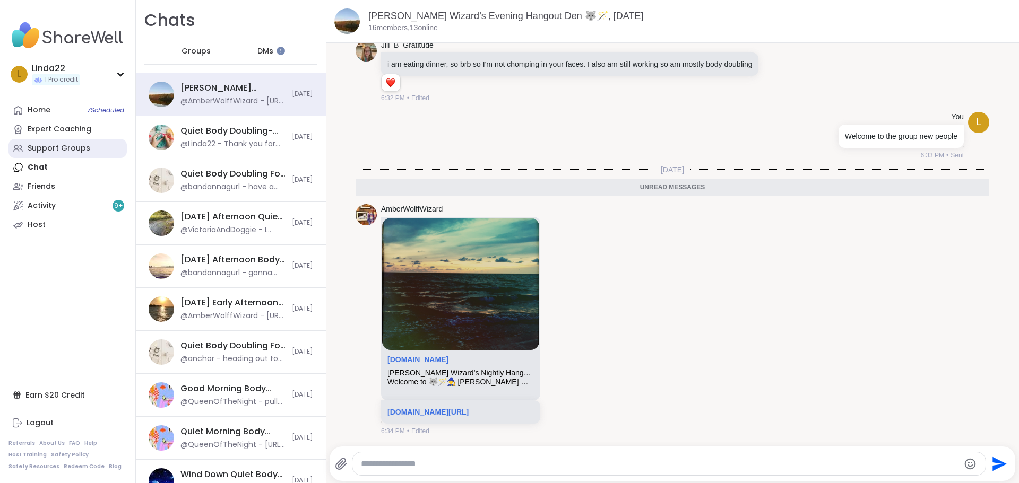
click at [92, 152] on link "Support Groups" at bounding box center [67, 148] width 118 height 19
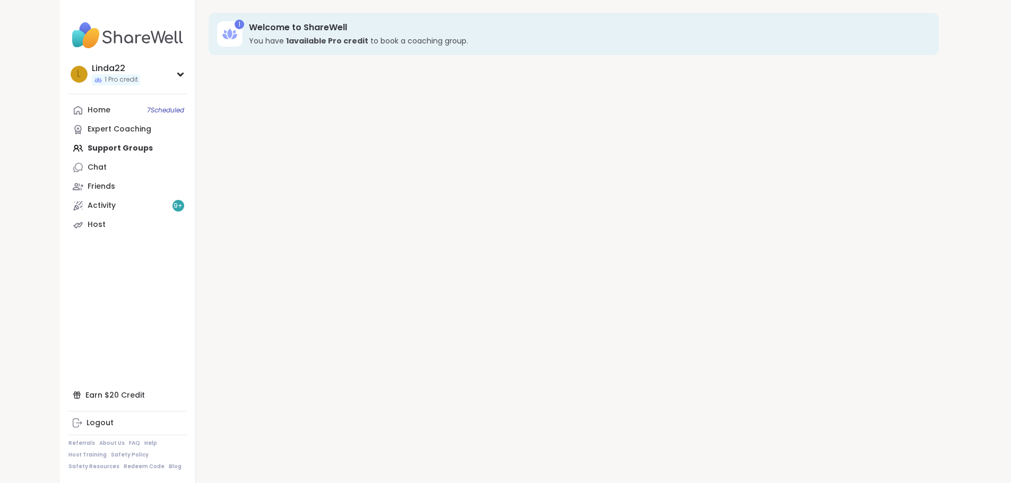
click at [92, 152] on div "Home 7 Scheduled Expert Coaching Support Groups Chat Friends Activity 9 + Host" at bounding box center [127, 168] width 118 height 134
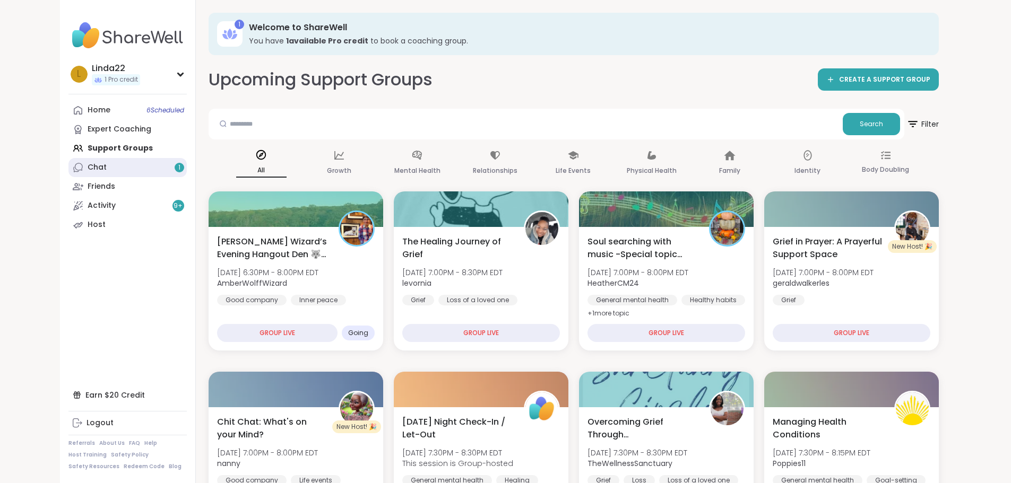
click at [113, 166] on link "Chat 1" at bounding box center [127, 167] width 118 height 19
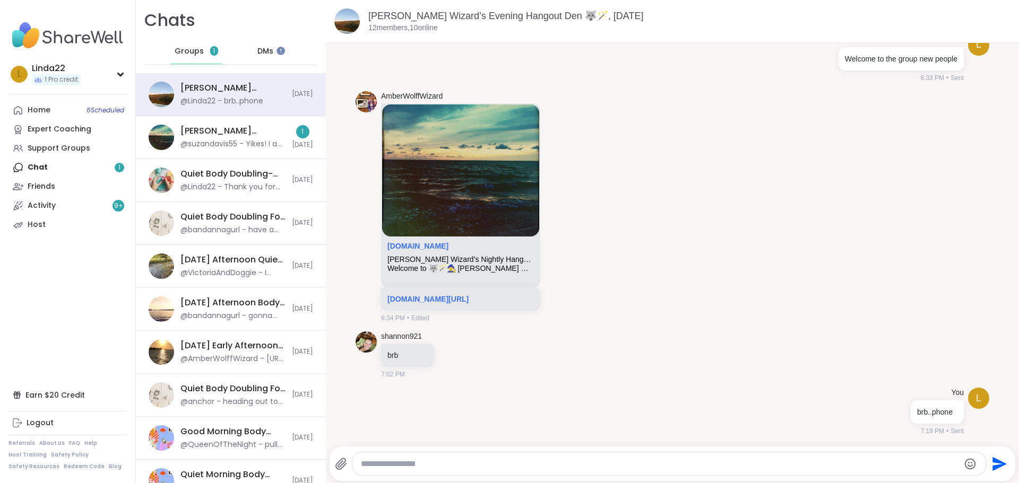
click at [84, 166] on div "Home 6 Scheduled Expert Coaching Support Groups Chat 1 Friends Activity 9 + Host" at bounding box center [67, 168] width 118 height 134
click at [196, 123] on div "[PERSON_NAME] Wizard’s Nightly Hangout Den 🐺🪄, [DATE] @suzandavis55 - Yikes! I …" at bounding box center [231, 137] width 190 height 43
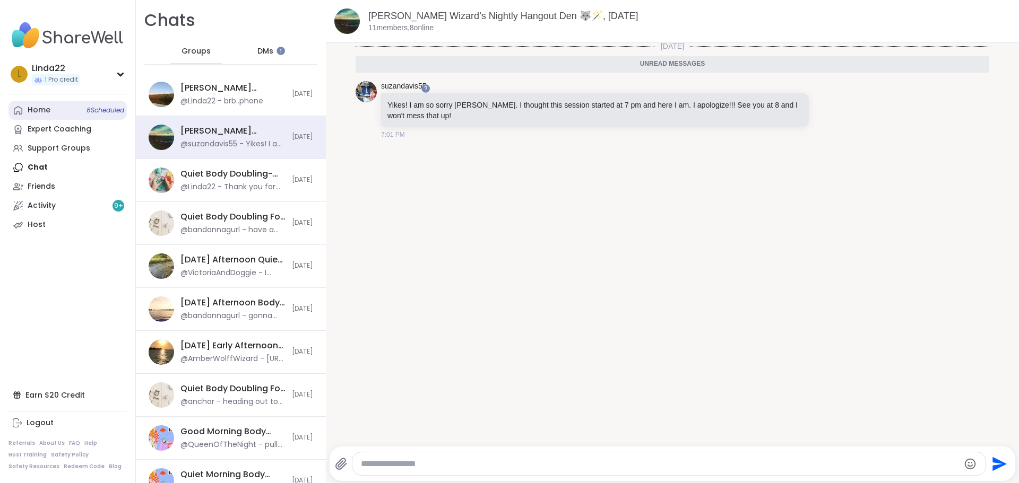
click at [96, 116] on link "Home 6 Scheduled" at bounding box center [67, 110] width 118 height 19
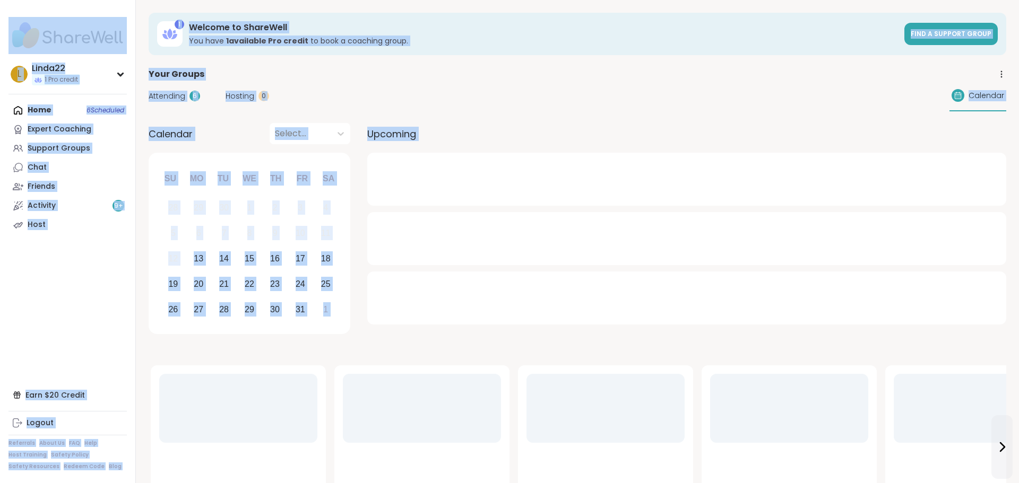
click at [96, 116] on div "Home 6 Scheduled Expert Coaching Support Groups Chat Friends Activity 9 + Host" at bounding box center [67, 168] width 118 height 134
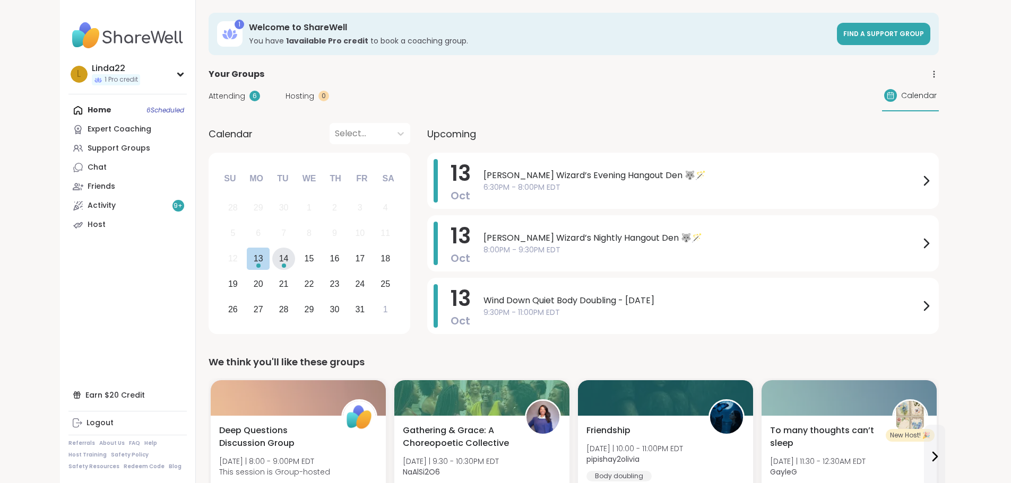
click at [279, 258] on div "14" at bounding box center [284, 259] width 10 height 14
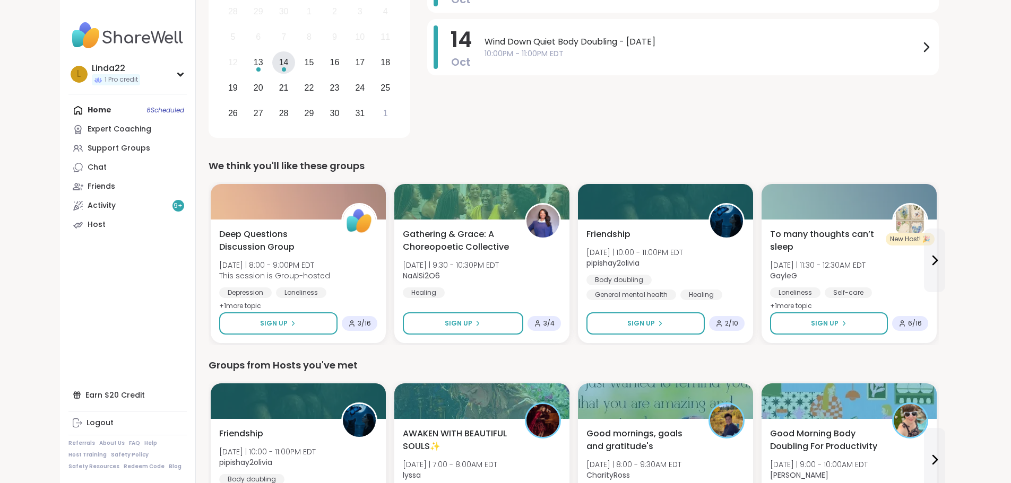
scroll to position [212, 0]
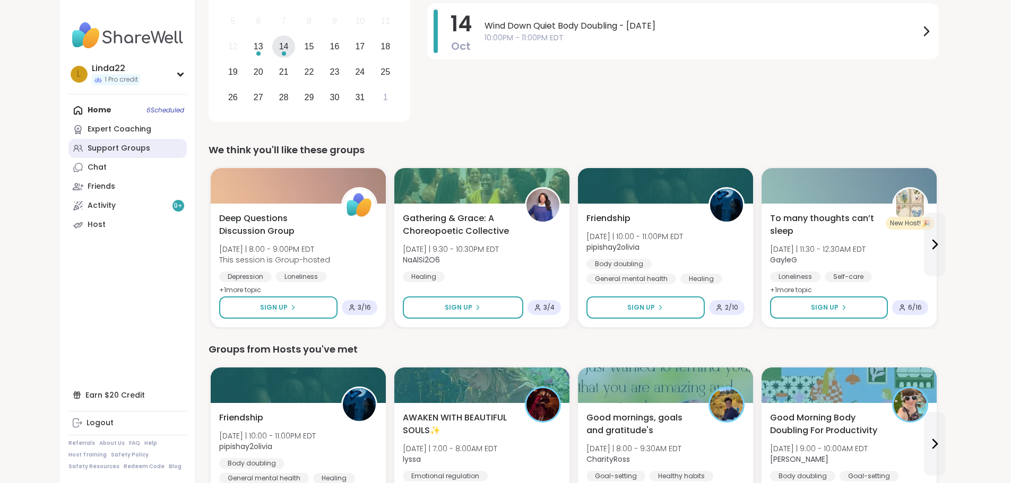
click at [88, 151] on div "Support Groups" at bounding box center [119, 148] width 63 height 11
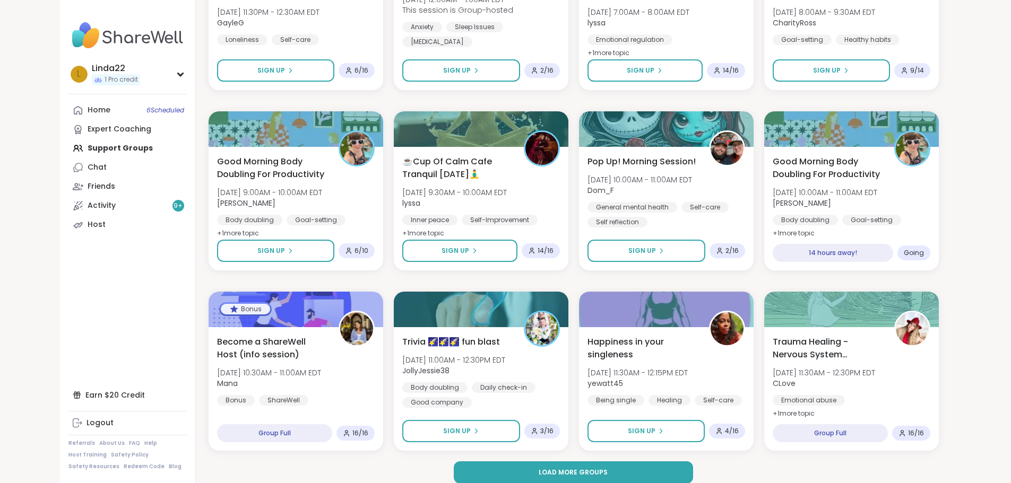
scroll to position [1354, 0]
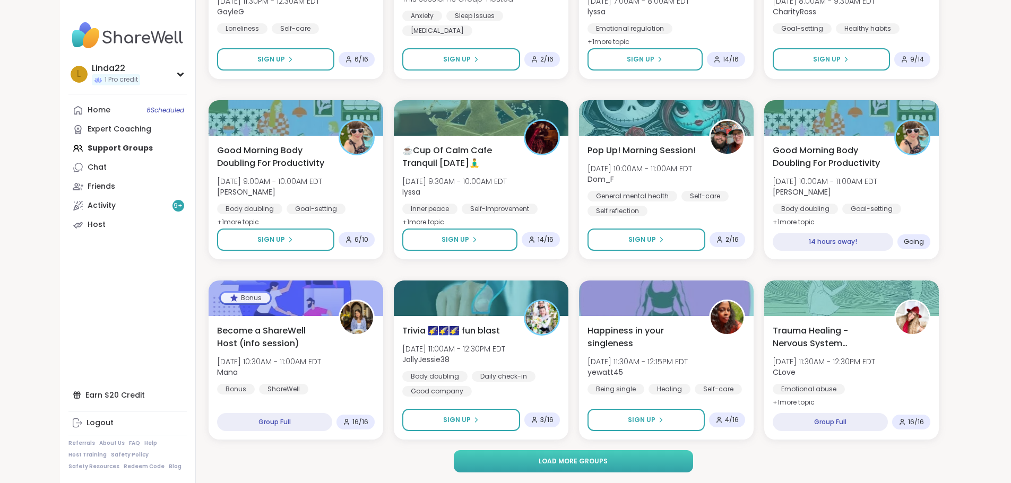
click at [477, 463] on button "Load more groups" at bounding box center [573, 462] width 239 height 22
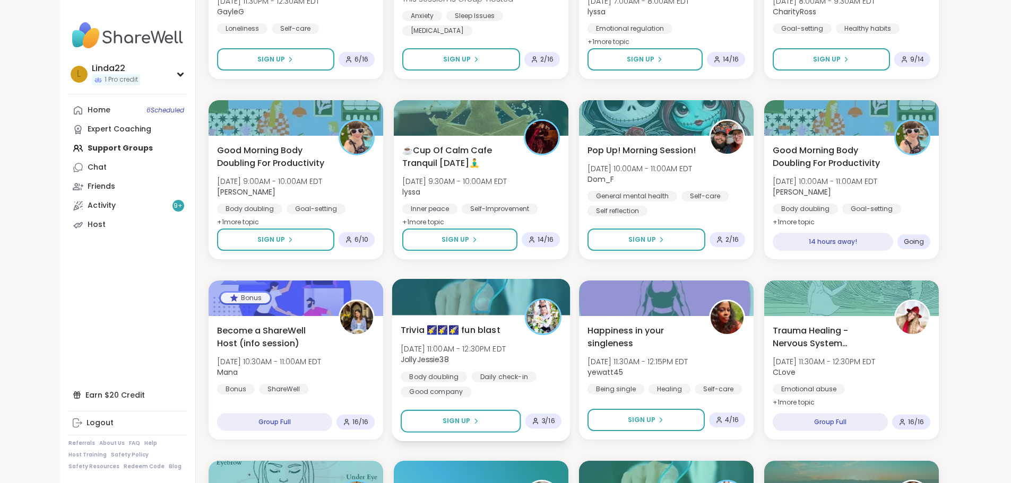
scroll to position [1407, 0]
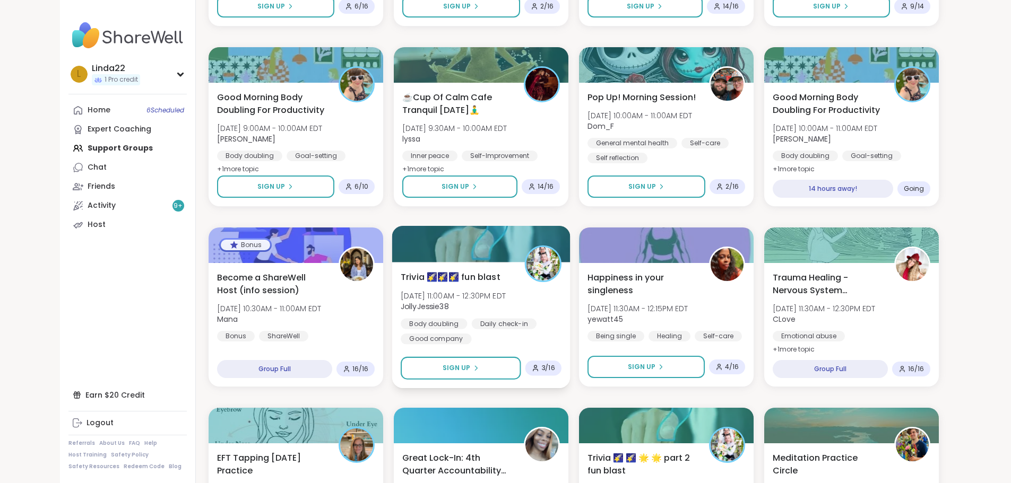
click at [462, 249] on div at bounding box center [481, 244] width 178 height 36
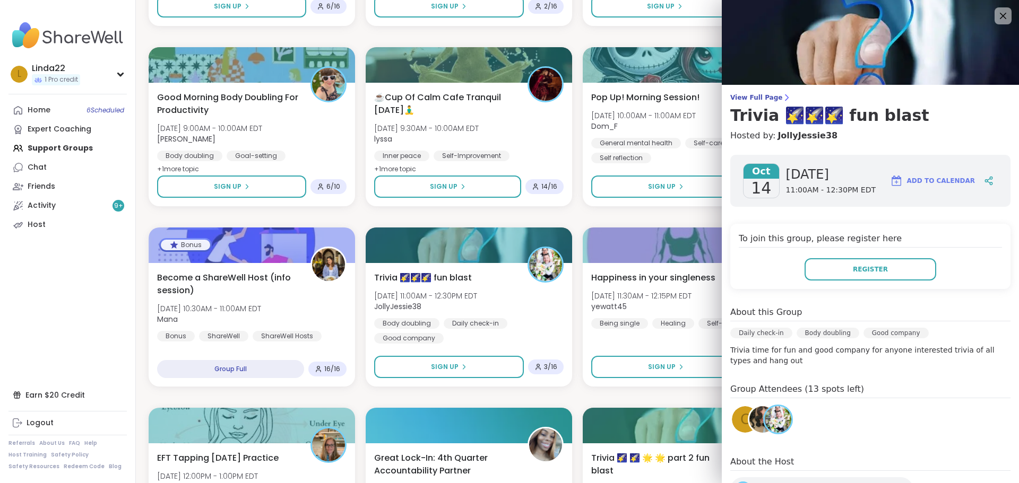
click at [611, 213] on div "[PERSON_NAME] Wizard’s Evening Hangout Den 🐺🪄 [DATE] 6:30PM - 8:00PM EDT AmberW…" at bounding box center [578, 397] width 858 height 3226
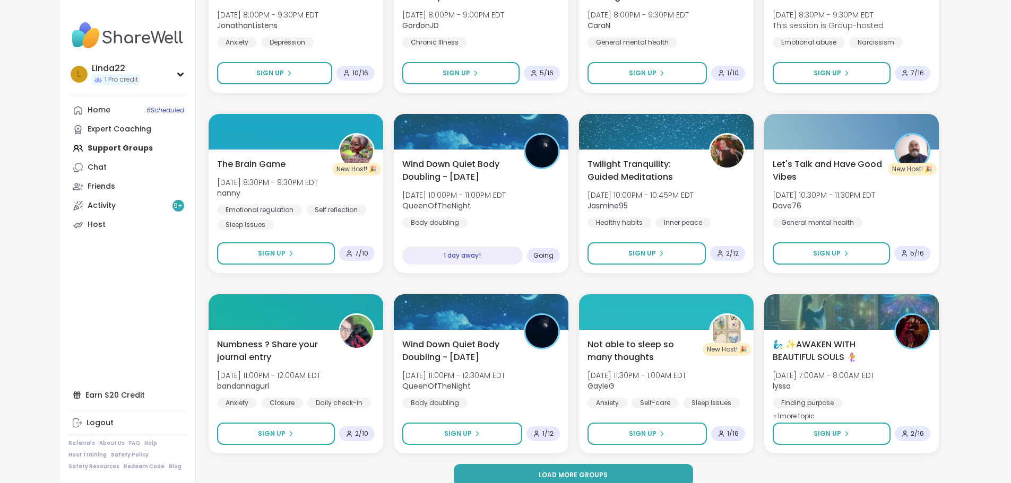
scroll to position [2978, 0]
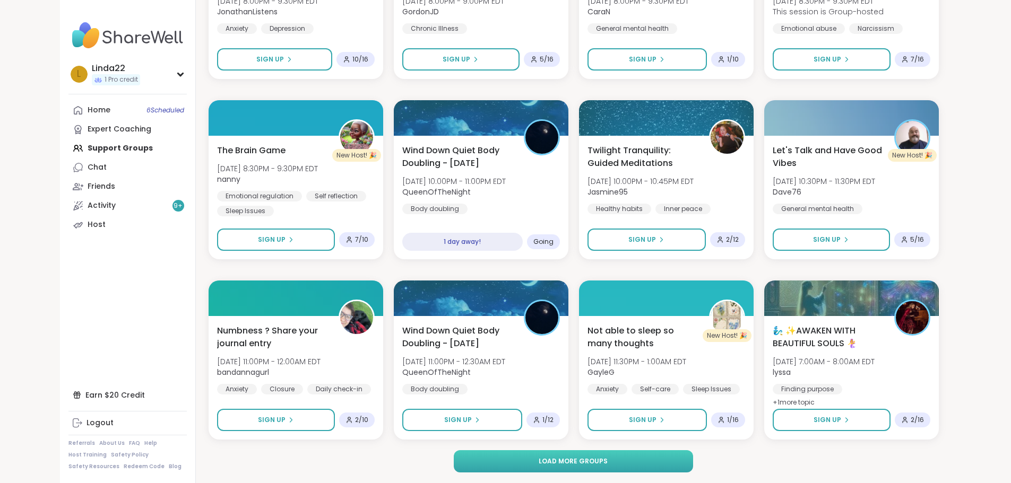
click at [501, 464] on button "Load more groups" at bounding box center [573, 462] width 239 height 22
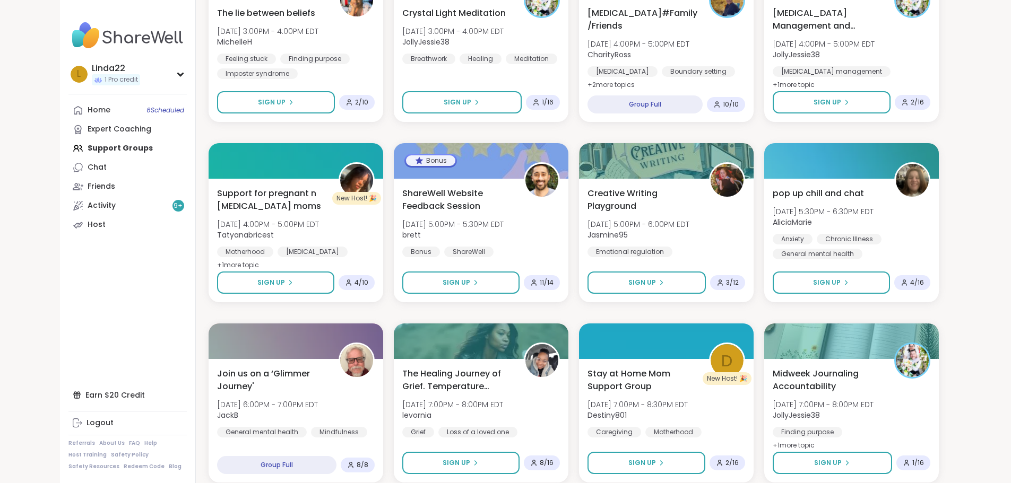
scroll to position [4602, 0]
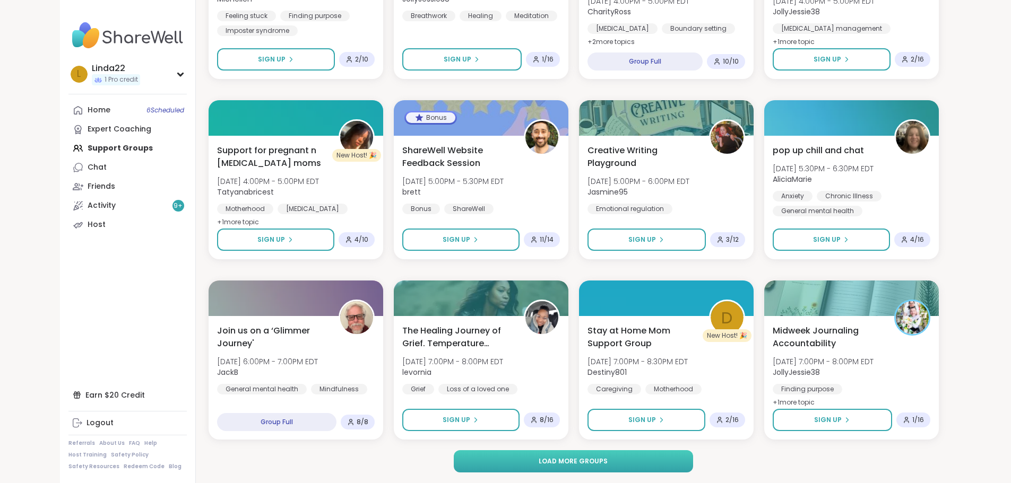
click at [515, 461] on button "Load more groups" at bounding box center [573, 462] width 239 height 22
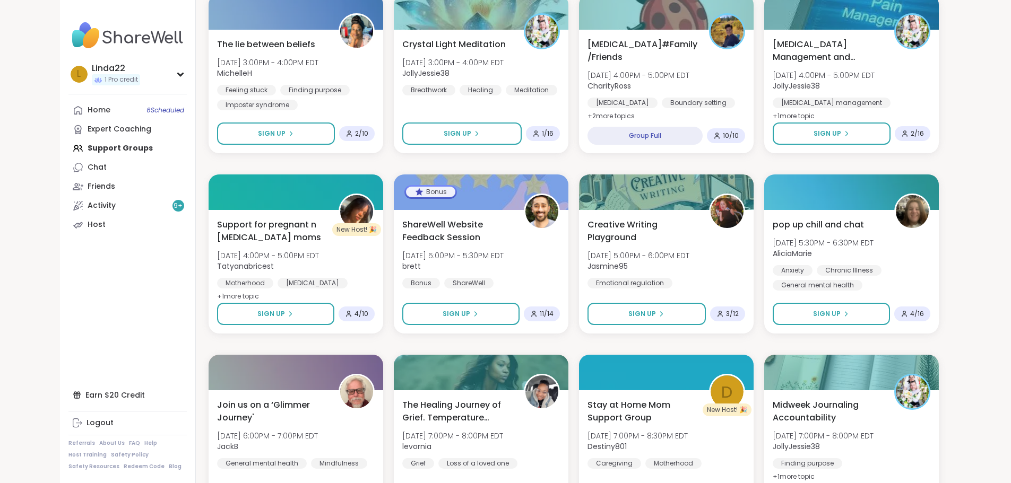
scroll to position [4156, 0]
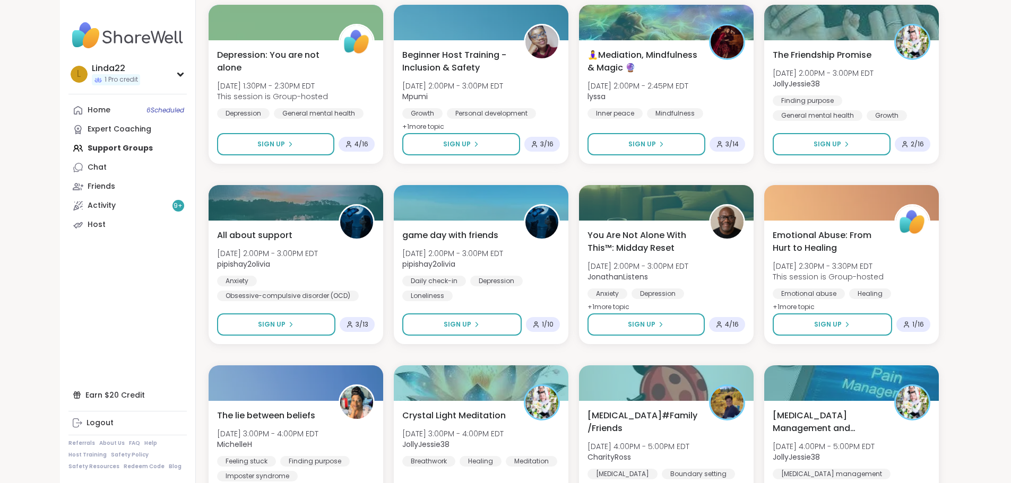
click at [80, 145] on div "Home 6 Scheduled Expert Coaching Support Groups Chat Friends Activity 9 + Host" at bounding box center [127, 168] width 118 height 134
click at [89, 79] on div "L Linda22 1 Pro credit" at bounding box center [127, 73] width 118 height 27
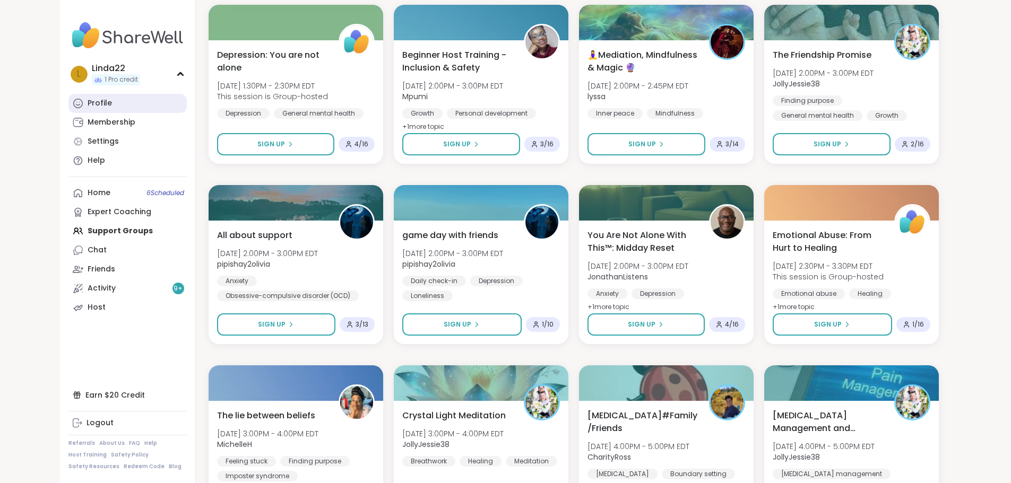
click at [84, 107] on link "Profile" at bounding box center [127, 103] width 118 height 19
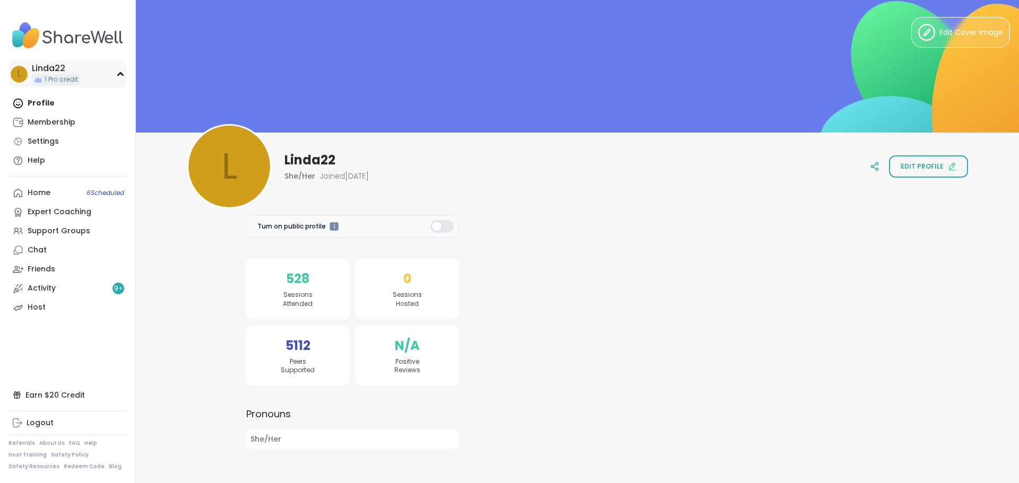
click at [90, 69] on div "L Linda22 1 Pro credit" at bounding box center [67, 73] width 118 height 27
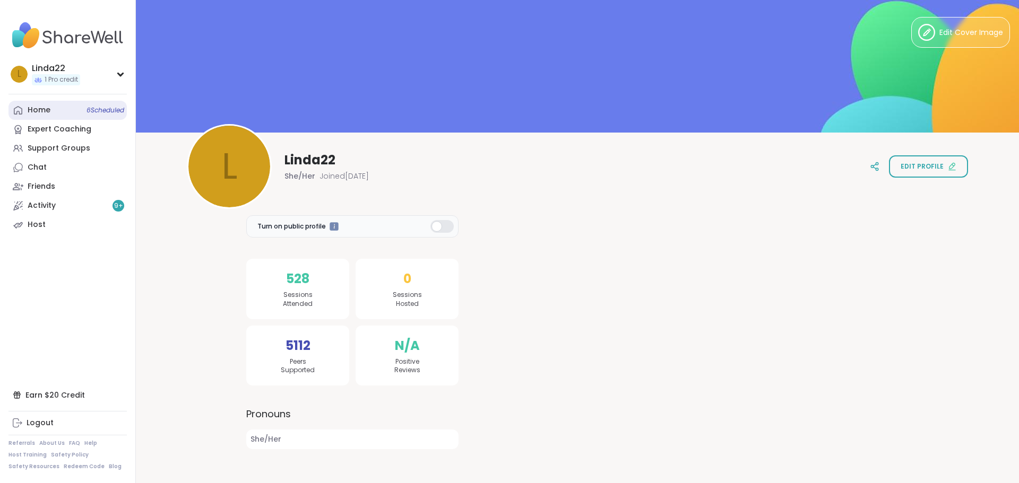
click at [84, 110] on link "Home 6 Scheduled" at bounding box center [67, 110] width 118 height 19
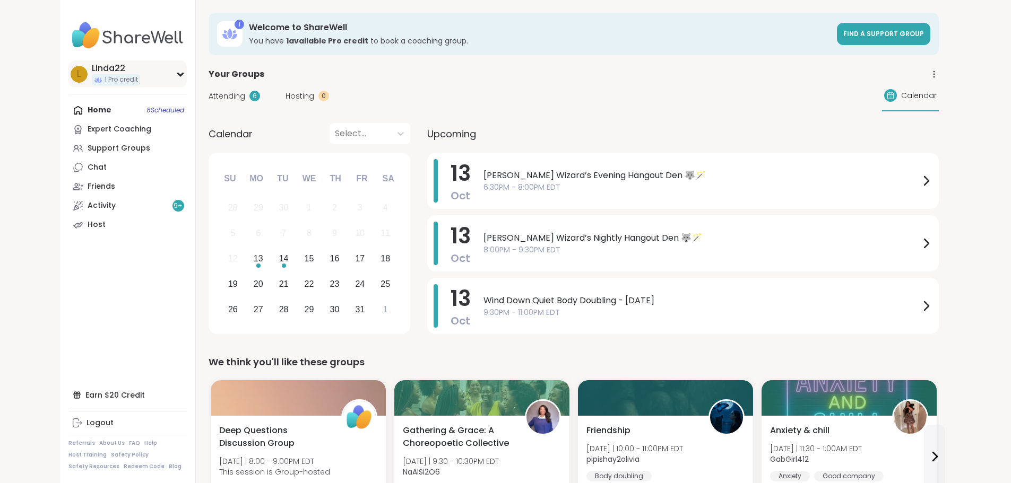
click at [99, 75] on div "L Linda22 1 Pro credit" at bounding box center [127, 73] width 118 height 27
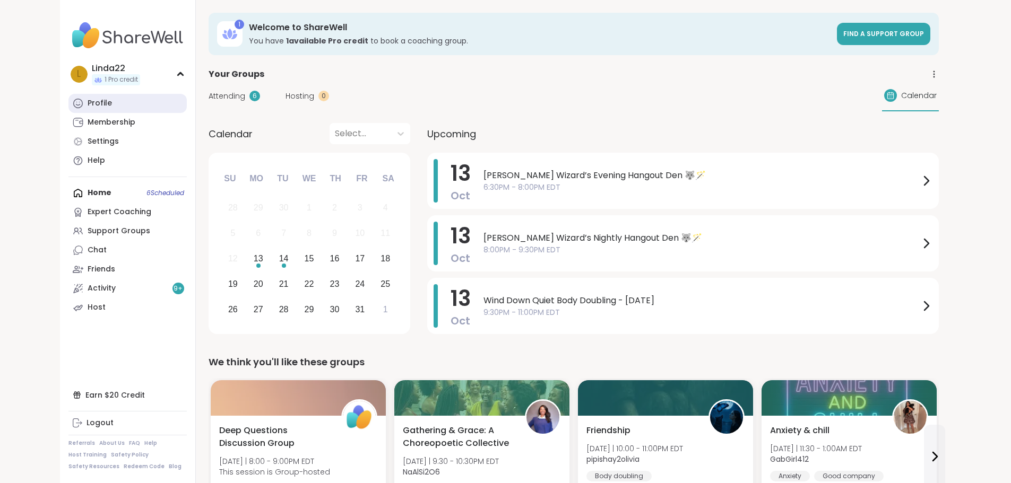
click at [91, 99] on link "Profile" at bounding box center [127, 103] width 118 height 19
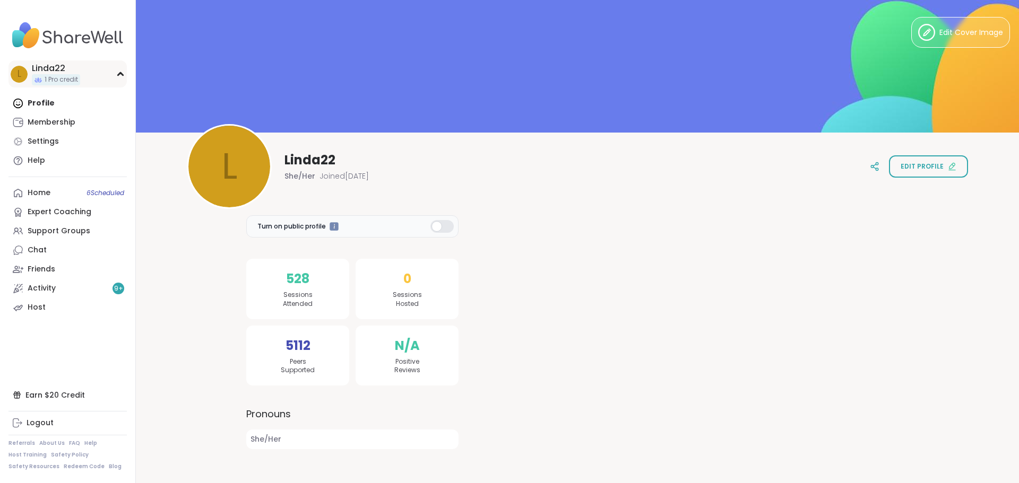
click at [94, 75] on div "L Linda22 1 Pro credit" at bounding box center [67, 73] width 118 height 27
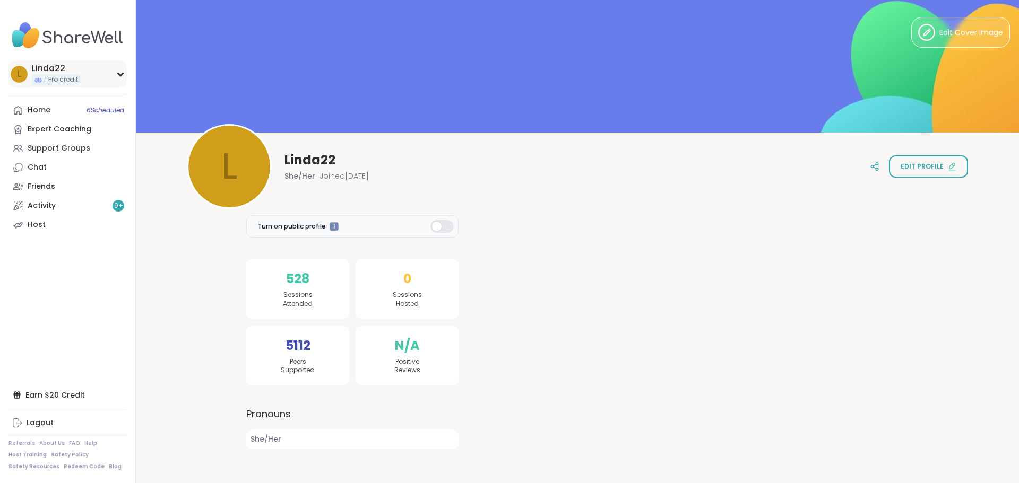
click at [94, 75] on div "L Linda22 1 Pro credit" at bounding box center [67, 73] width 118 height 27
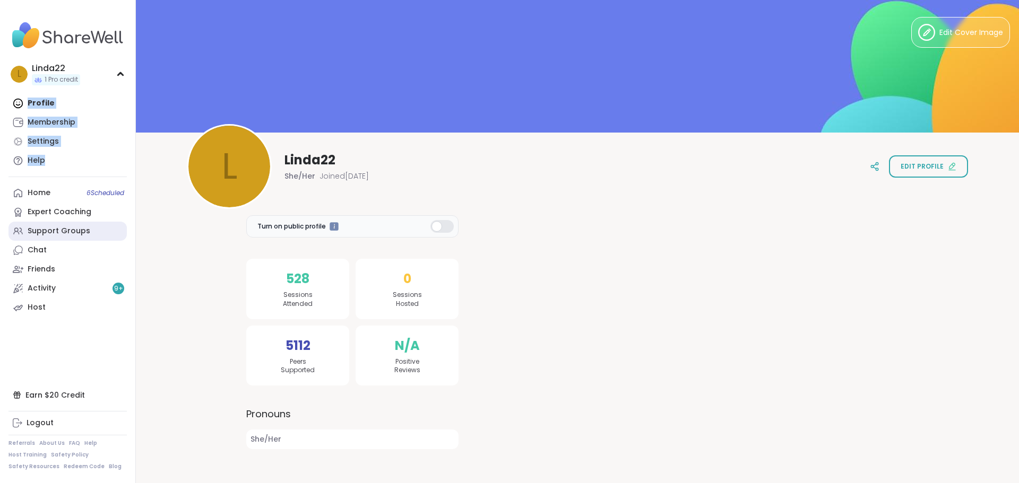
click at [87, 231] on link "Support Groups" at bounding box center [67, 231] width 118 height 19
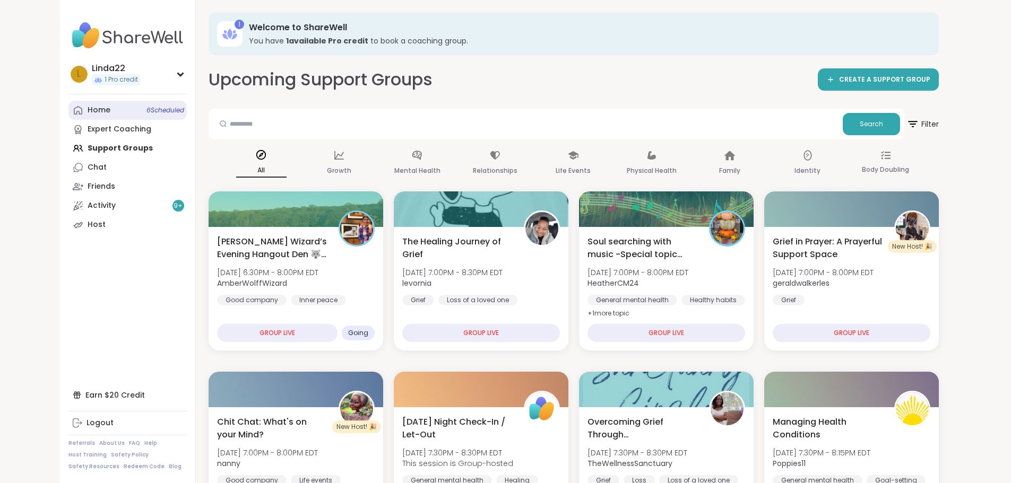
click at [109, 116] on link "Home 6 Scheduled" at bounding box center [127, 110] width 118 height 19
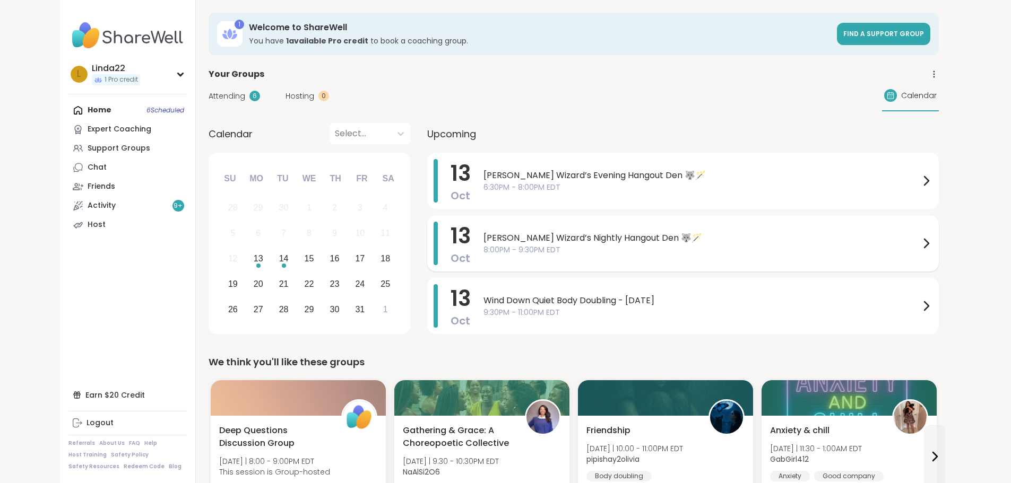
click at [515, 246] on span "8:00PM - 9:30PM EDT" at bounding box center [701, 250] width 436 height 11
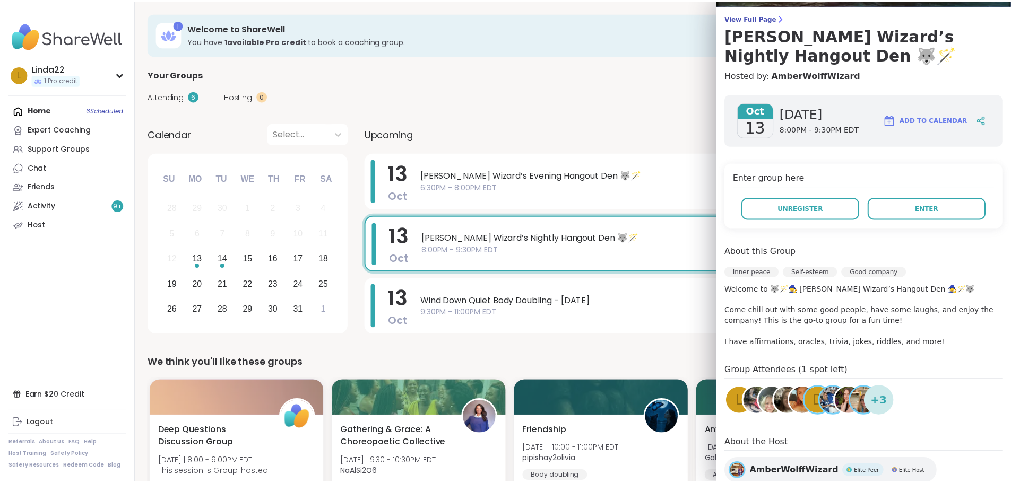
scroll to position [153, 0]
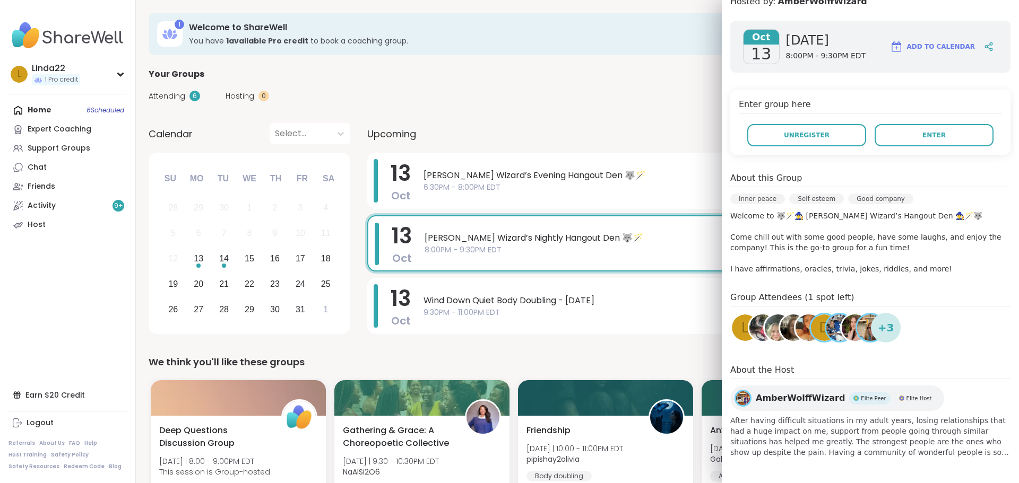
click at [605, 81] on div "Attending 6 Hosting 0 Calendar" at bounding box center [578, 96] width 858 height 31
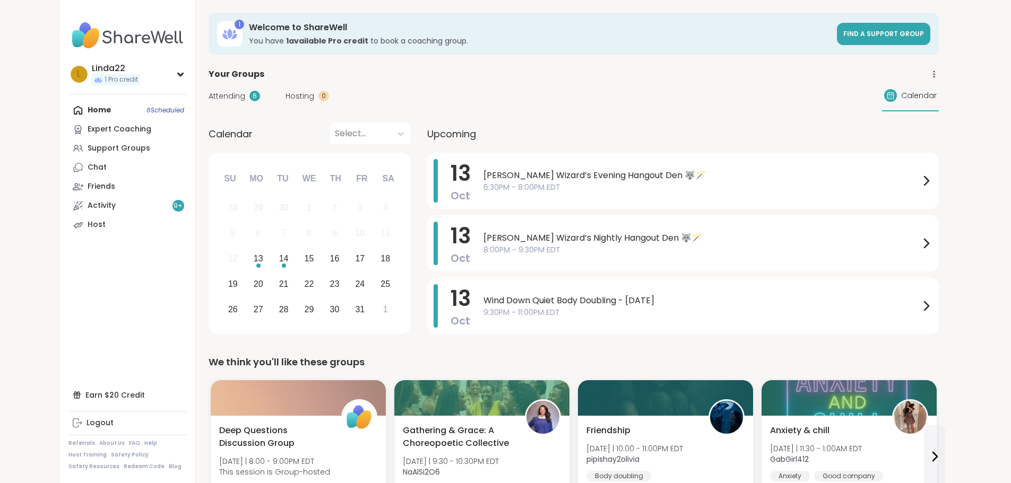
click at [511, 131] on div "Upcoming" at bounding box center [683, 133] width 512 height 21
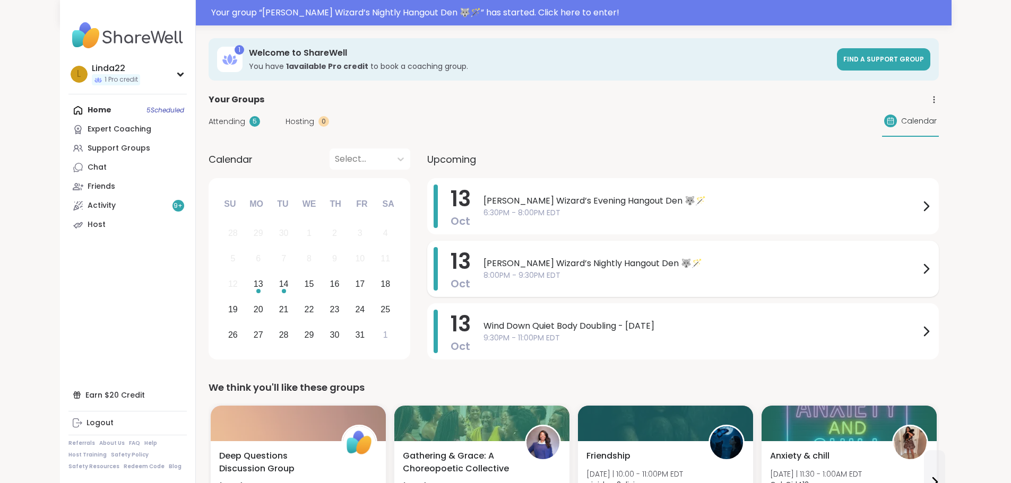
click at [483, 260] on span "[PERSON_NAME] Wizard’s Nightly Hangout Den 🐺🪄" at bounding box center [701, 263] width 436 height 13
click at [520, 273] on span "8:00PM - 9:30PM EDT" at bounding box center [701, 275] width 436 height 11
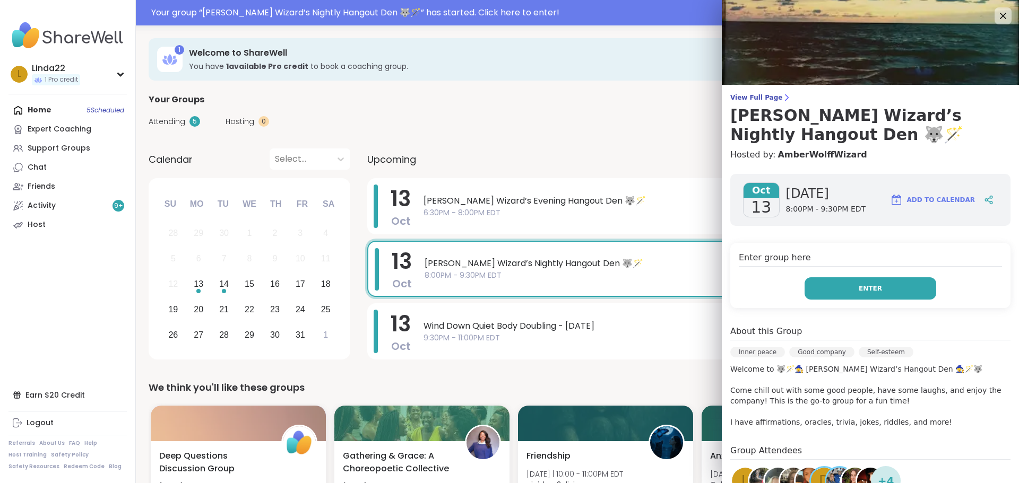
click at [831, 285] on button "Enter" at bounding box center [870, 289] width 132 height 22
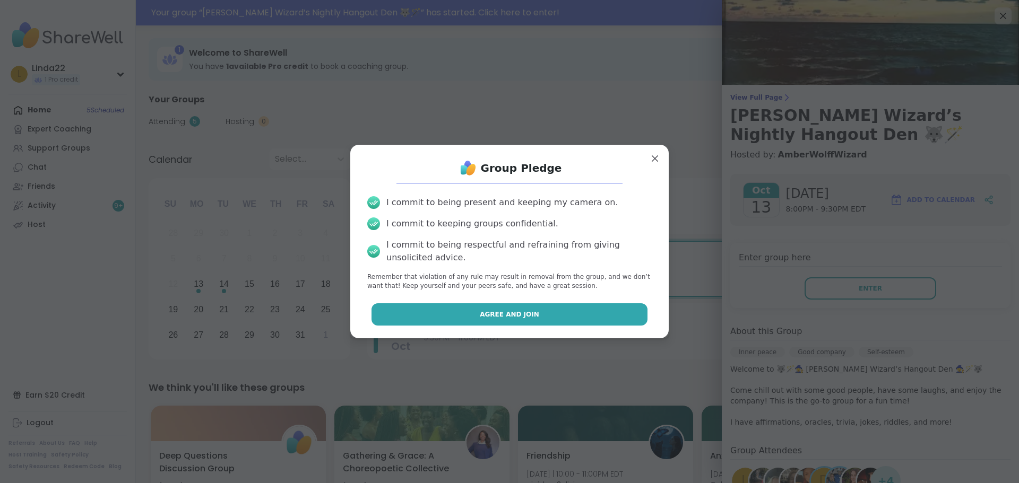
click at [541, 325] on button "Agree and Join" at bounding box center [509, 315] width 276 height 22
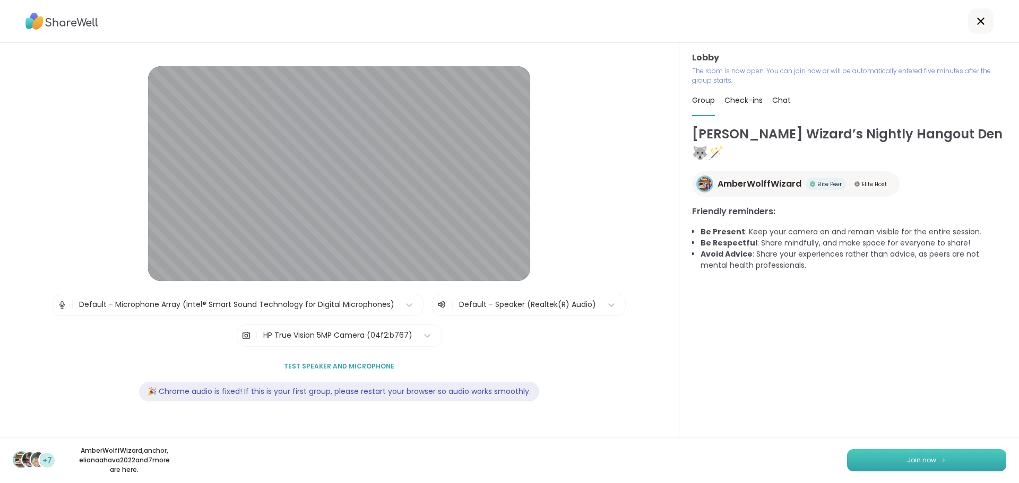
click at [853, 458] on button "Join now" at bounding box center [926, 460] width 159 height 22
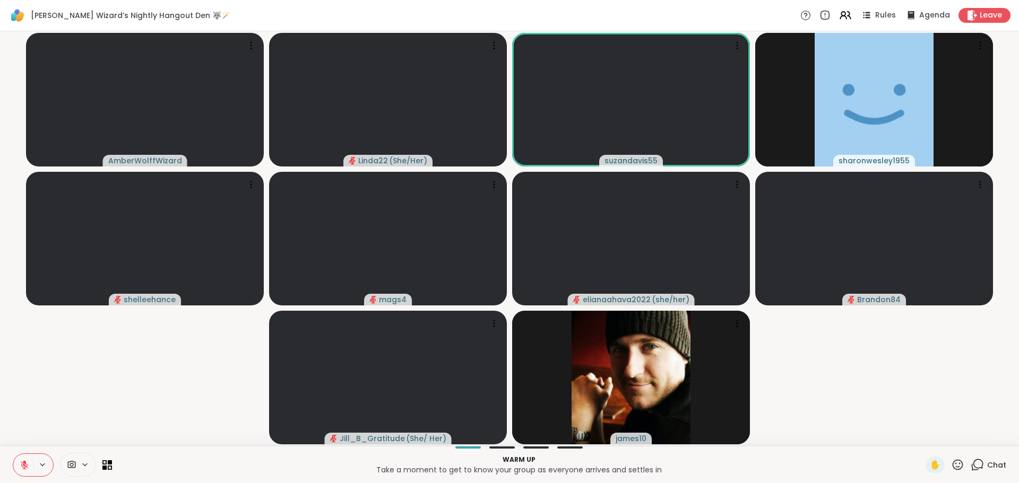
click at [973, 463] on icon at bounding box center [977, 464] width 13 height 13
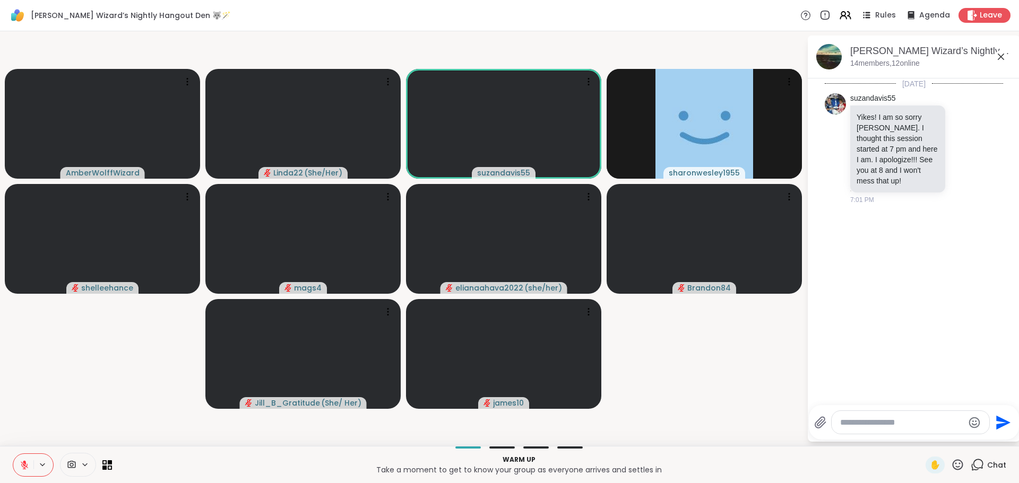
click at [915, 418] on textarea "Type your message" at bounding box center [902, 423] width 124 height 11
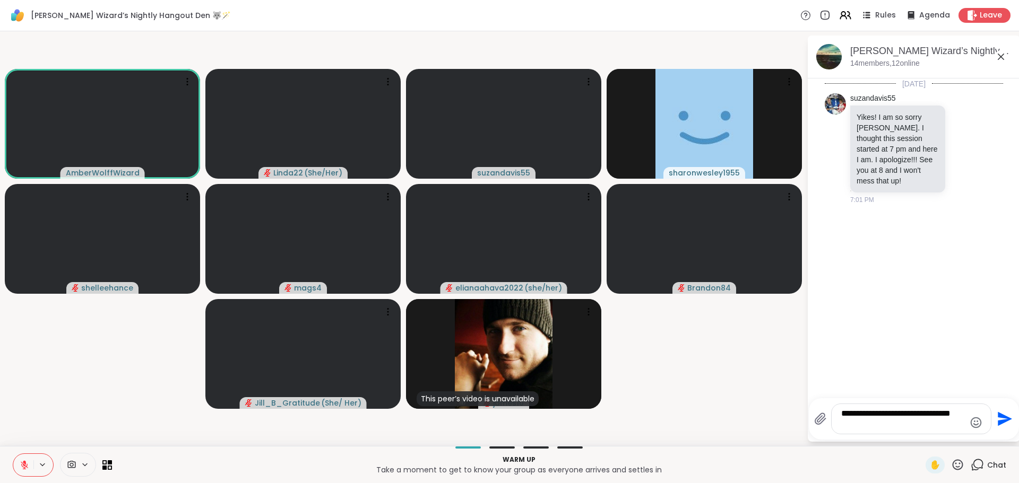
type textarea "**********"
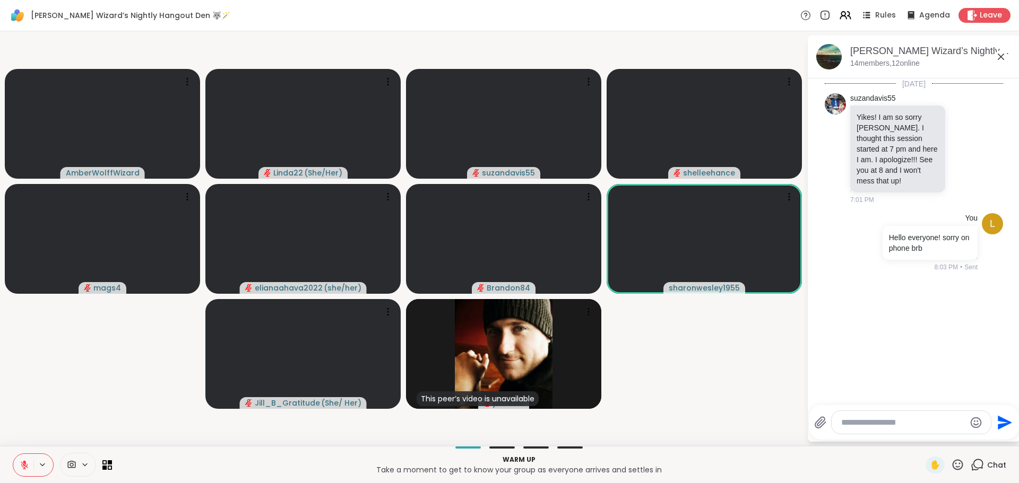
click at [718, 392] on video-player-container "AmberWolffWizard Linda22 ( She/Her ) suzandavis55 shelleehance mags4 elianaahav…" at bounding box center [403, 239] width 794 height 406
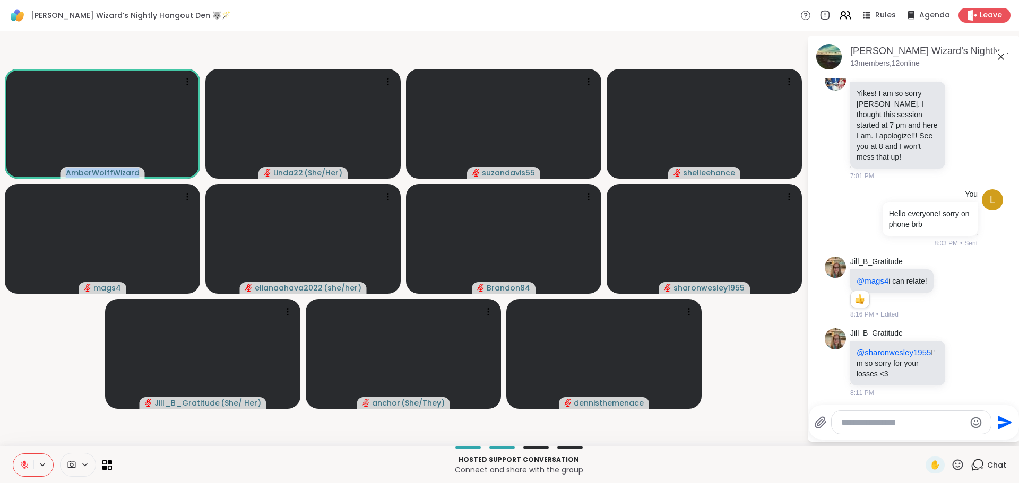
scroll to position [27, 0]
click at [775, 385] on video-player-container "AmberWolffWizard Linda22 ( She/Her ) suzandavis55 shelleehance mags4 elianaahav…" at bounding box center [403, 239] width 794 height 406
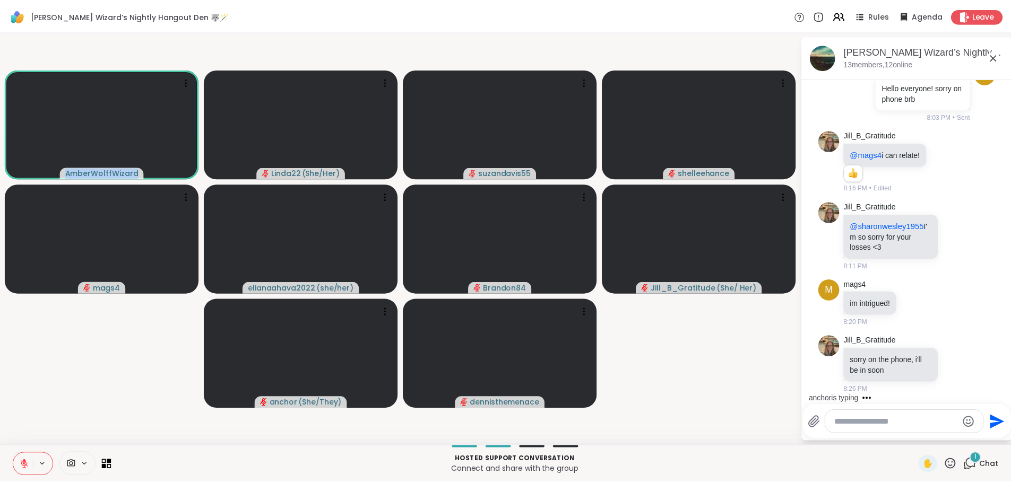
scroll to position [207, 0]
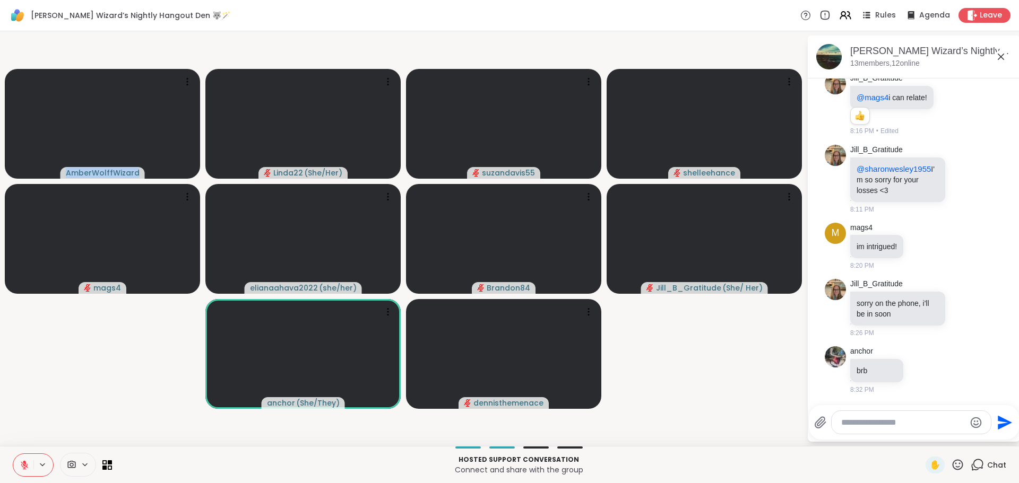
click at [775, 385] on video-player-container "AmberWolffWizard Linda22 ( She/Her ) suzandavis55 shelleehance mags4 elianaahav…" at bounding box center [403, 239] width 794 height 406
click at [666, 369] on video-player-container "AmberWolffWizard Linda22 ( She/Her ) suzandavis55 shelleehance mags4 elianaahav…" at bounding box center [403, 239] width 794 height 406
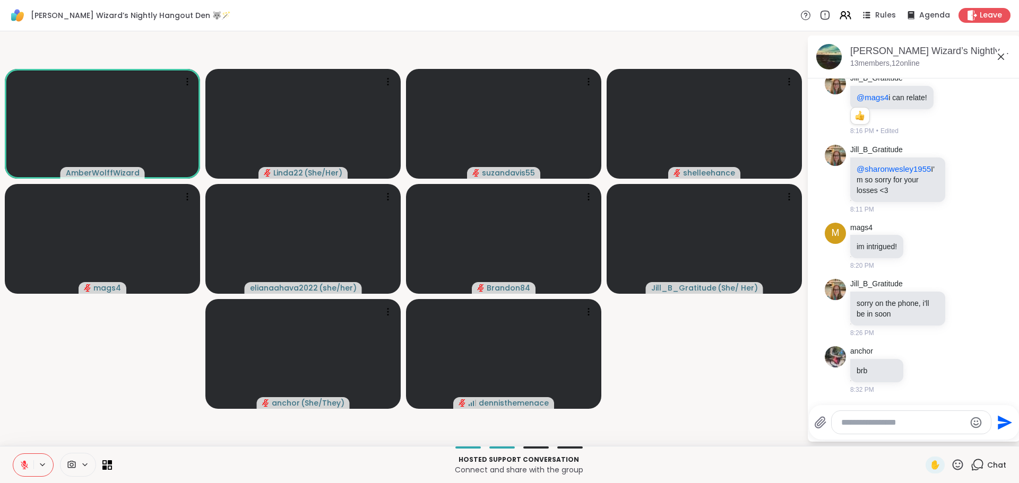
click at [666, 369] on video-player-container "AmberWolffWizard Linda22 ( She/Her ) suzandavis55 shelleehance mags4 elianaahav…" at bounding box center [403, 239] width 794 height 406
click at [698, 353] on video-player-container "AmberWolffWizard Linda22 ( She/Her ) suzandavis55 shelleehance mags4 elianaahav…" at bounding box center [403, 239] width 794 height 406
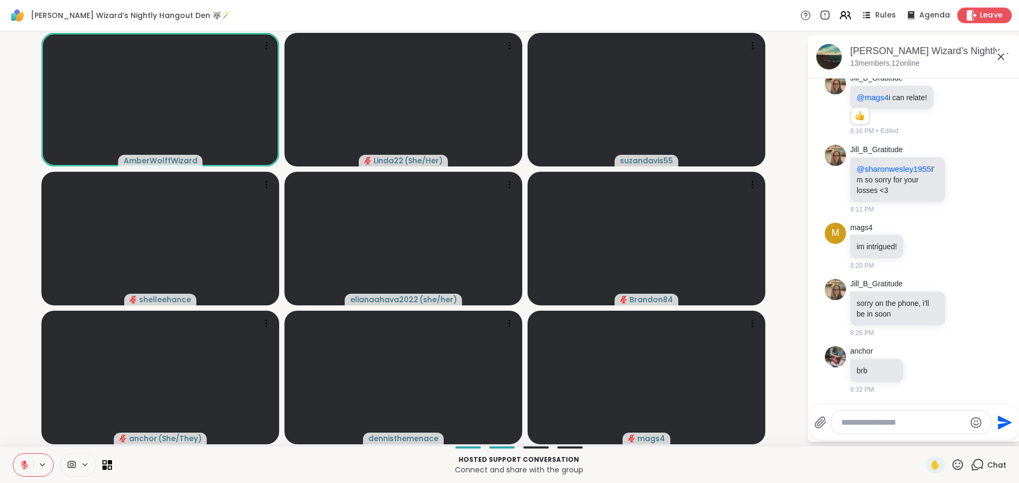
click at [980, 14] on span "Leave" at bounding box center [991, 15] width 23 height 11
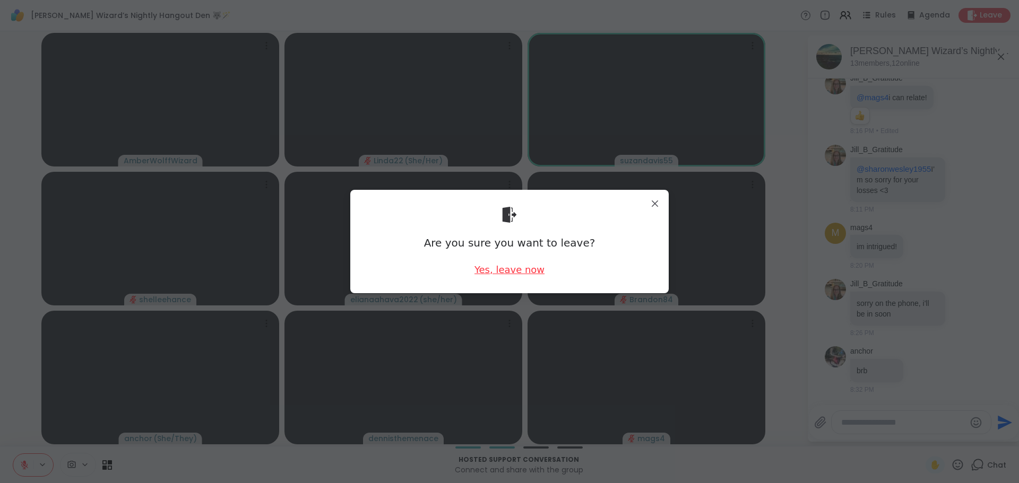
click at [516, 268] on div "Yes, leave now" at bounding box center [509, 269] width 70 height 13
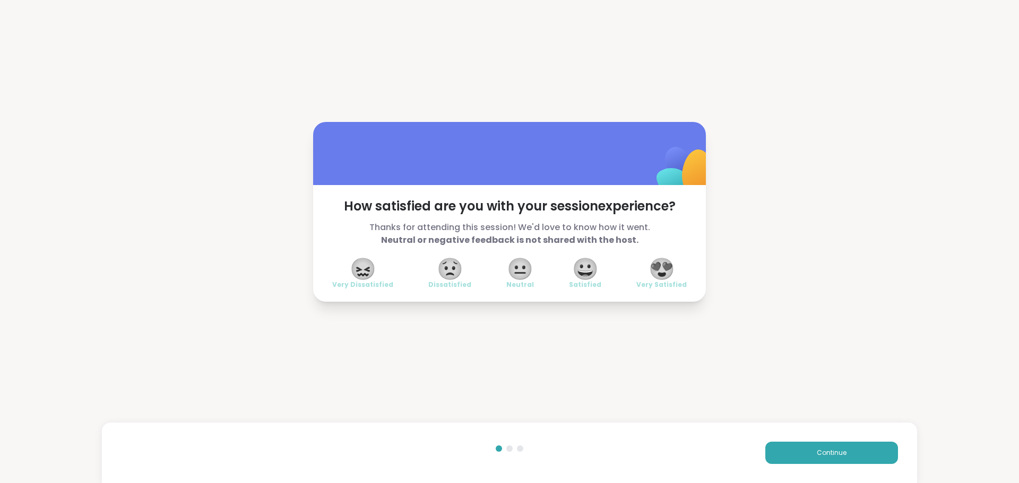
click at [656, 274] on span "😍" at bounding box center [661, 268] width 27 height 19
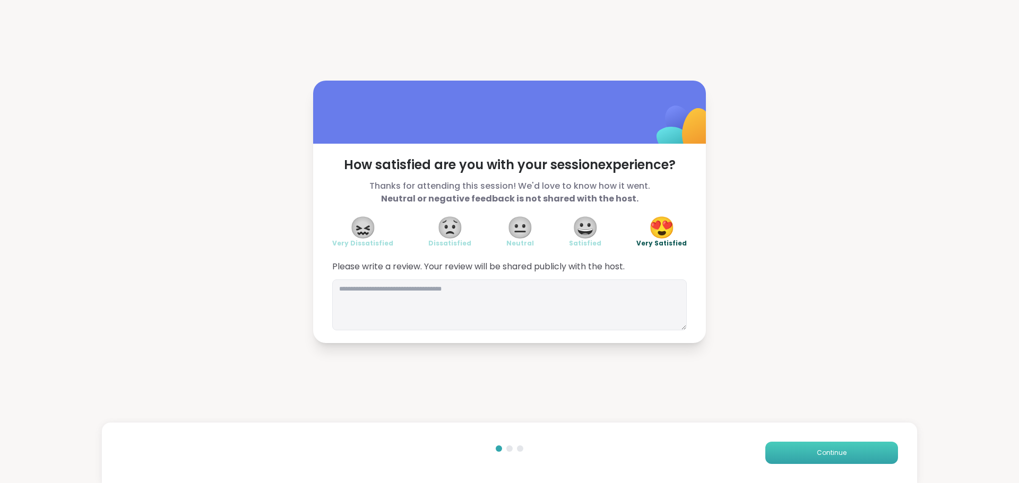
click at [792, 447] on button "Continue" at bounding box center [831, 453] width 133 height 22
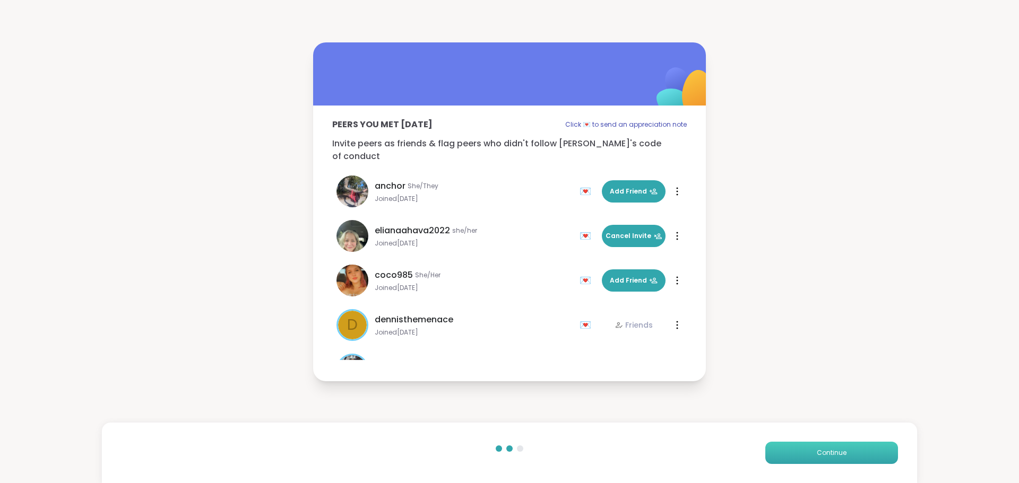
click at [792, 447] on button "Continue" at bounding box center [831, 453] width 133 height 22
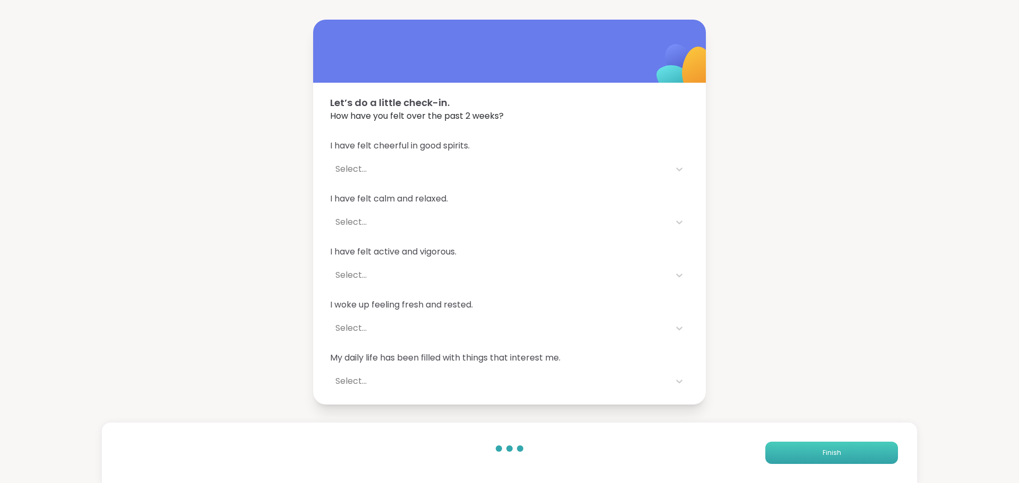
click at [792, 447] on button "Finish" at bounding box center [831, 453] width 133 height 22
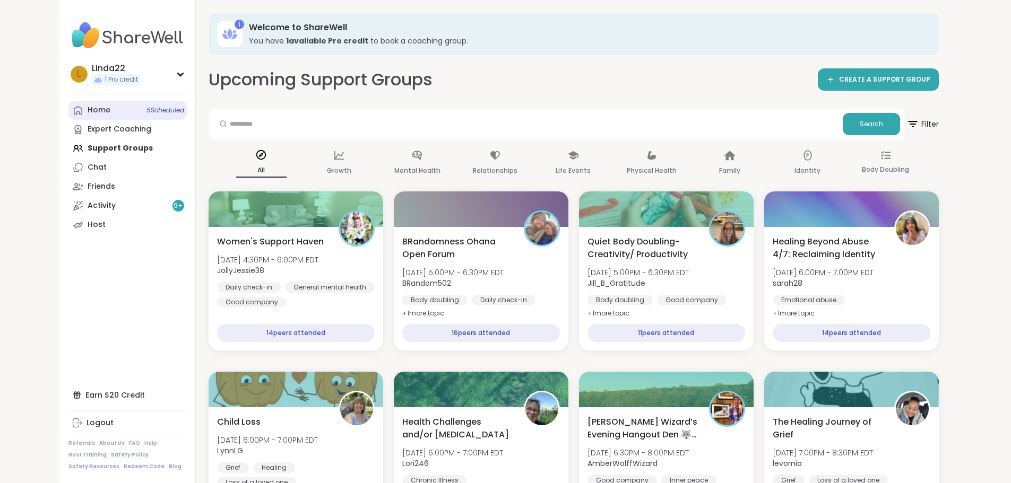
click at [98, 117] on link "Home 5 Scheduled" at bounding box center [127, 110] width 118 height 19
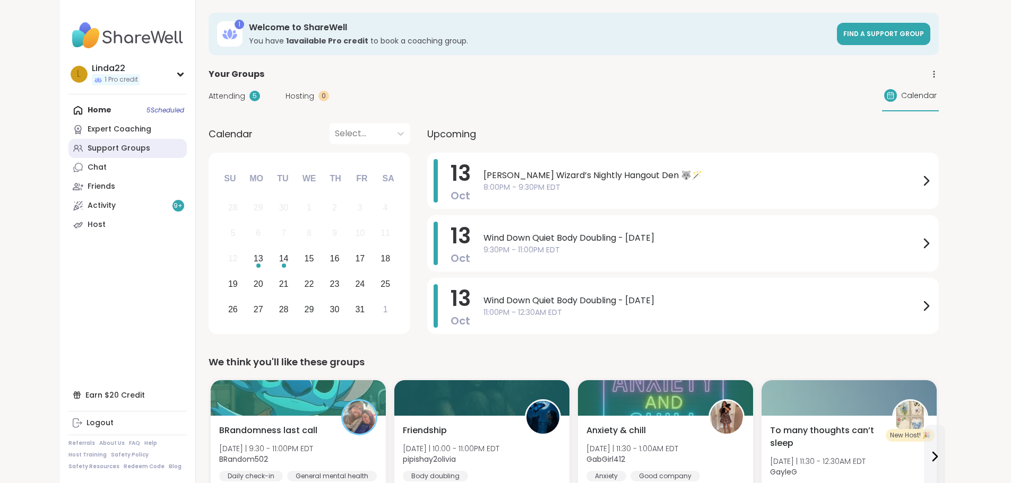
click at [88, 153] on div "Support Groups" at bounding box center [119, 148] width 63 height 11
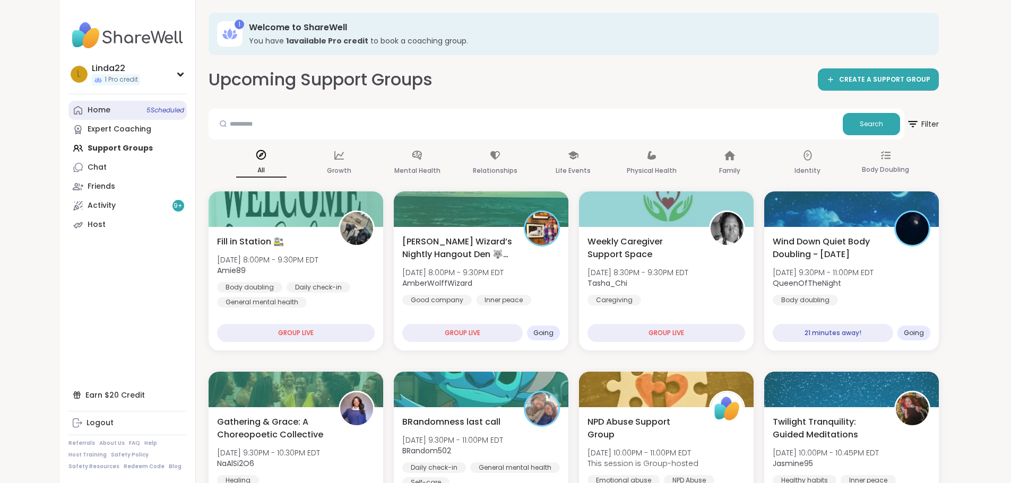
click at [146, 106] on span "5 Scheduled" at bounding box center [165, 110] width 38 height 8
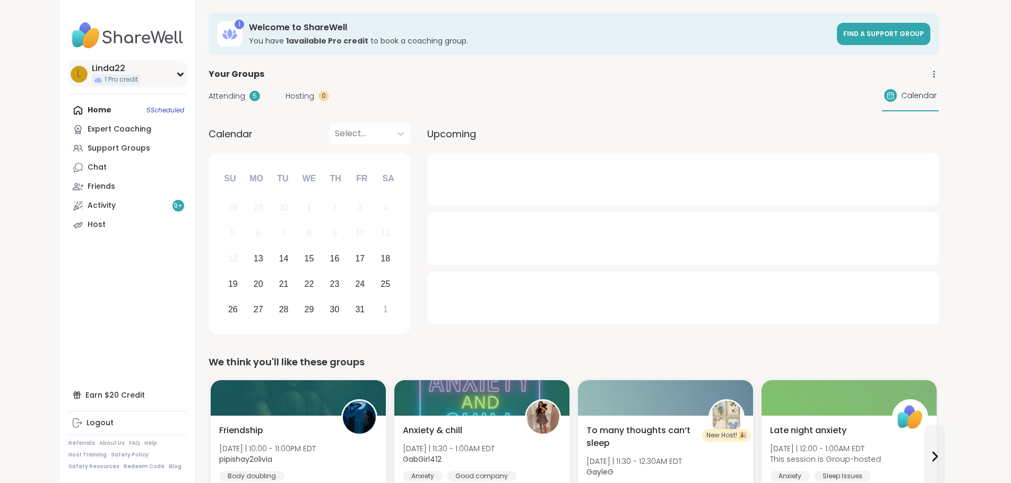
click at [86, 73] on div "L Linda22 1 Pro credit" at bounding box center [127, 73] width 118 height 27
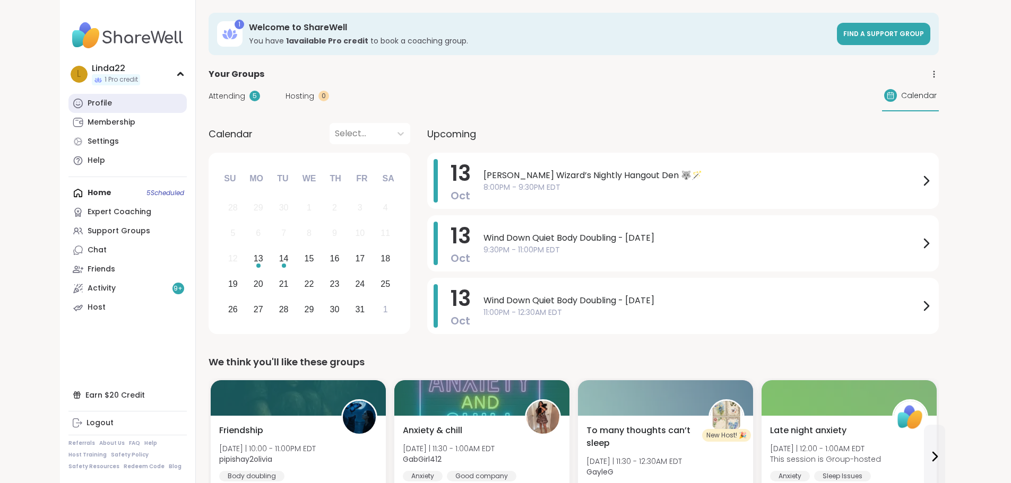
click at [80, 109] on link "Profile" at bounding box center [127, 103] width 118 height 19
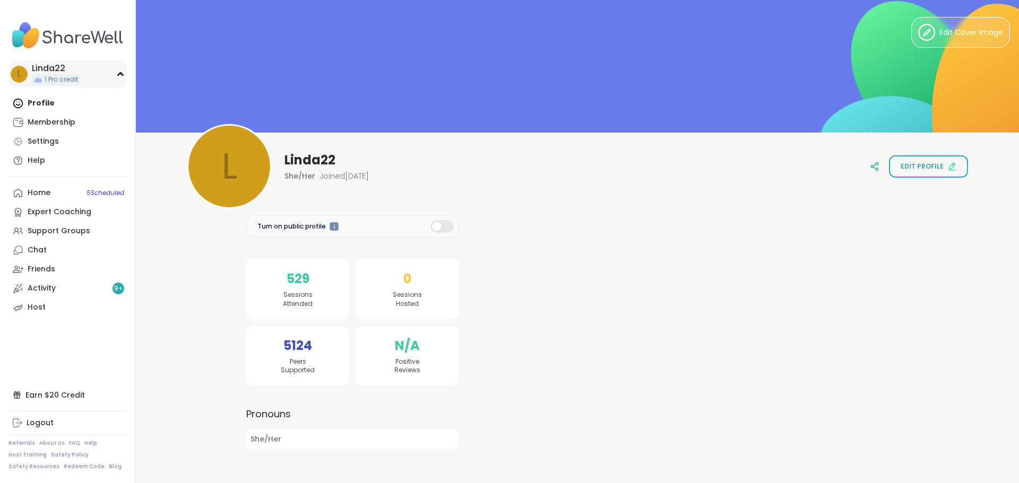
click at [92, 75] on div "L Linda22 1 Pro credit" at bounding box center [67, 73] width 118 height 27
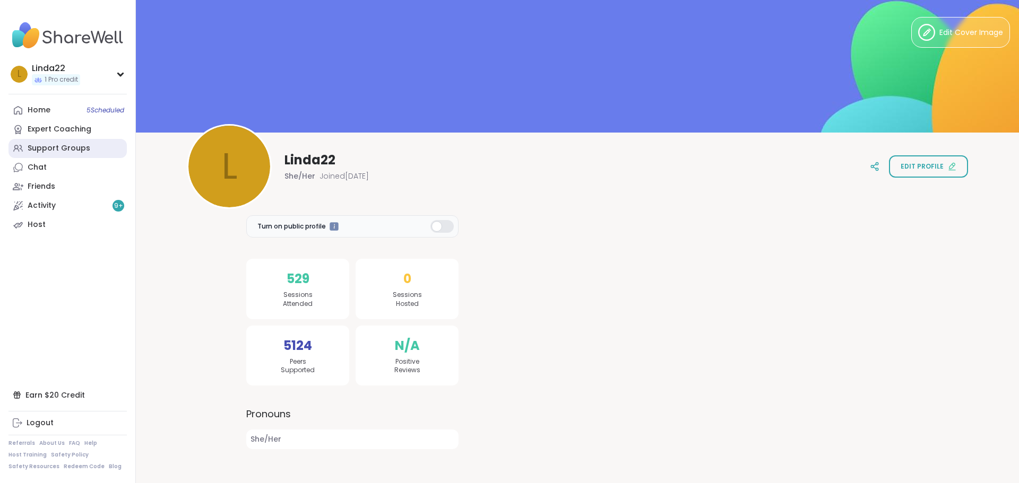
click at [91, 148] on link "Support Groups" at bounding box center [67, 148] width 118 height 19
